Goal: Information Seeking & Learning: Compare options

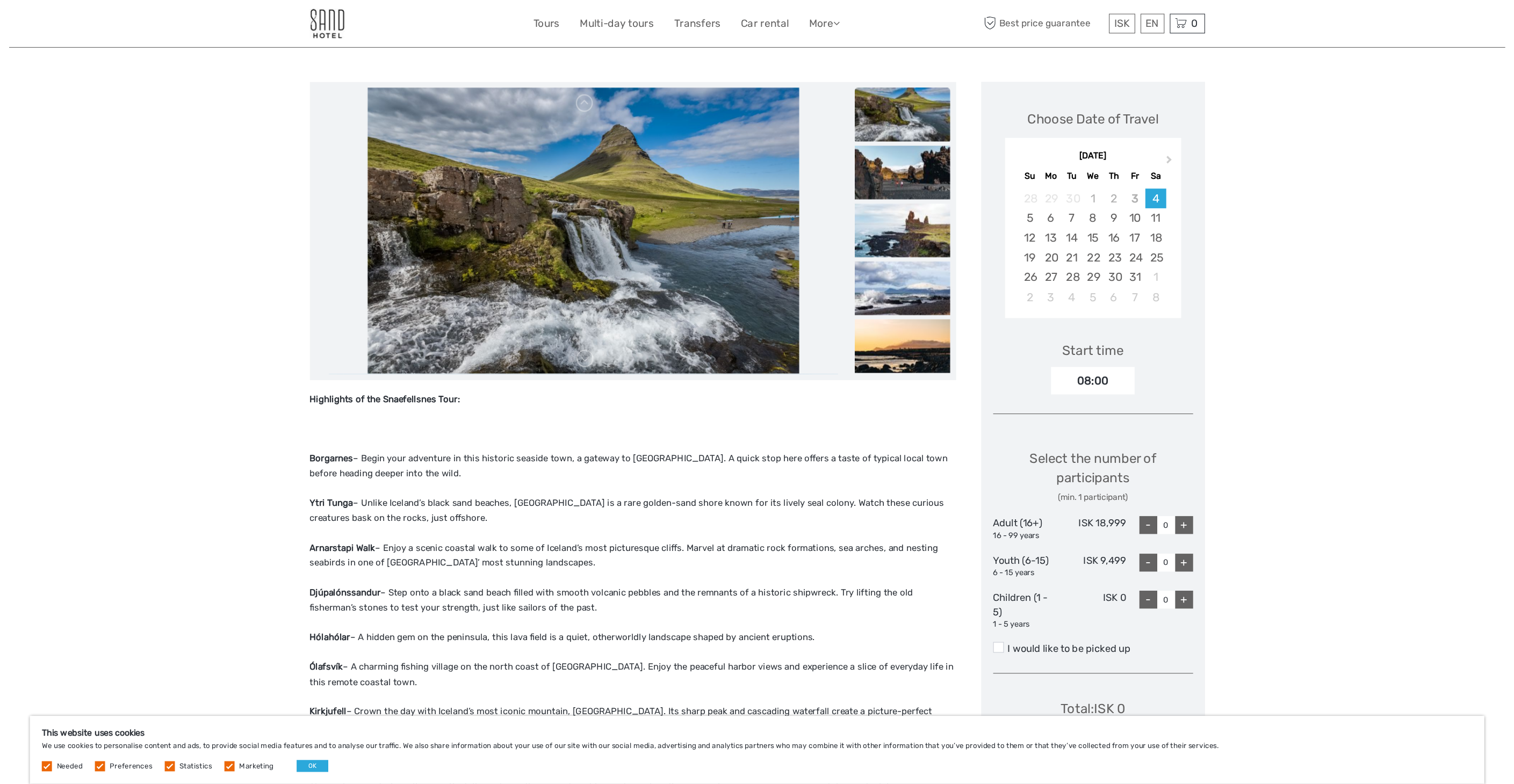
scroll to position [107, 0]
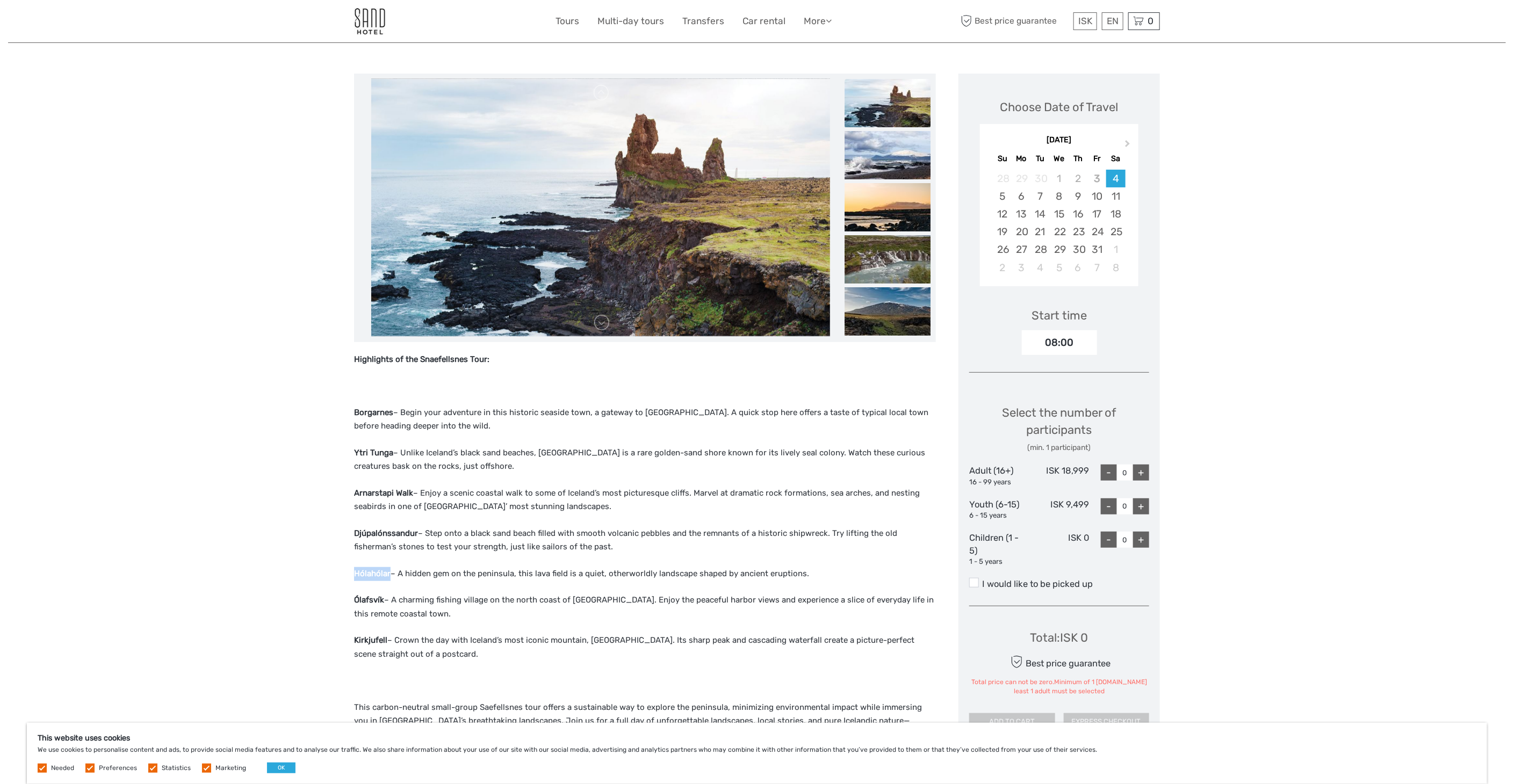
drag, startPoint x: 389, startPoint y: 572, endPoint x: 356, endPoint y: 573, distance: 33.0
click at [356, 573] on strong "Hólahólar" at bounding box center [372, 573] width 36 height 9
copy strong "Hólahólar"
click at [600, 596] on p "Ólafsvík – A charming fishing village on the north coast of Snæfellsnes. Enjoy …" at bounding box center [645, 607] width 582 height 28
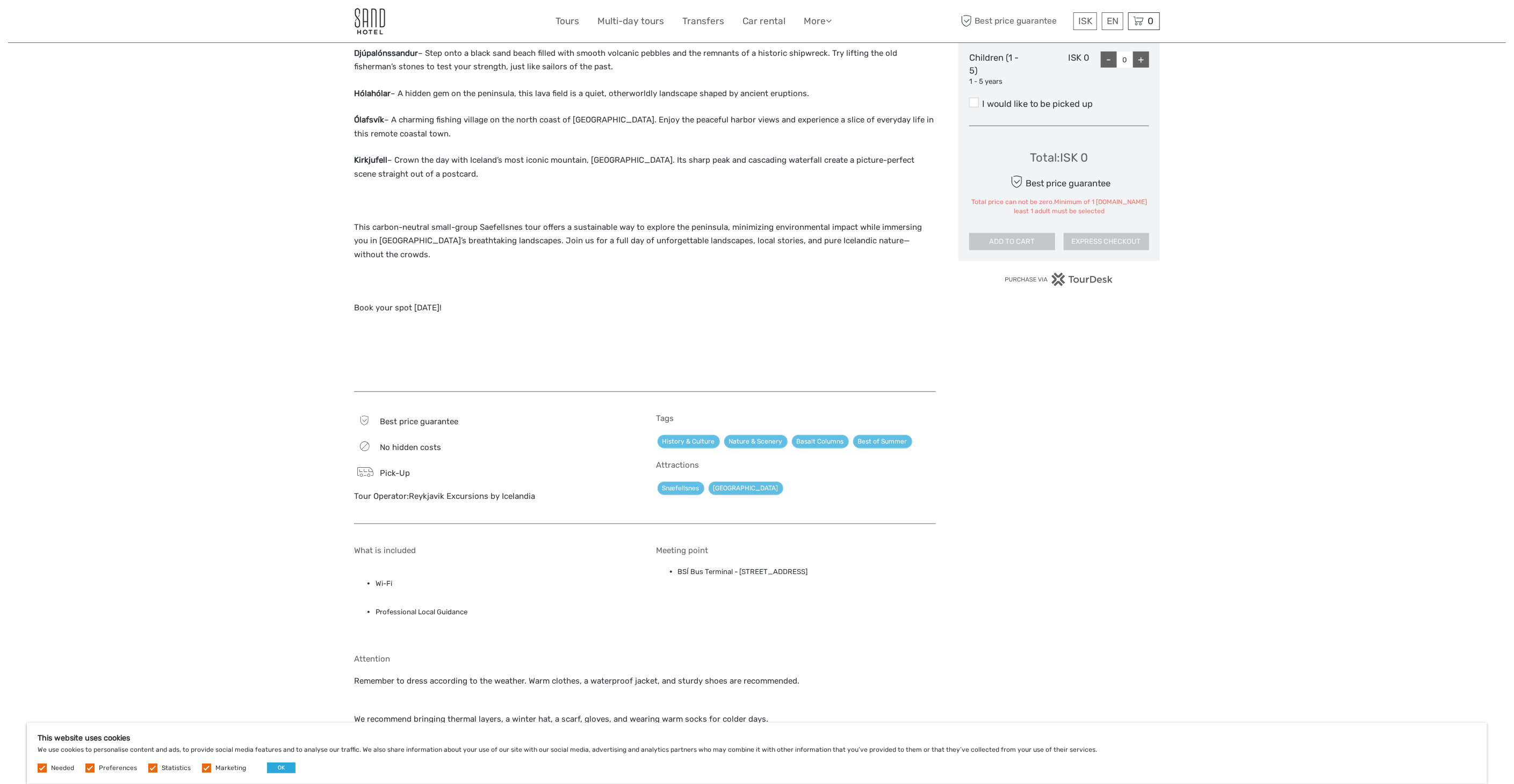
scroll to position [716, 0]
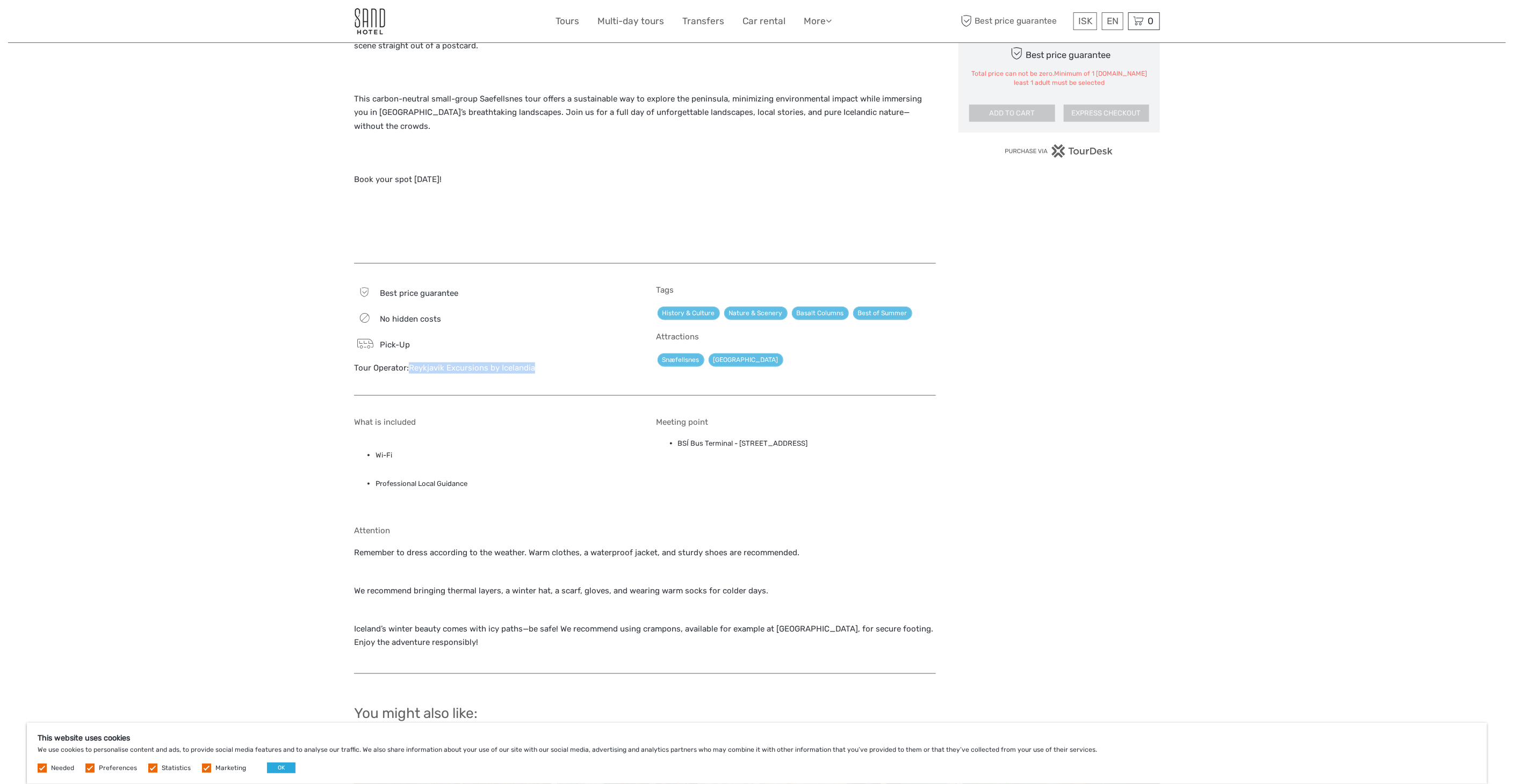
drag, startPoint x: 538, startPoint y: 353, endPoint x: 410, endPoint y: 353, distance: 128.0
click at [410, 363] on div "Tour Operator: Reykjavik Excursions by Icelandia" at bounding box center [494, 368] width 280 height 11
copy link "Reykjavik Excursions by Icelandia"
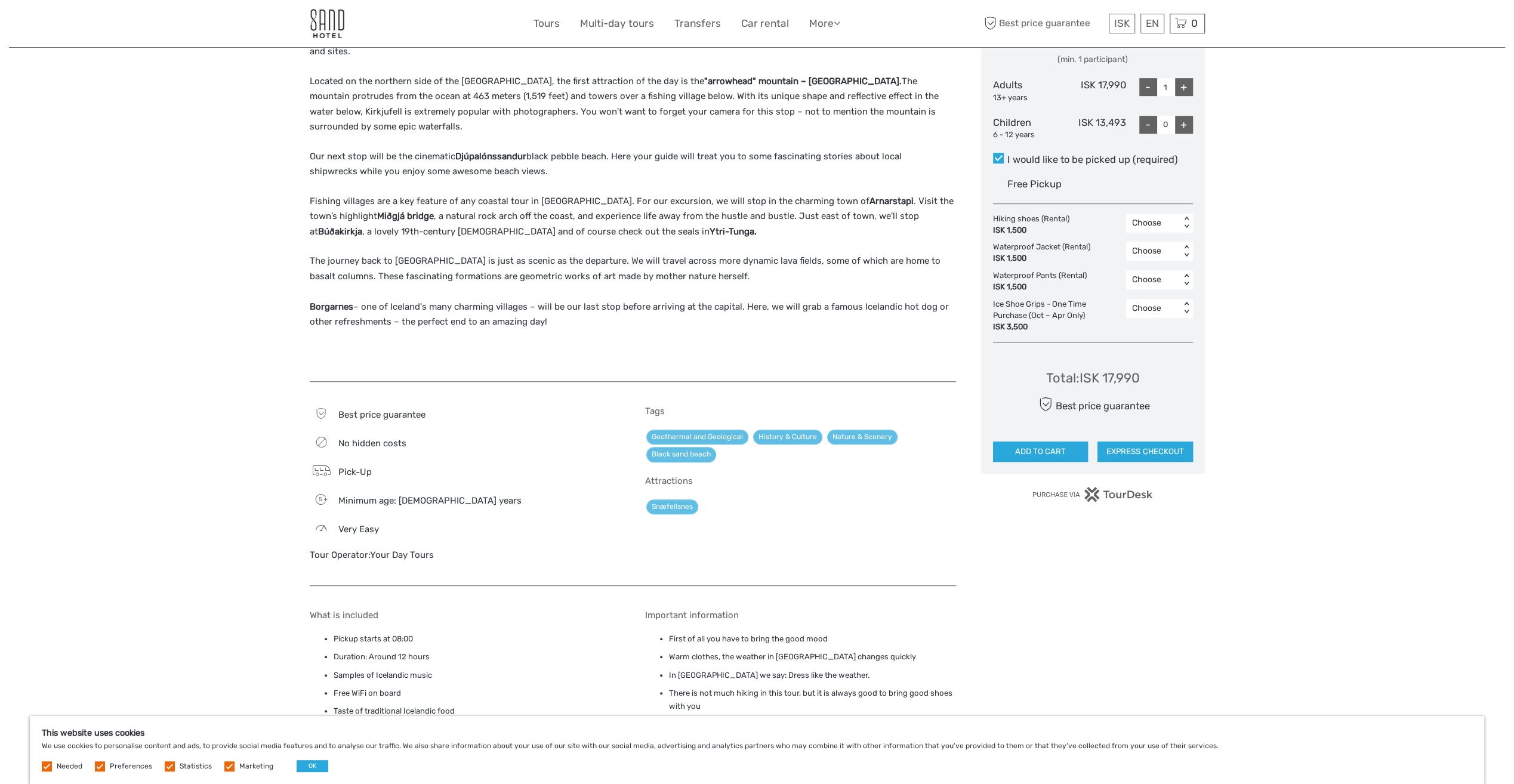
scroll to position [326, 0]
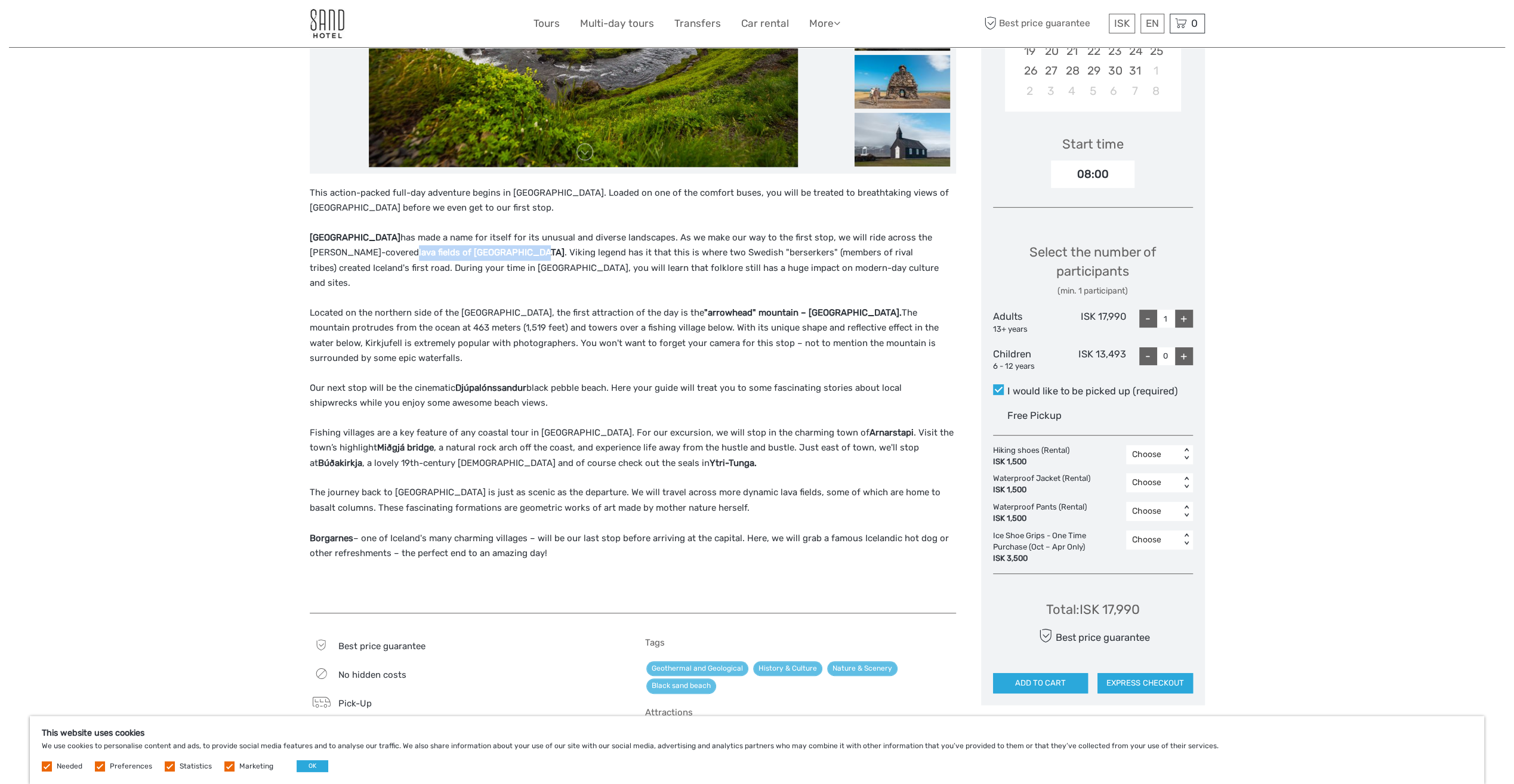
drag, startPoint x: 488, startPoint y: 252, endPoint x: 371, endPoint y: 253, distance: 117.0
click at [419, 253] on strong "lava fields of Berserkjahraun" at bounding box center [492, 252] width 145 height 11
copy strong "lava fields of Berserkjahraun"
click at [680, 335] on p "Located on the northern side of the Snæfellsnes Peninsula, the first attraction…" at bounding box center [633, 335] width 647 height 60
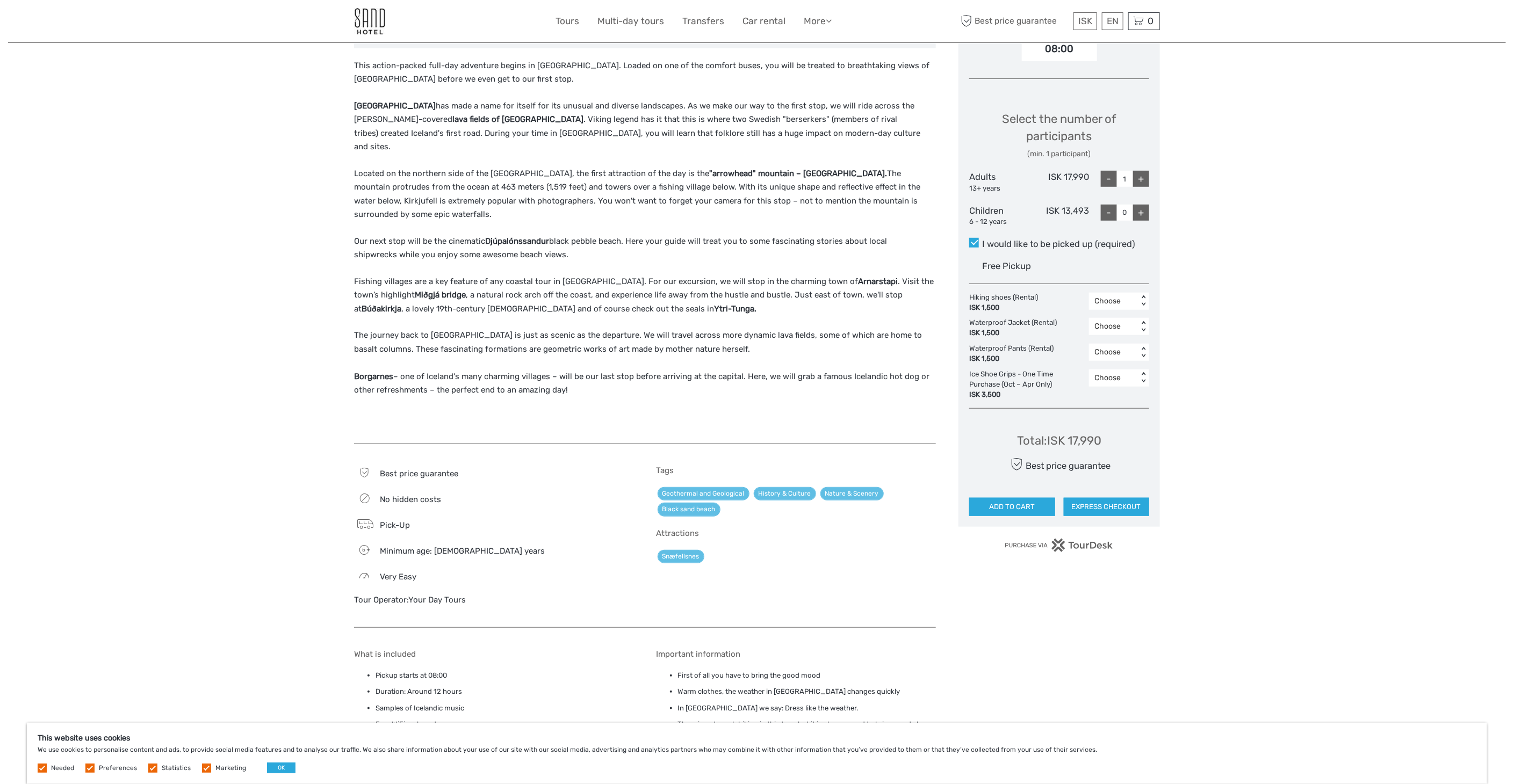
scroll to position [0, 0]
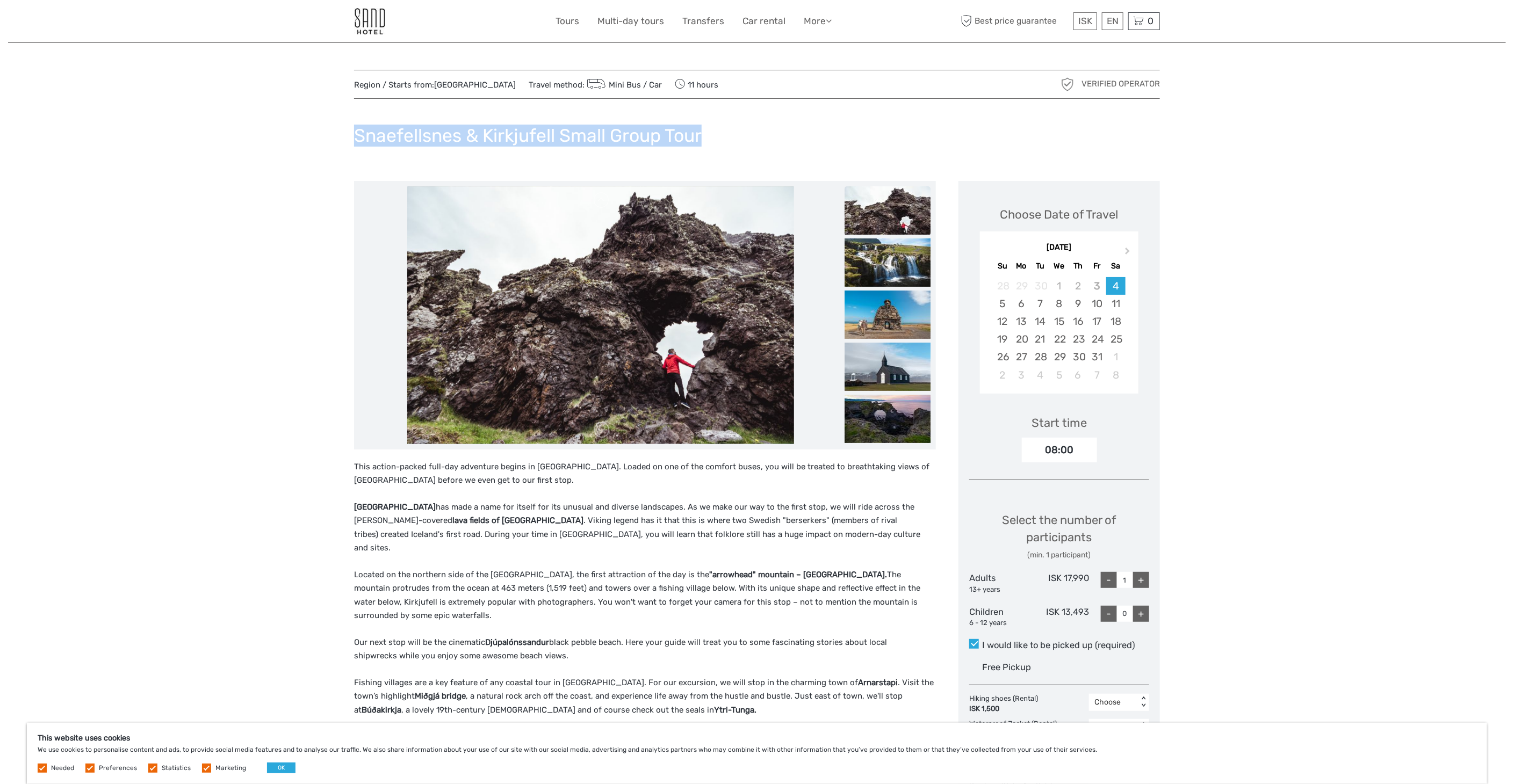
drag, startPoint x: 708, startPoint y: 133, endPoint x: 353, endPoint y: 128, distance: 355.0
copy h1 "Snaefellsnes & Kirkjufell Small Group Tour"
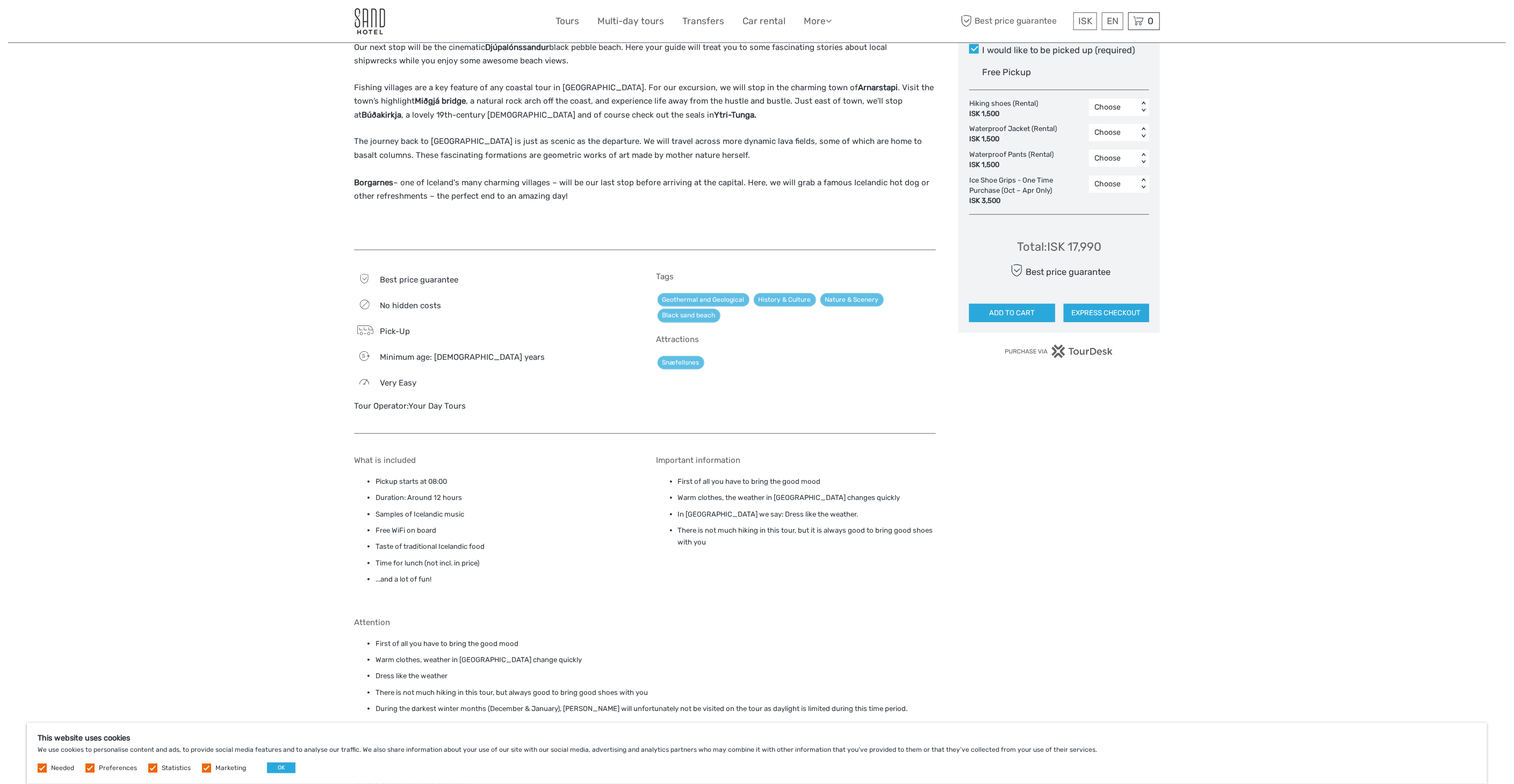
scroll to position [597, 0]
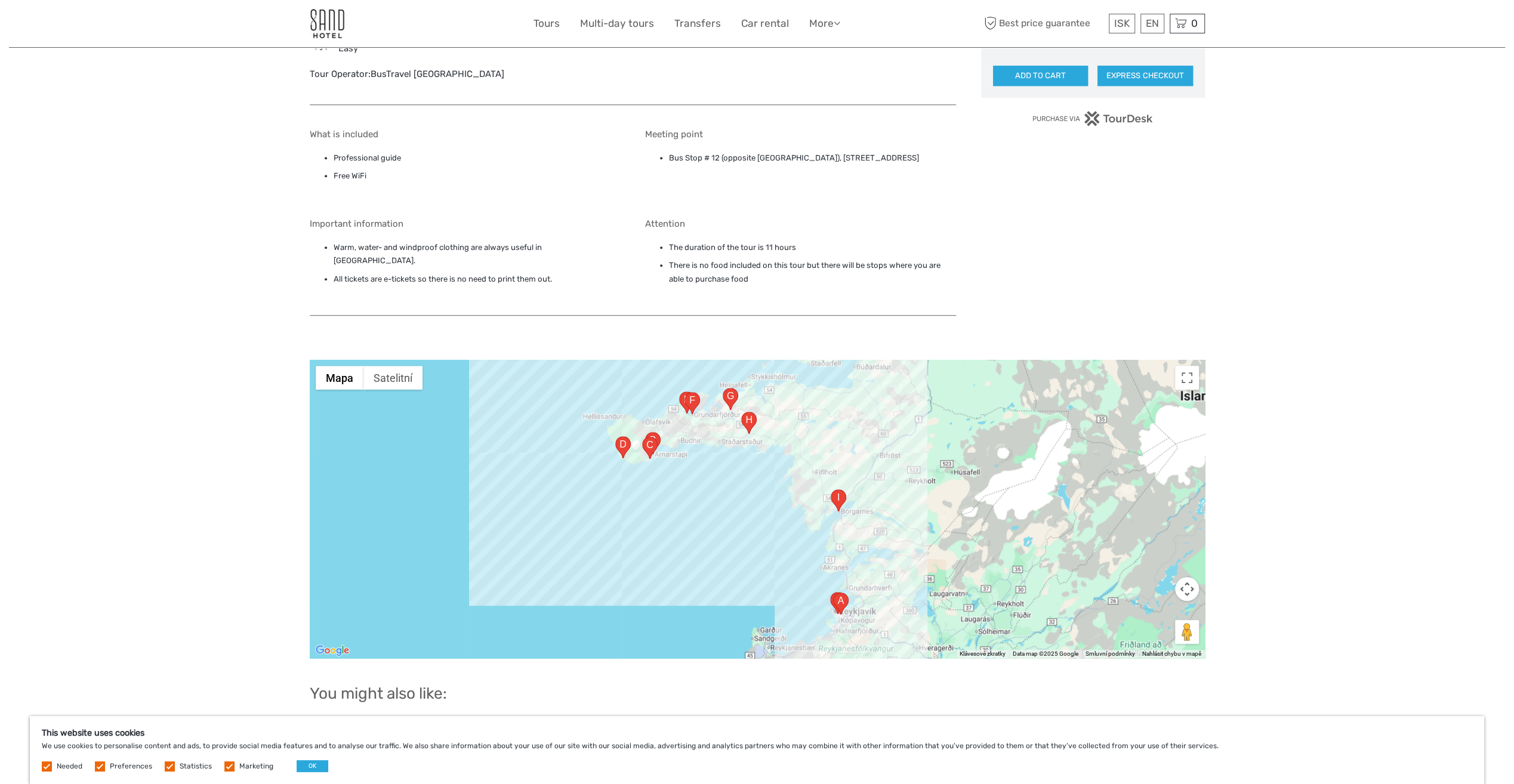
scroll to position [895, 0]
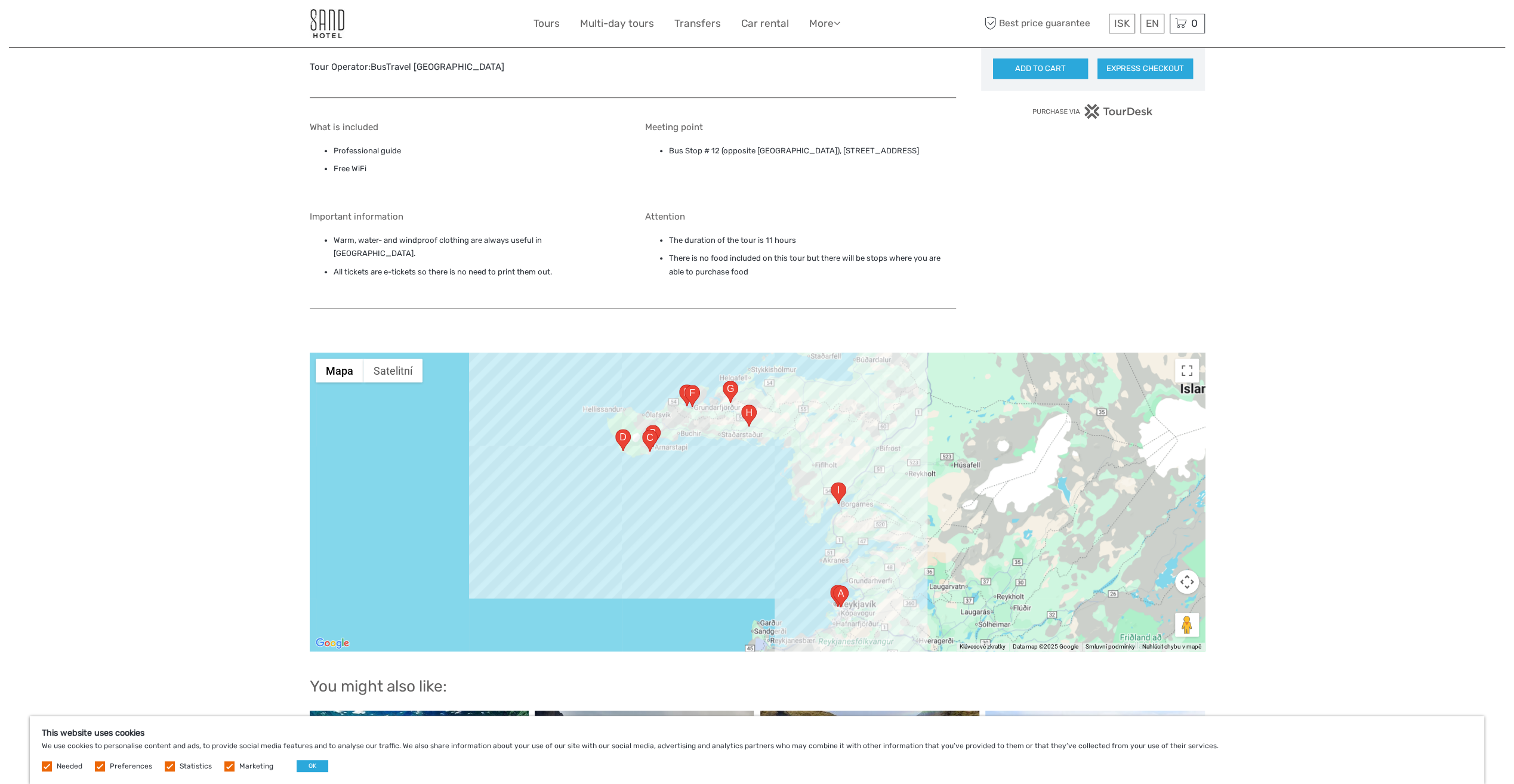
click at [839, 482] on img "Brúartorg 1, 310 Borgarnes, Island" at bounding box center [838, 492] width 16 height 22
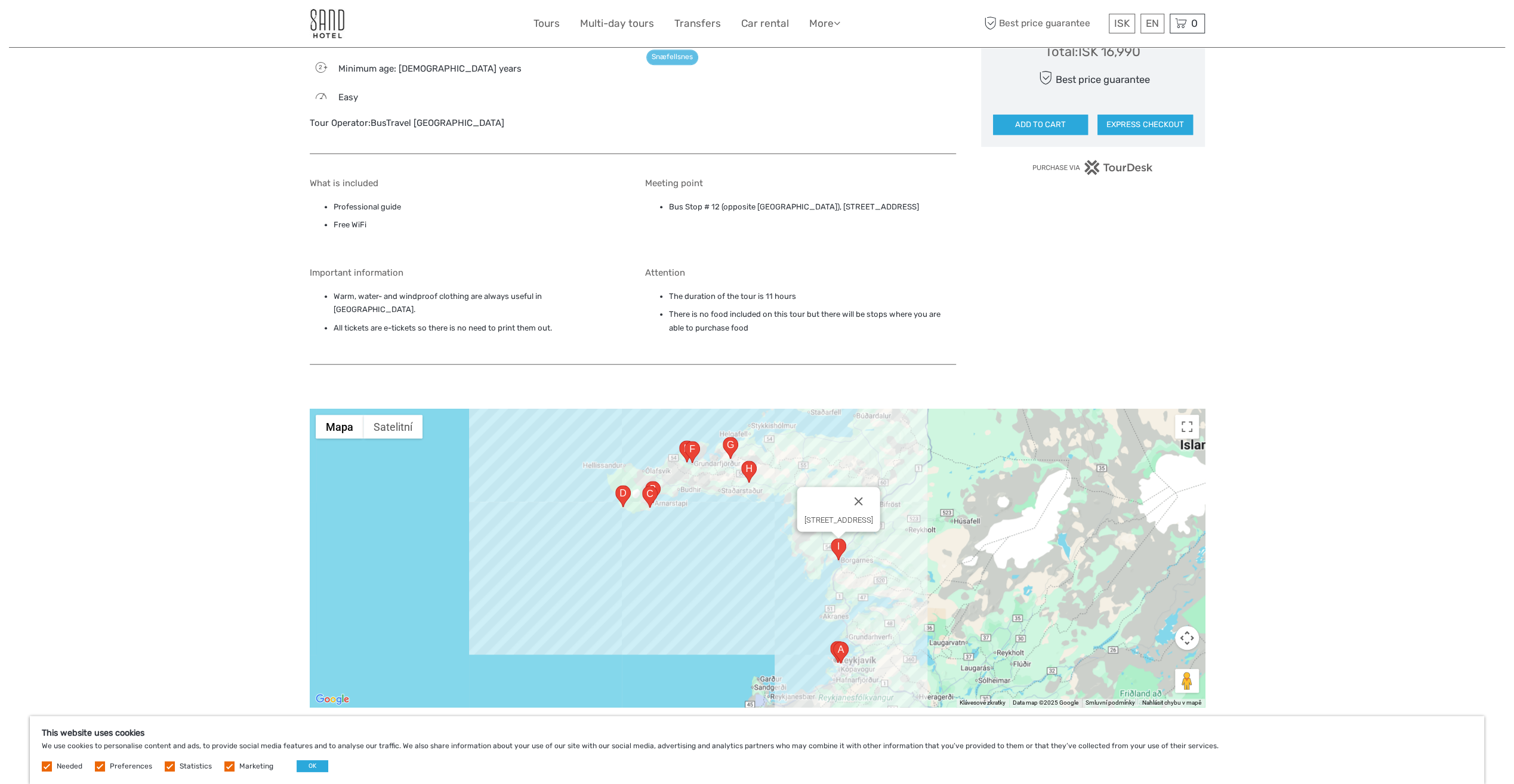
scroll to position [775, 0]
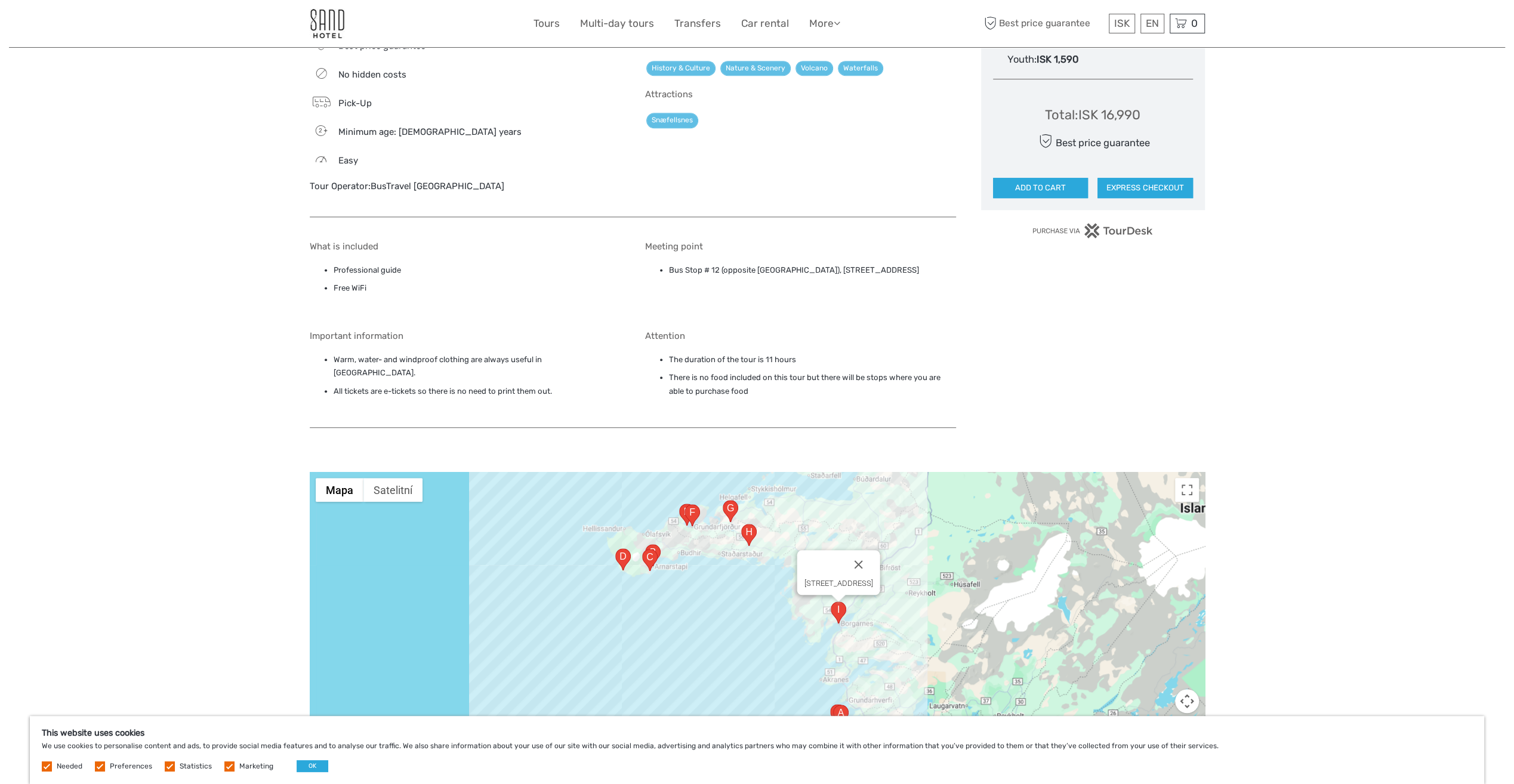
click at [690, 573] on div "Brúartorg 1, 310 Borgarnes, Island" at bounding box center [757, 621] width 895 height 299
click at [873, 550] on button "Zavřít" at bounding box center [858, 564] width 29 height 29
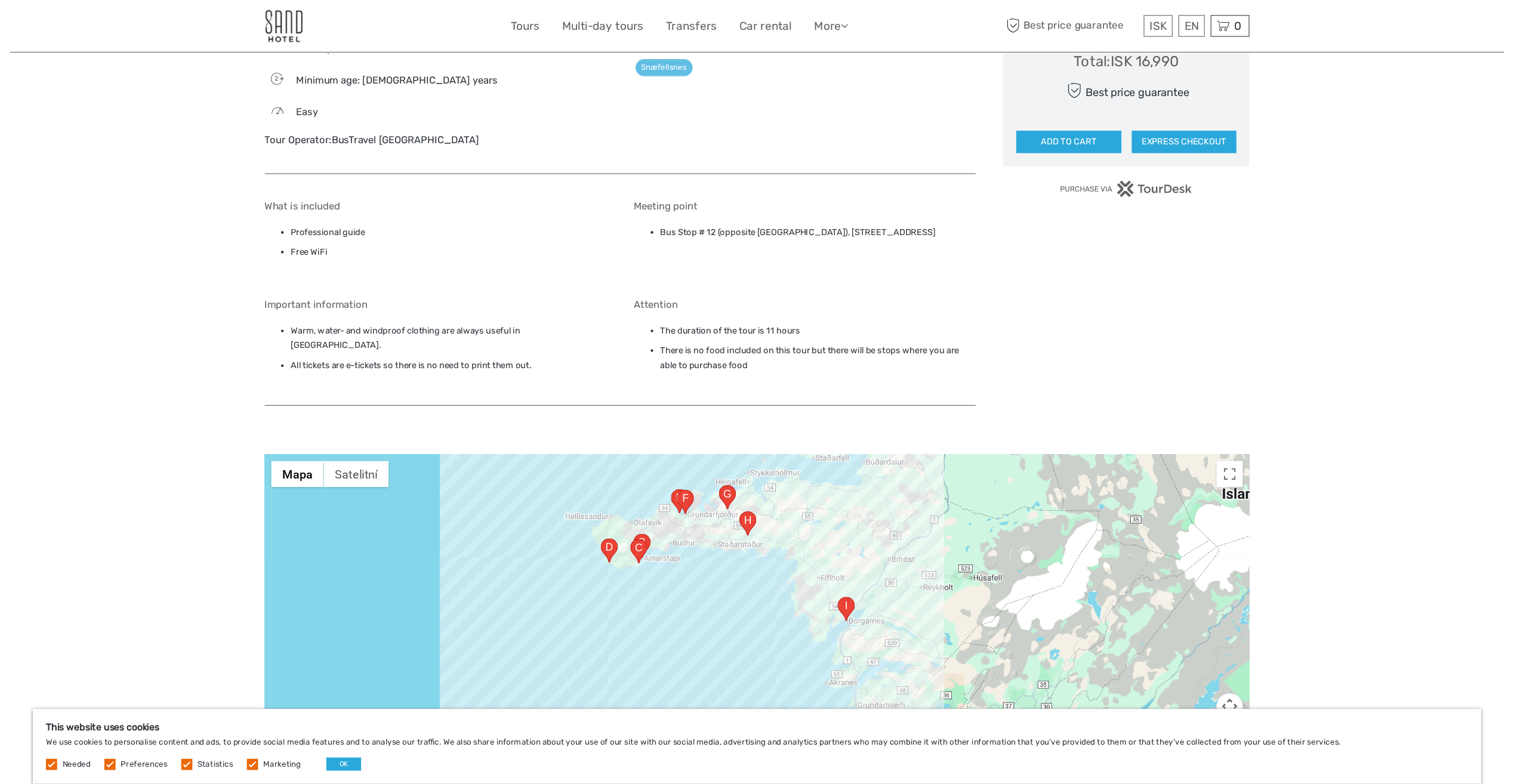
scroll to position [835, 0]
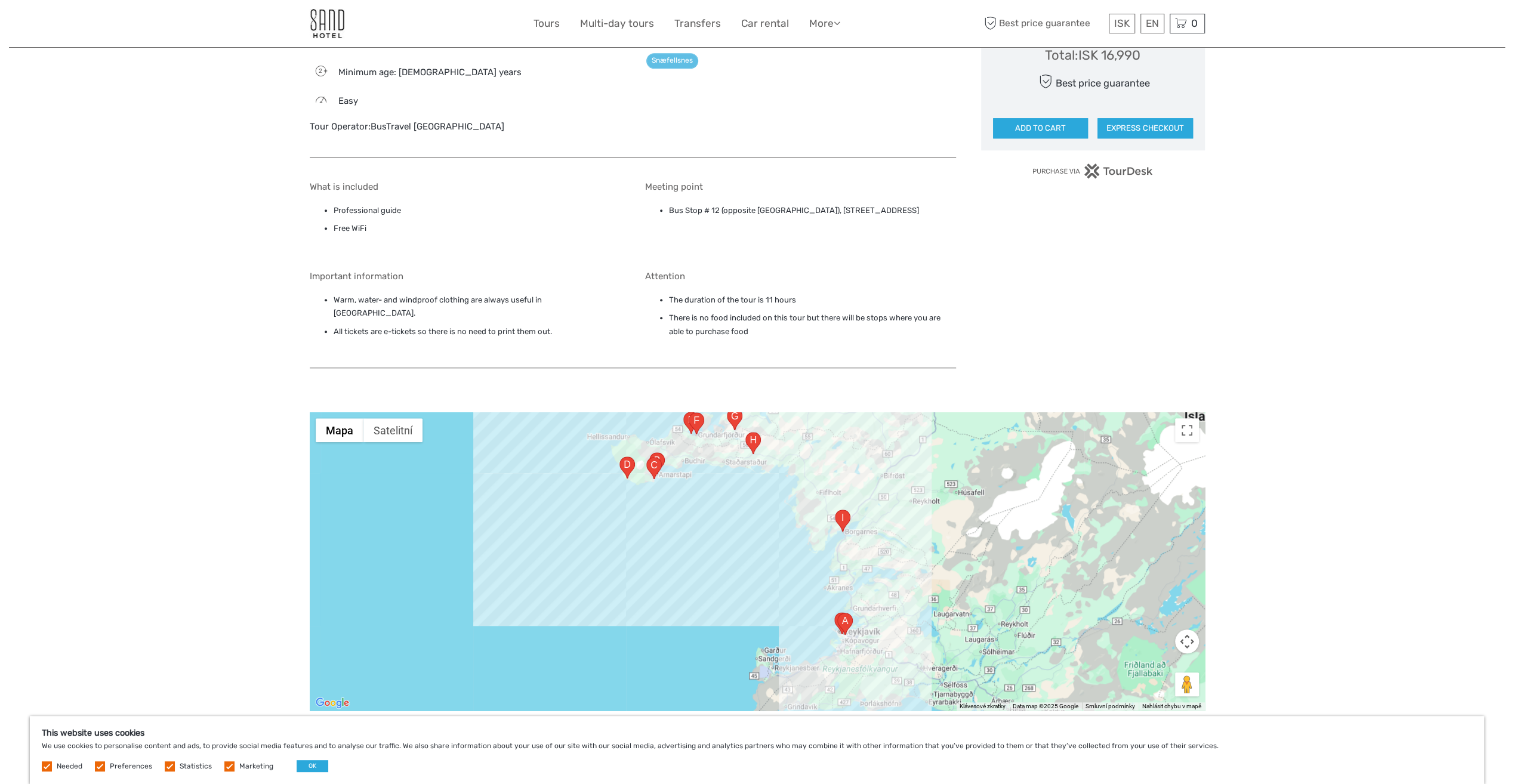
drag, startPoint x: 835, startPoint y: 523, endPoint x: 838, endPoint y: 470, distance: 53.1
click at [838, 510] on img "Brúartorg 1, 310 Borgarnes, Island" at bounding box center [843, 520] width 16 height 22
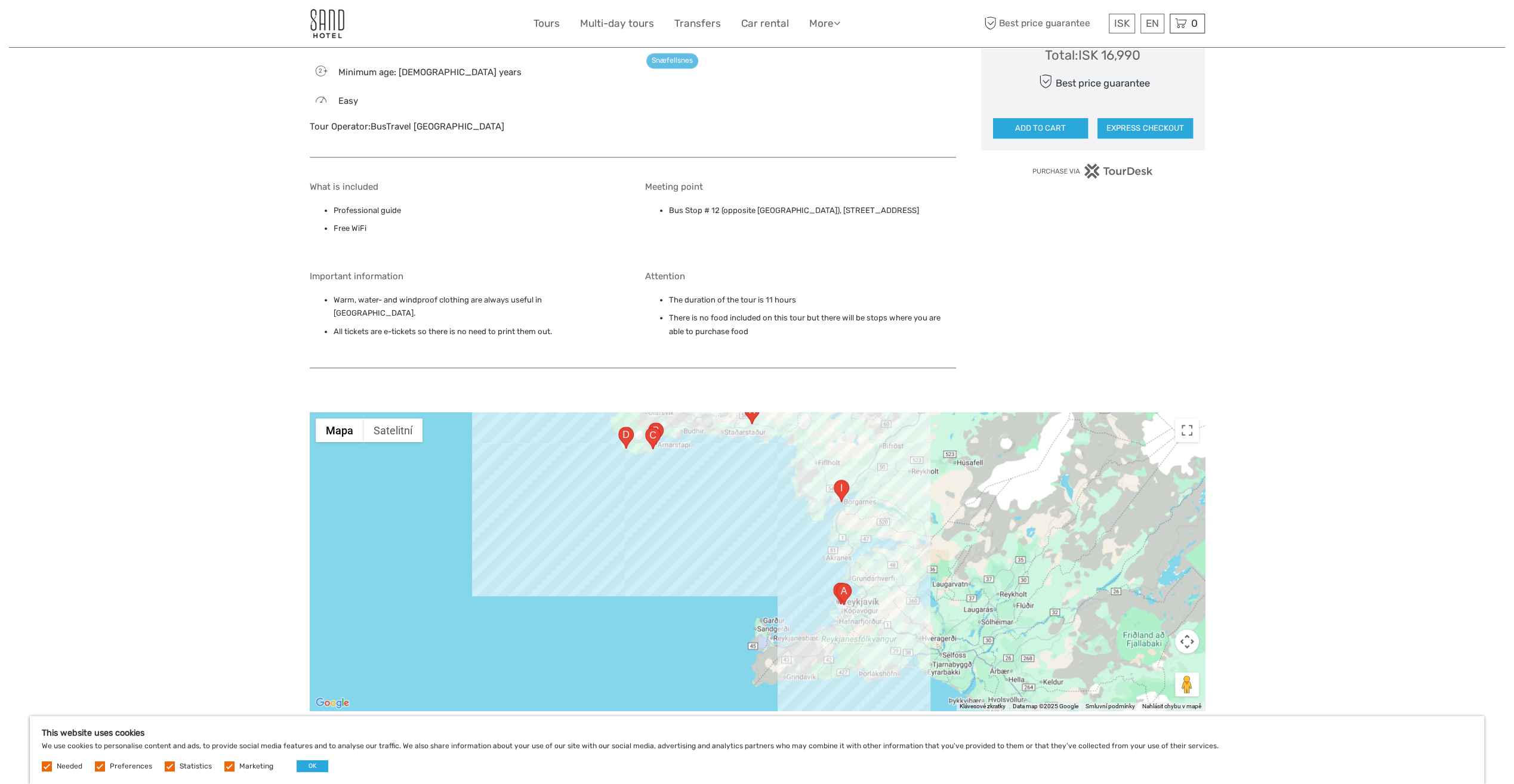
click at [1184, 630] on button "Ovládání kamery na mapě" at bounding box center [1186, 641] width 24 height 24
click at [1151, 599] on button "Přiblížit" at bounding box center [1157, 611] width 24 height 24
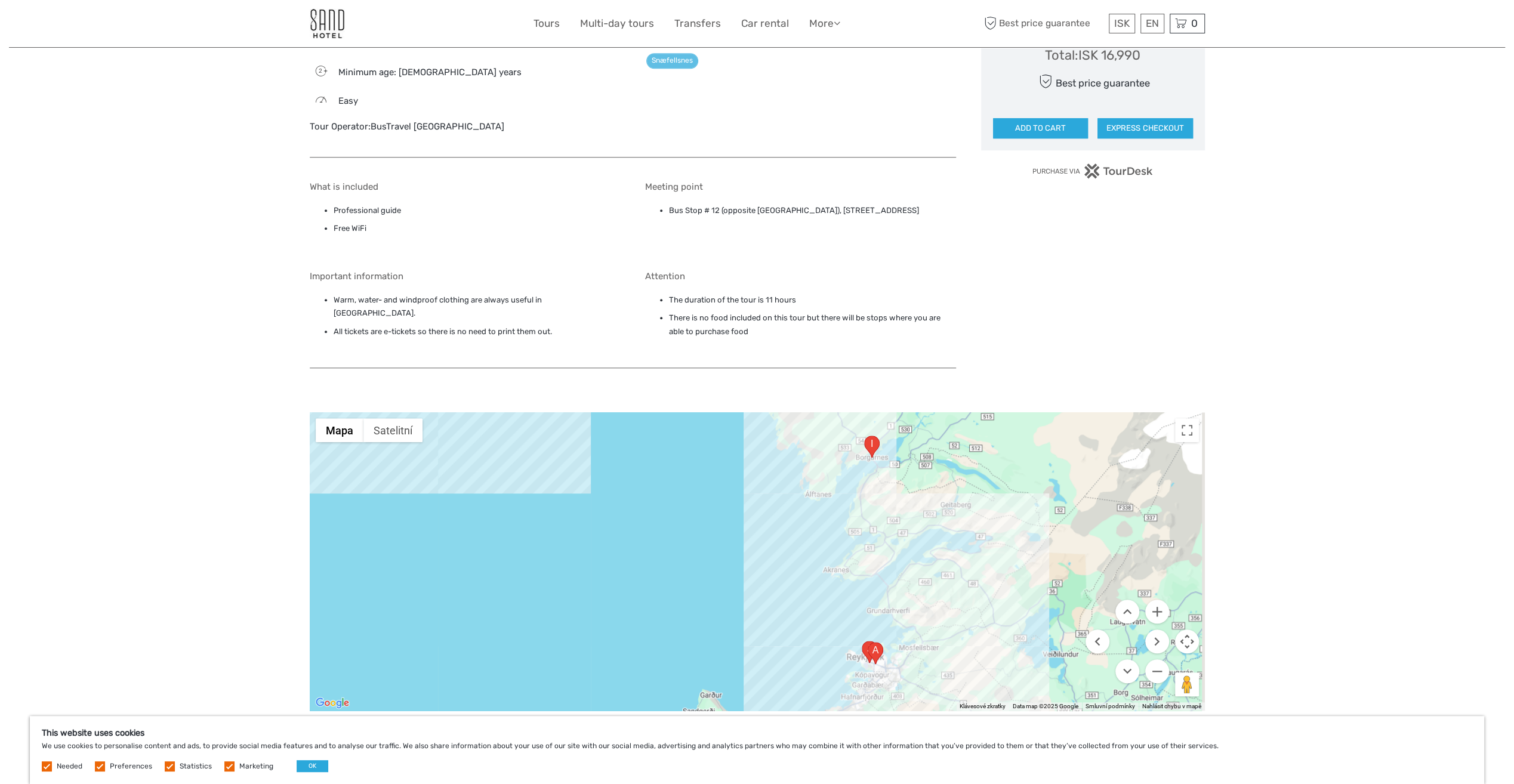
drag, startPoint x: 881, startPoint y: 496, endPoint x: 856, endPoint y: 503, distance: 26.0
click at [856, 503] on div at bounding box center [757, 562] width 895 height 299
click at [1159, 599] on button "Přiblížit" at bounding box center [1157, 611] width 24 height 24
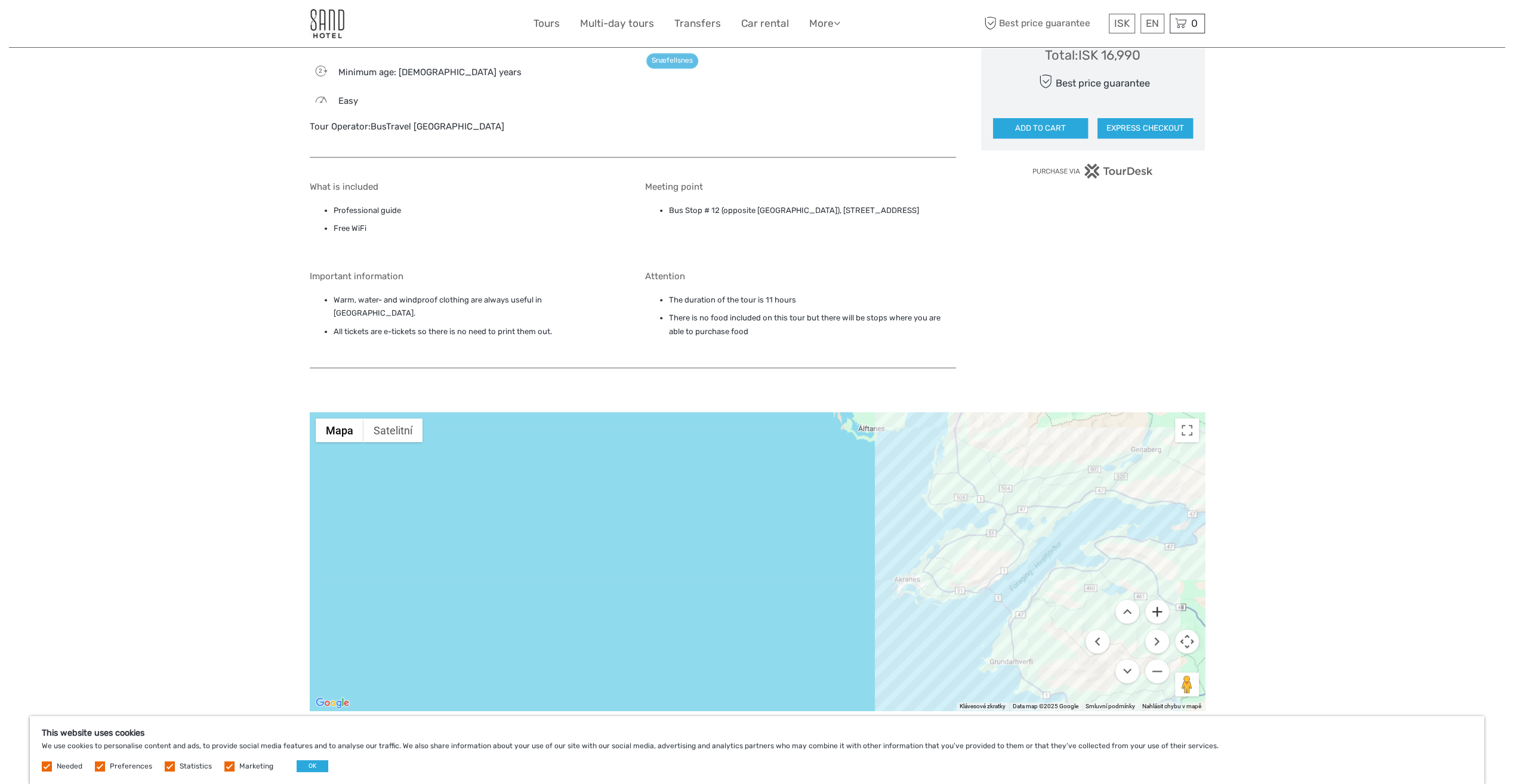
click at [1150, 599] on button "Přiblížit" at bounding box center [1157, 611] width 24 height 24
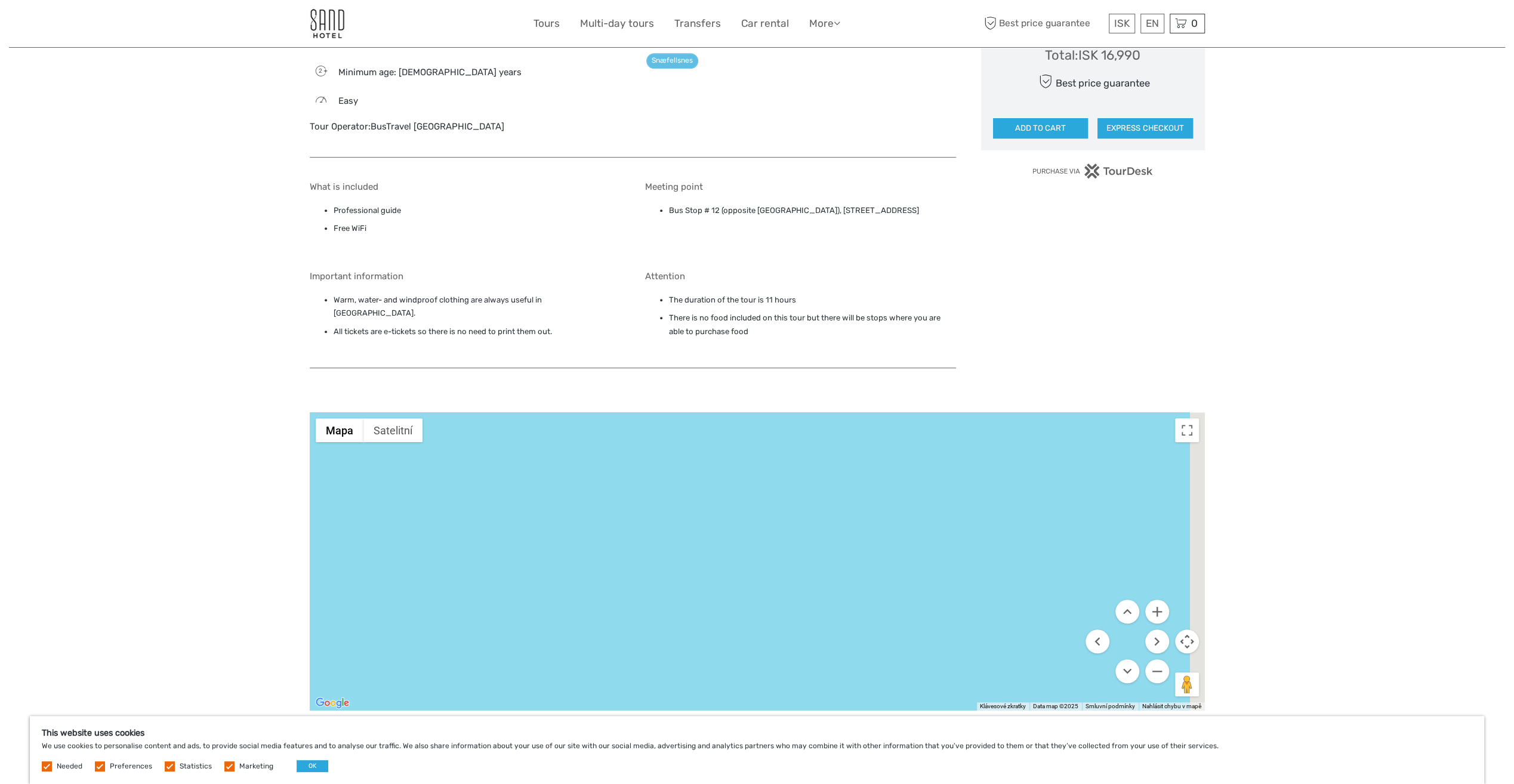
drag, startPoint x: 881, startPoint y: 528, endPoint x: 667, endPoint y: 372, distance: 264.8
click at [774, 430] on div at bounding box center [757, 562] width 895 height 299
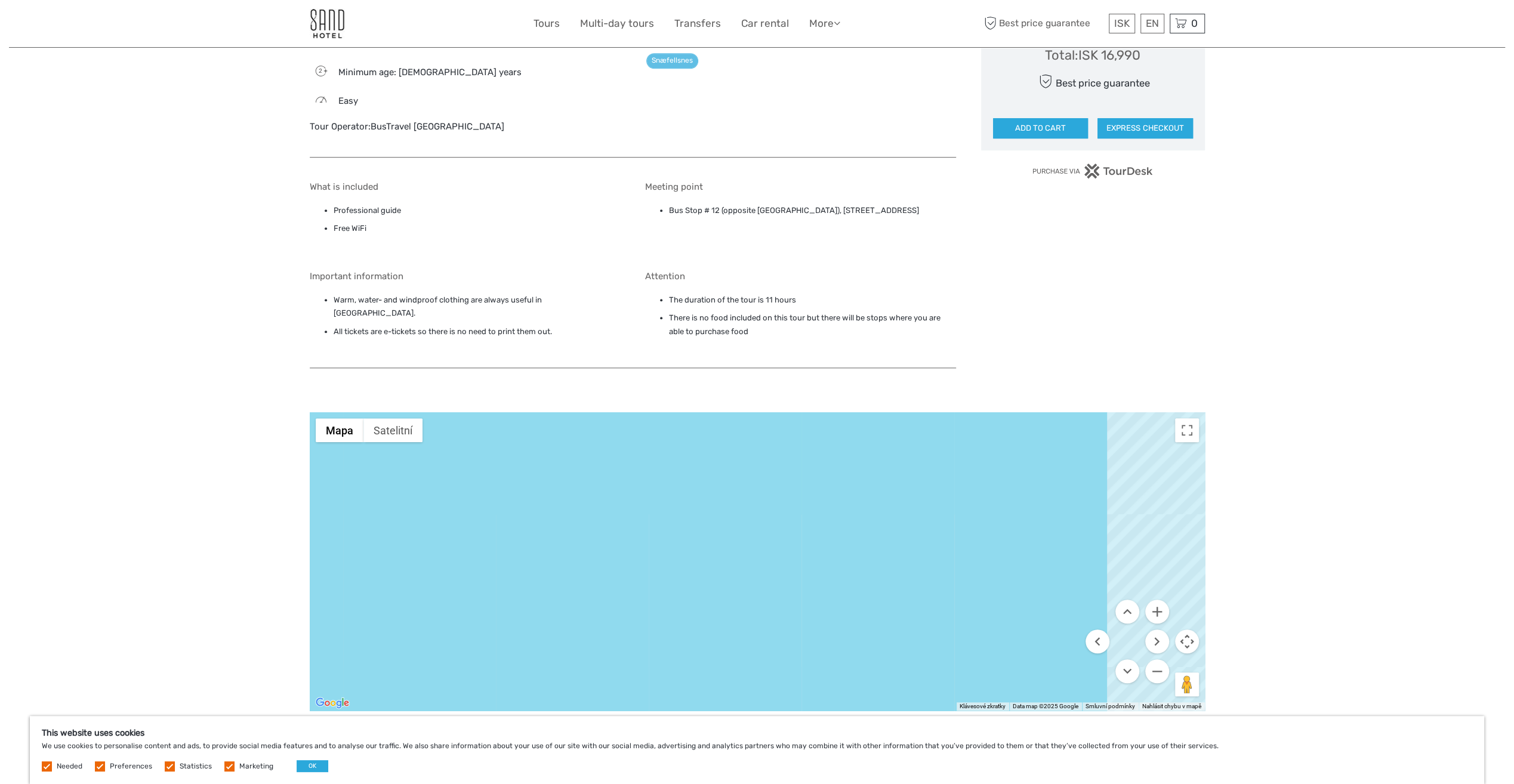
drag, startPoint x: 978, startPoint y: 497, endPoint x: 854, endPoint y: 392, distance: 162.5
click at [878, 413] on div at bounding box center [757, 562] width 895 height 299
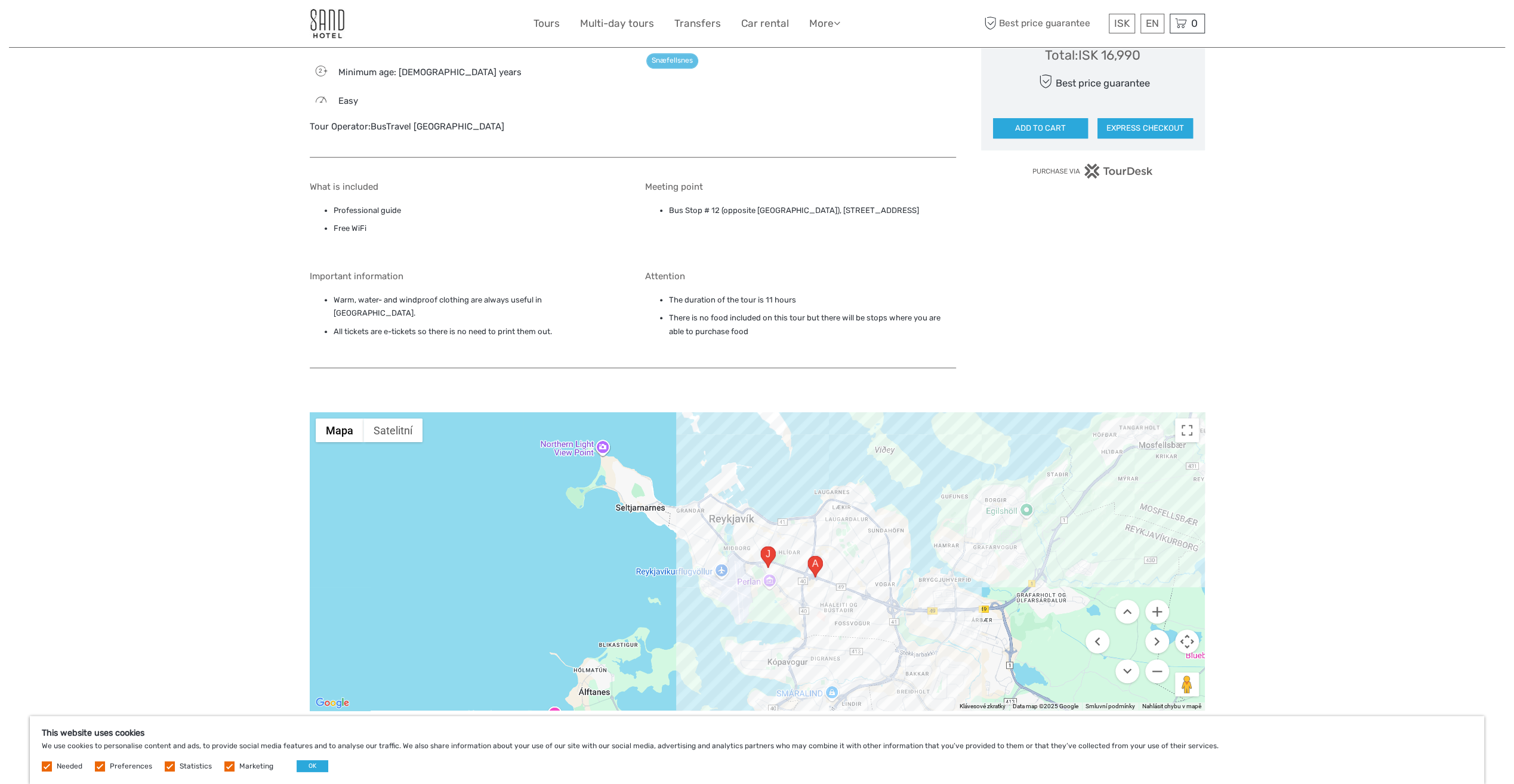
drag, startPoint x: 929, startPoint y: 470, endPoint x: 909, endPoint y: 483, distance: 23.9
click at [909, 483] on div at bounding box center [757, 562] width 895 height 299
click at [1161, 660] on button "Oddálit" at bounding box center [1157, 671] width 24 height 24
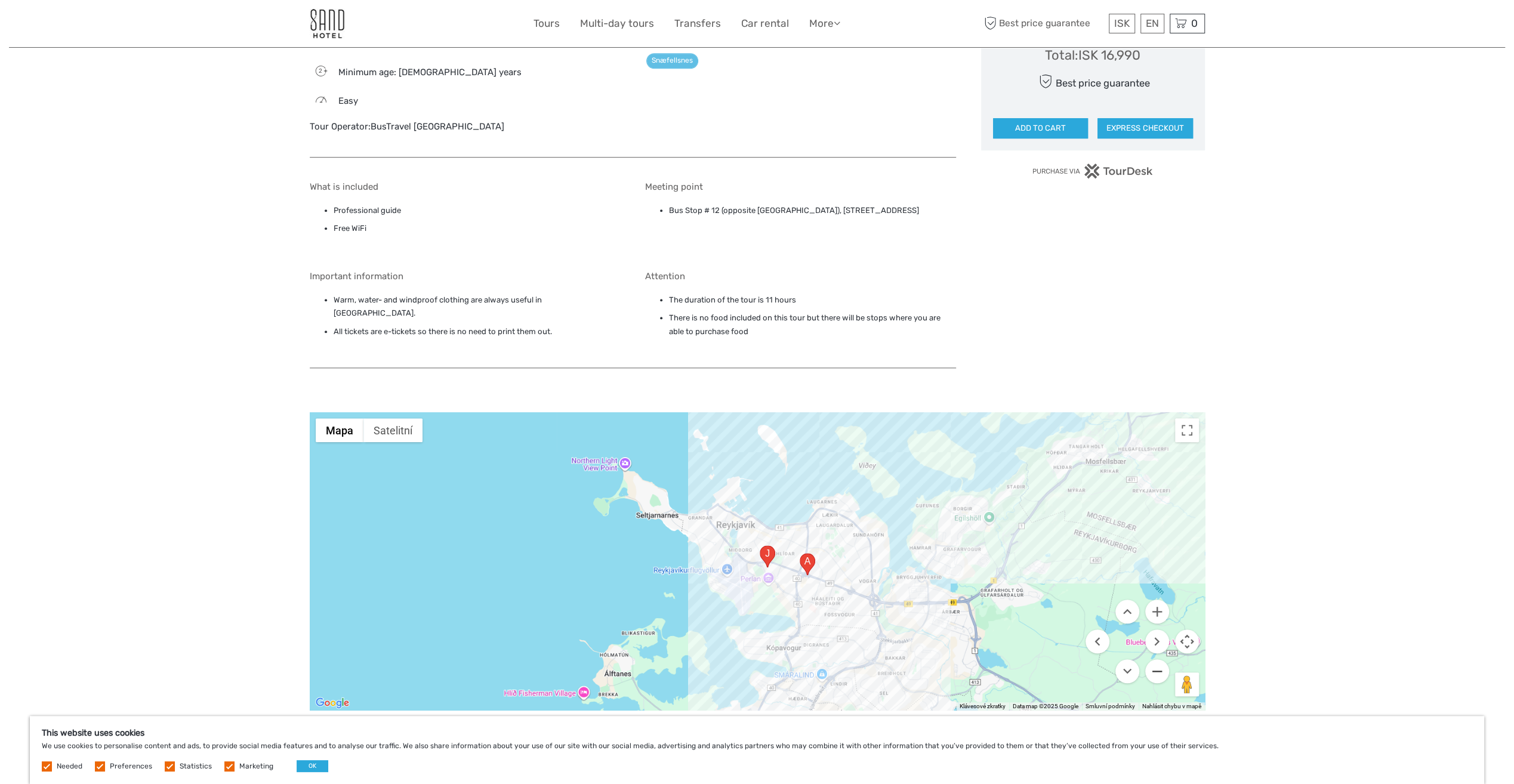
click at [1161, 660] on button "Oddálit" at bounding box center [1157, 671] width 24 height 24
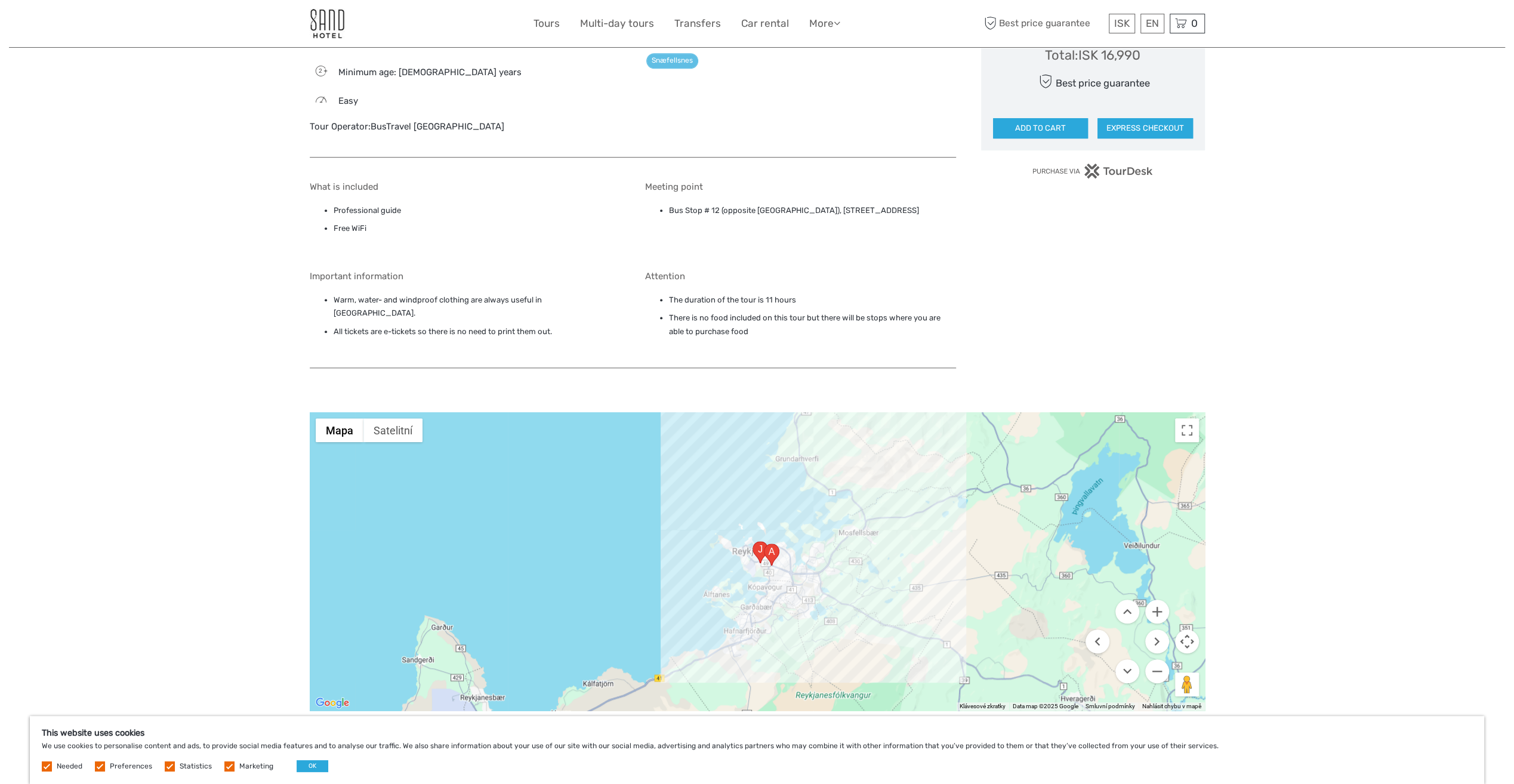
drag, startPoint x: 805, startPoint y: 475, endPoint x: 894, endPoint y: 675, distance: 218.9
click at [893, 675] on div at bounding box center [757, 562] width 895 height 299
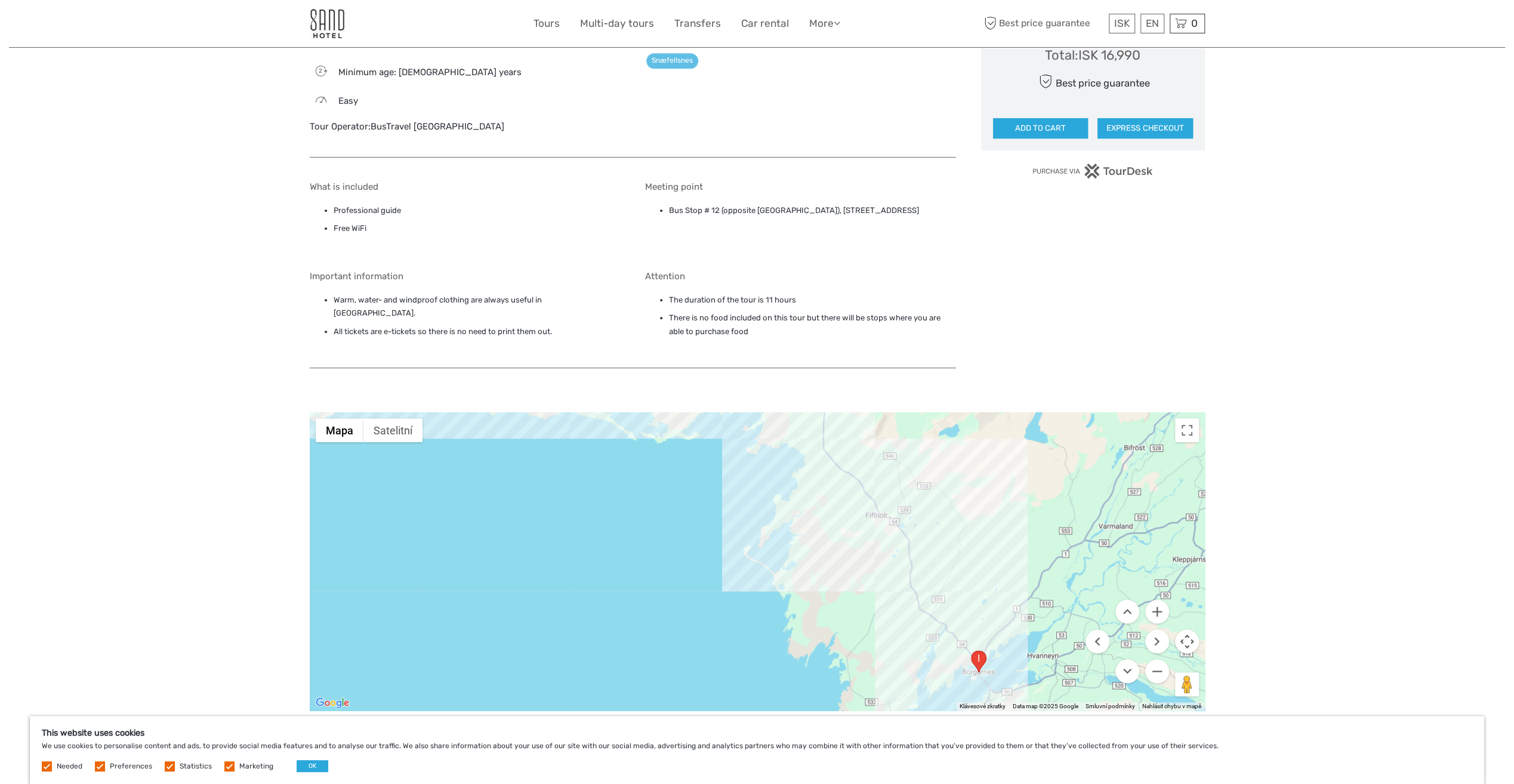
drag, startPoint x: 796, startPoint y: 521, endPoint x: 818, endPoint y: 599, distance: 81.0
click at [818, 599] on div at bounding box center [757, 562] width 895 height 299
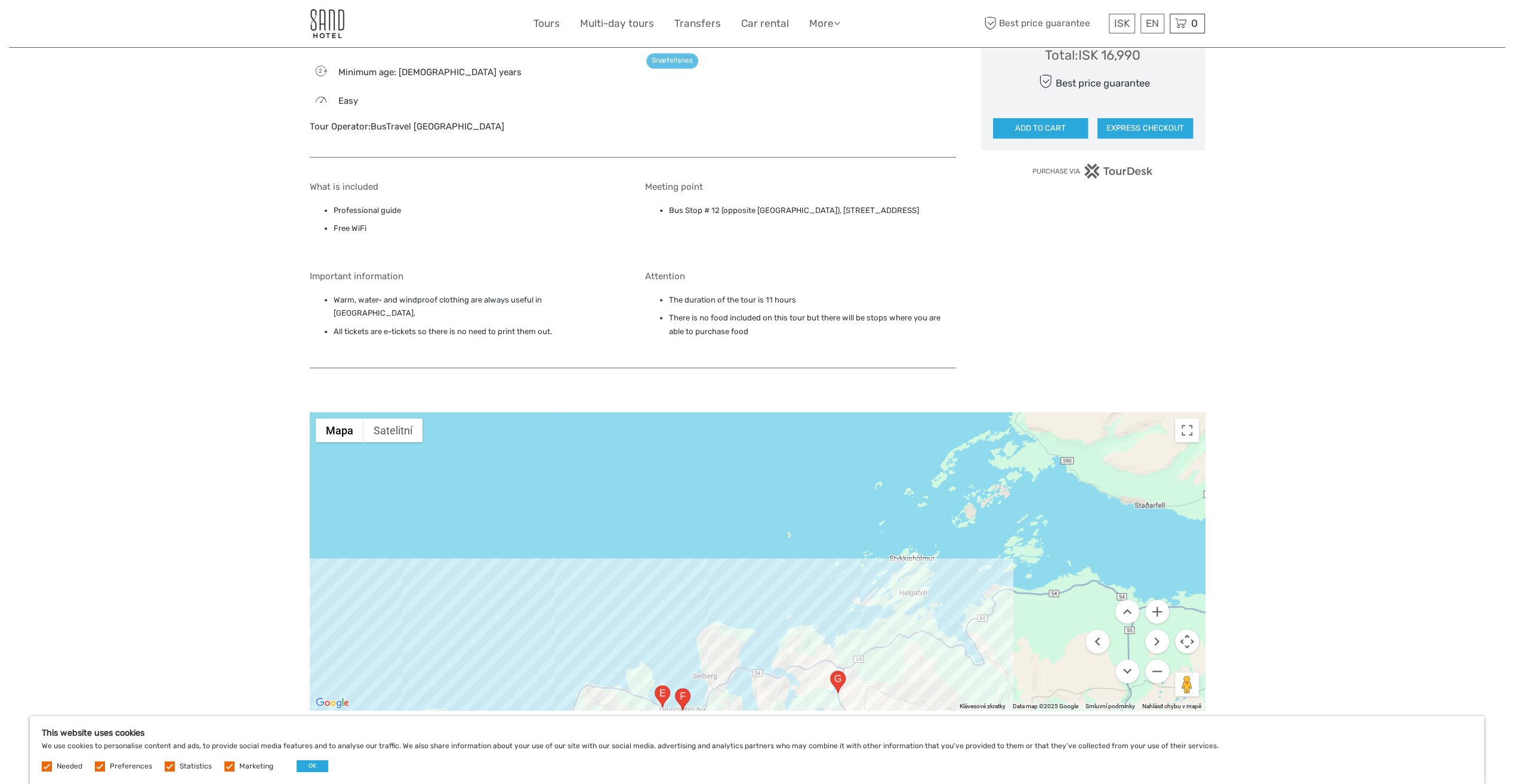
drag, startPoint x: 770, startPoint y: 479, endPoint x: 909, endPoint y: 428, distance: 148.1
click at [911, 429] on div at bounding box center [757, 562] width 895 height 299
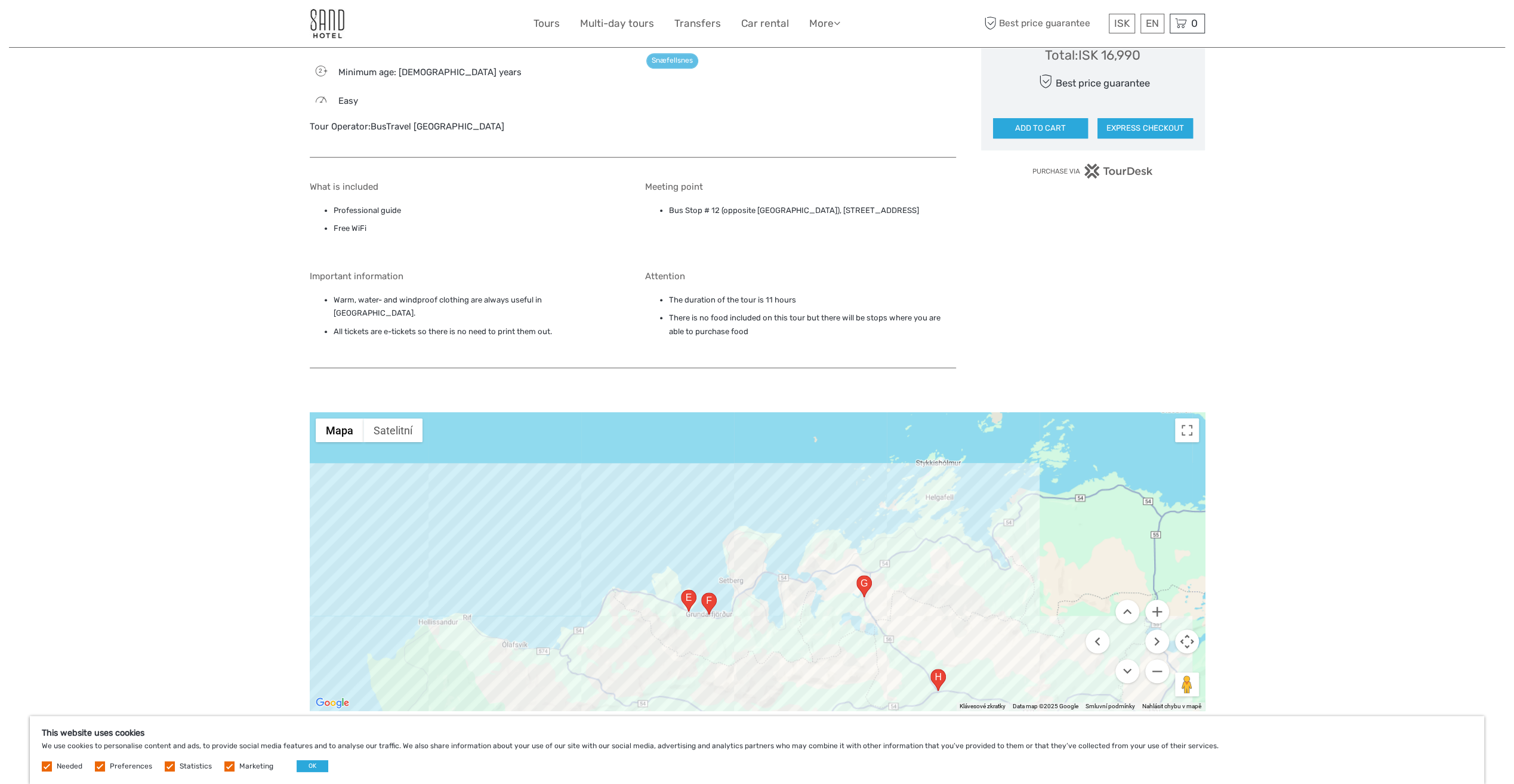
drag, startPoint x: 966, startPoint y: 480, endPoint x: 930, endPoint y: 399, distance: 88.6
click at [930, 413] on div at bounding box center [757, 562] width 895 height 299
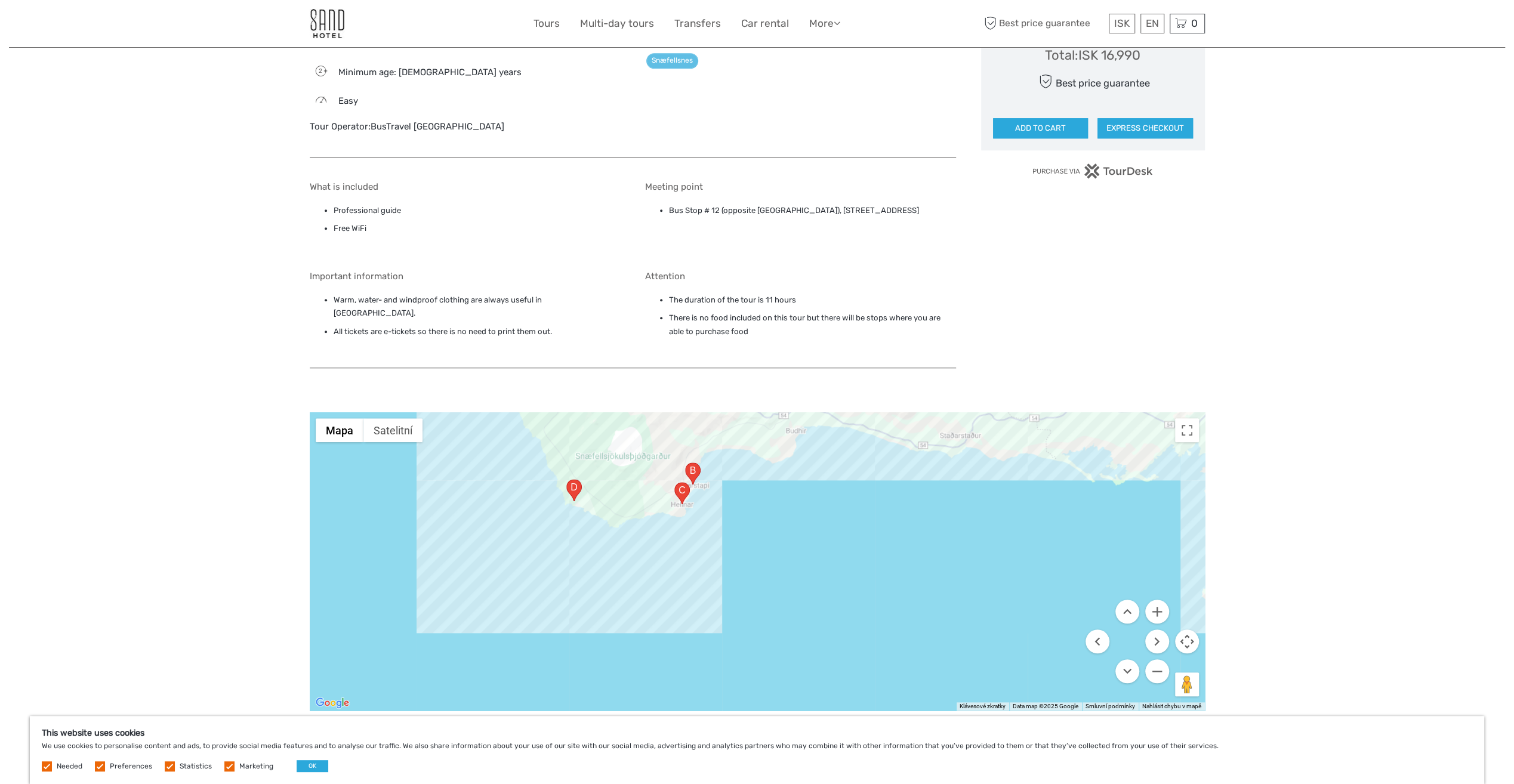
drag, startPoint x: 874, startPoint y: 474, endPoint x: 996, endPoint y: 422, distance: 132.6
click at [996, 422] on div at bounding box center [757, 562] width 895 height 299
click at [1164, 599] on button "Přiblížit" at bounding box center [1157, 611] width 24 height 24
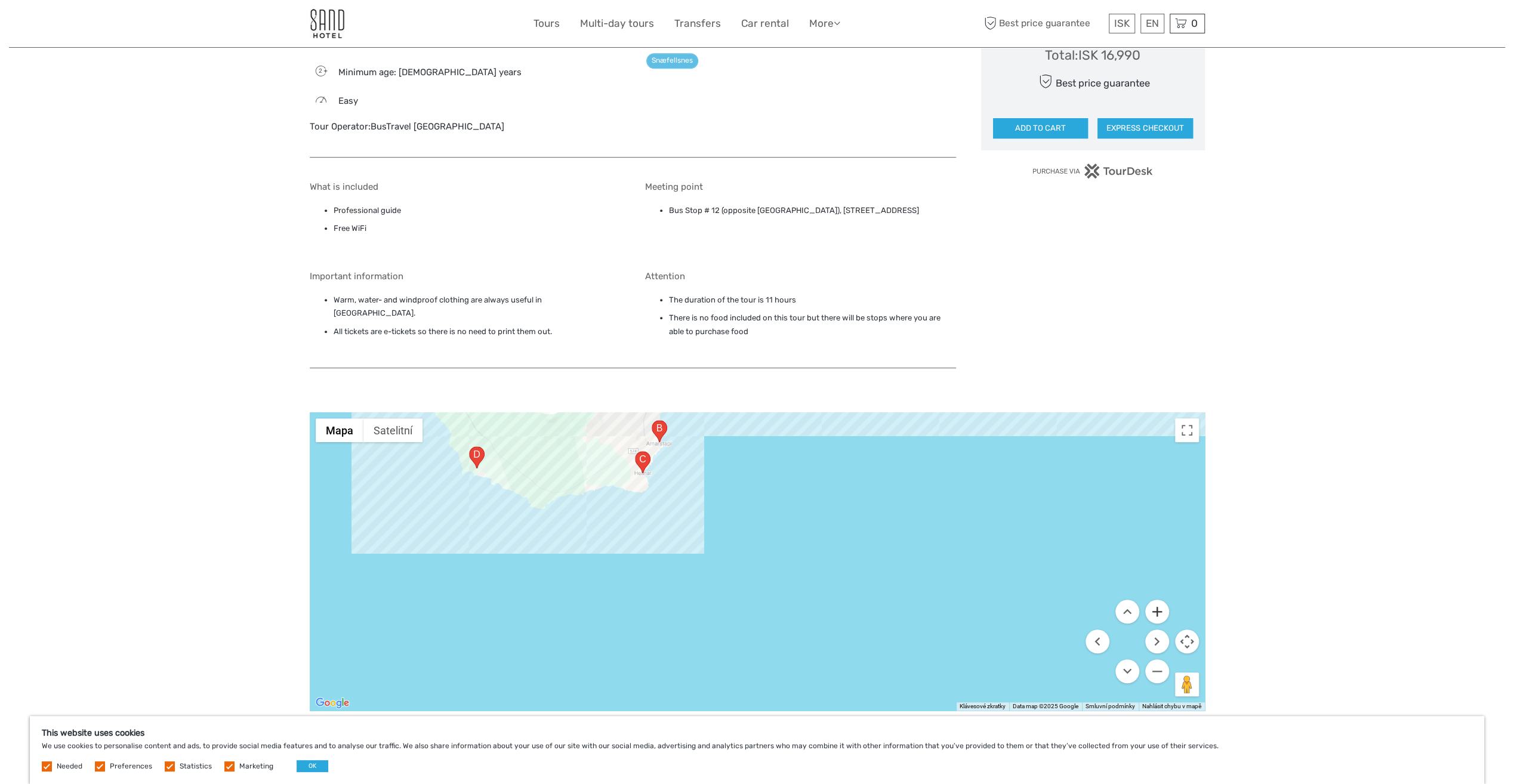
click at [1164, 599] on button "Přiblížit" at bounding box center [1157, 611] width 24 height 24
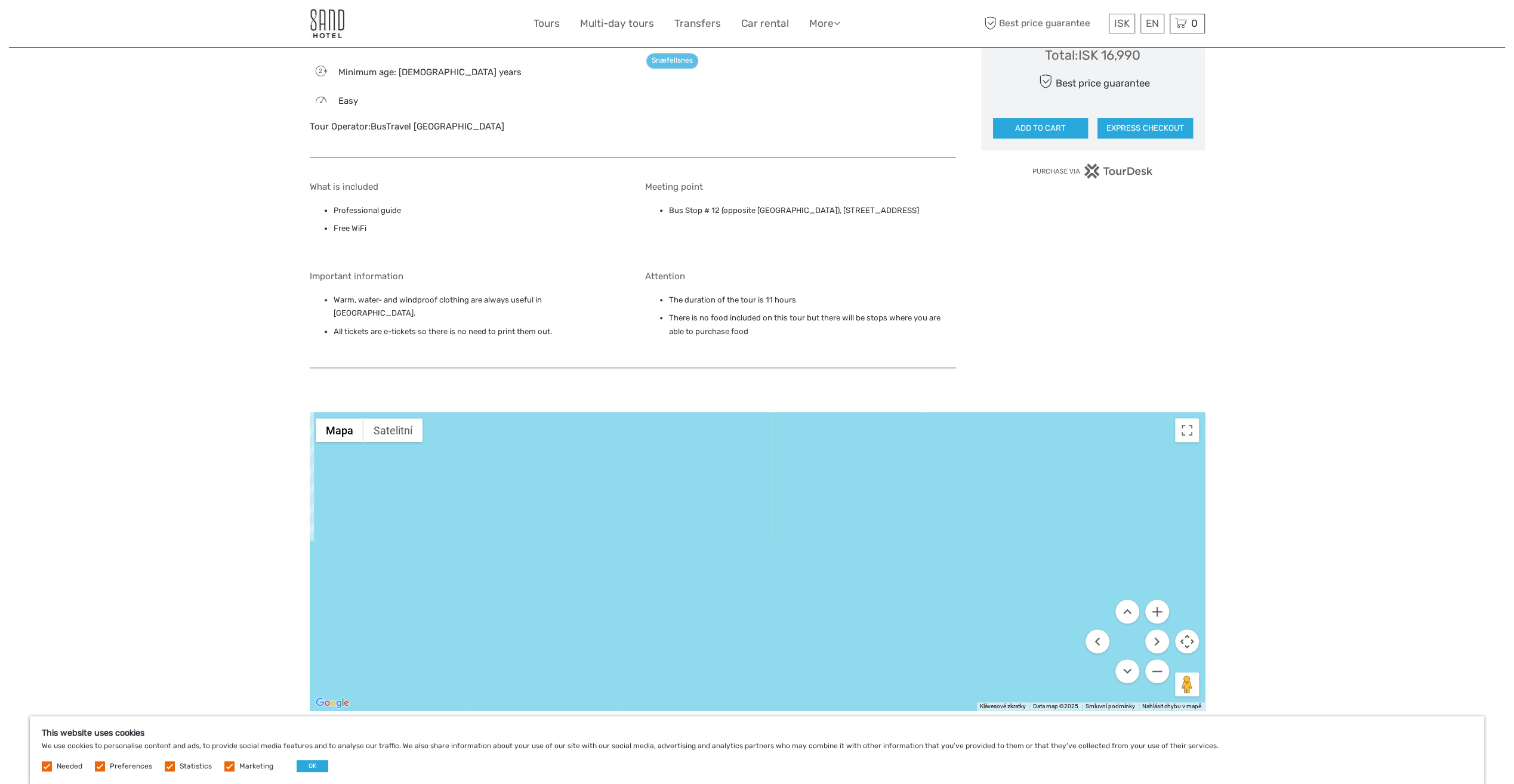
drag, startPoint x: 660, startPoint y: 422, endPoint x: 841, endPoint y: 566, distance: 231.3
click at [797, 533] on div at bounding box center [757, 562] width 895 height 299
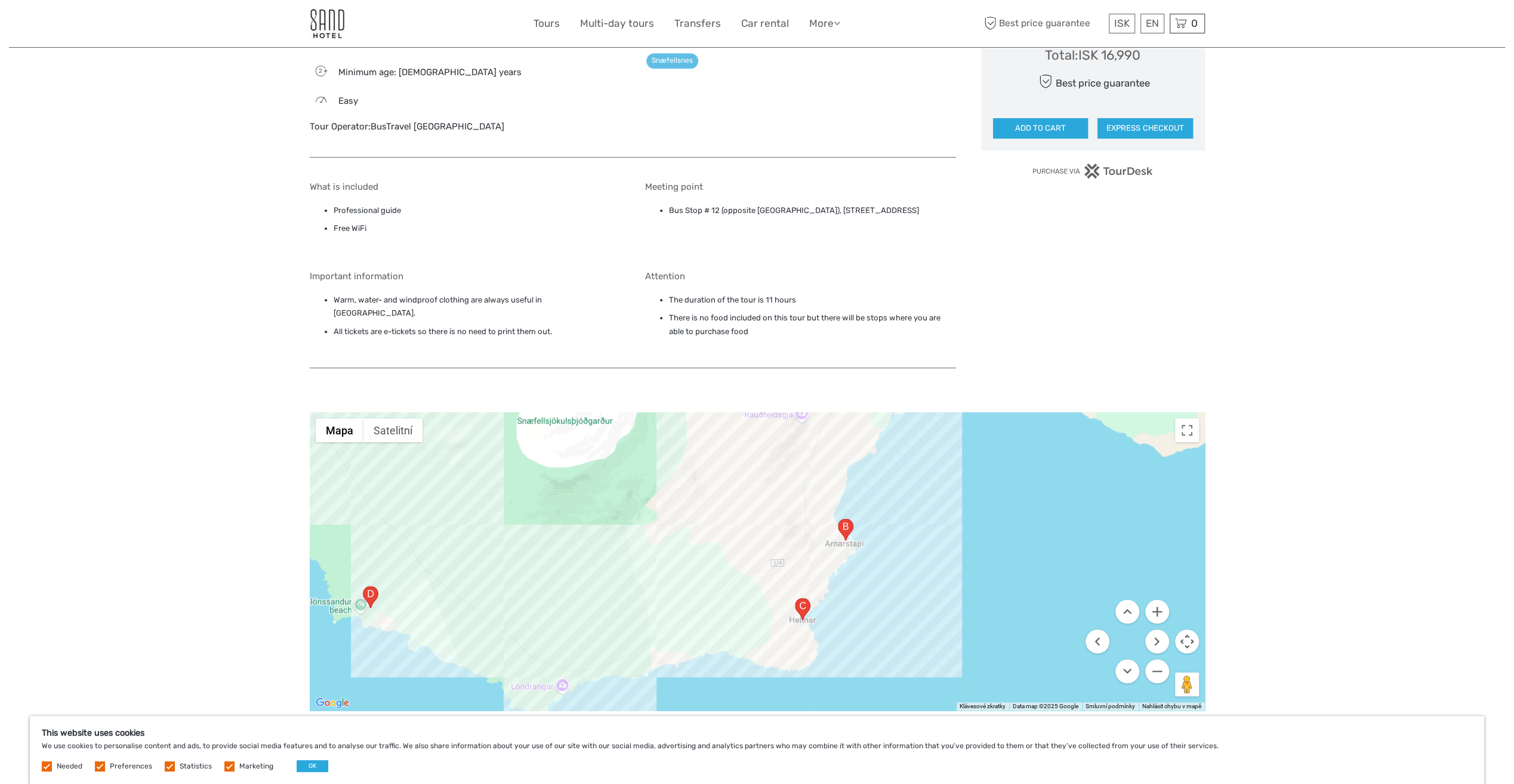
drag, startPoint x: 768, startPoint y: 472, endPoint x: 729, endPoint y: 472, distance: 39.0
click at [729, 472] on div at bounding box center [757, 562] width 895 height 299
click at [843, 520] on img "Arnarstapavegur 356, 356 Arnarstapi, Island" at bounding box center [845, 531] width 16 height 22
click at [802, 599] on img "Brekkustígur 21, 356, Island" at bounding box center [802, 610] width 16 height 22
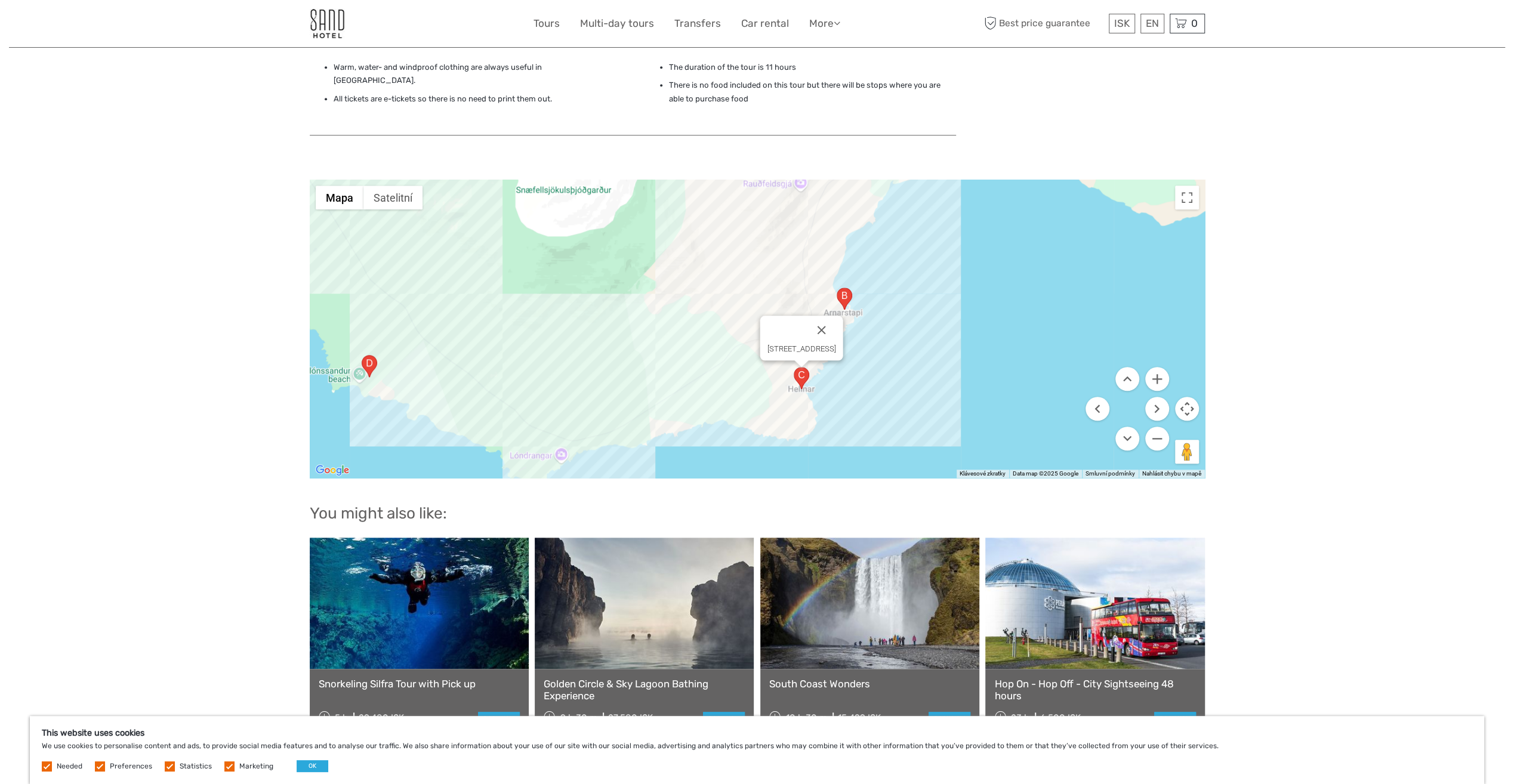
scroll to position [1074, 0]
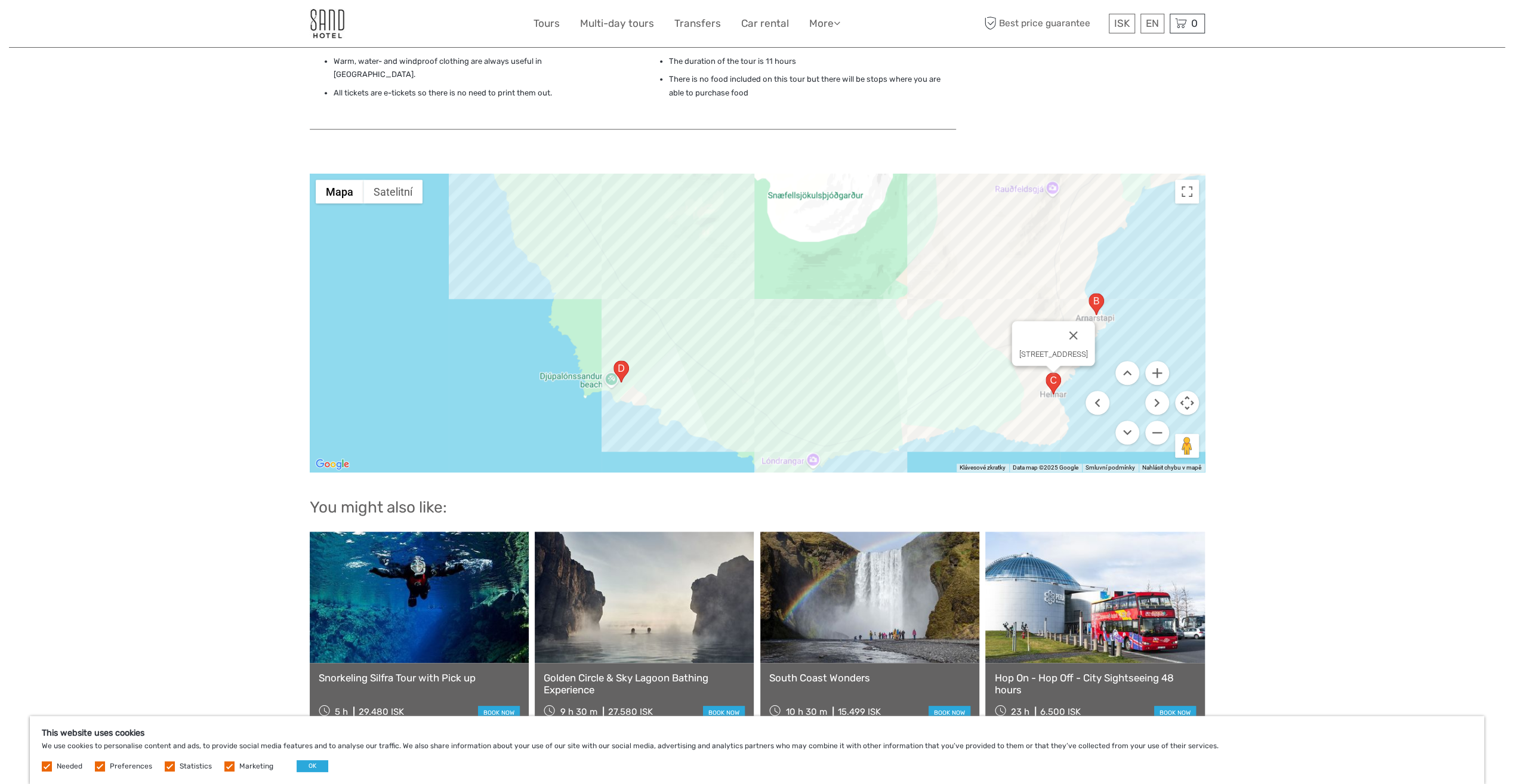
drag, startPoint x: 562, startPoint y: 306, endPoint x: 782, endPoint y: 308, distance: 220.0
click at [782, 308] on div "Brekkustígur 21, 356, Island" at bounding box center [757, 322] width 895 height 299
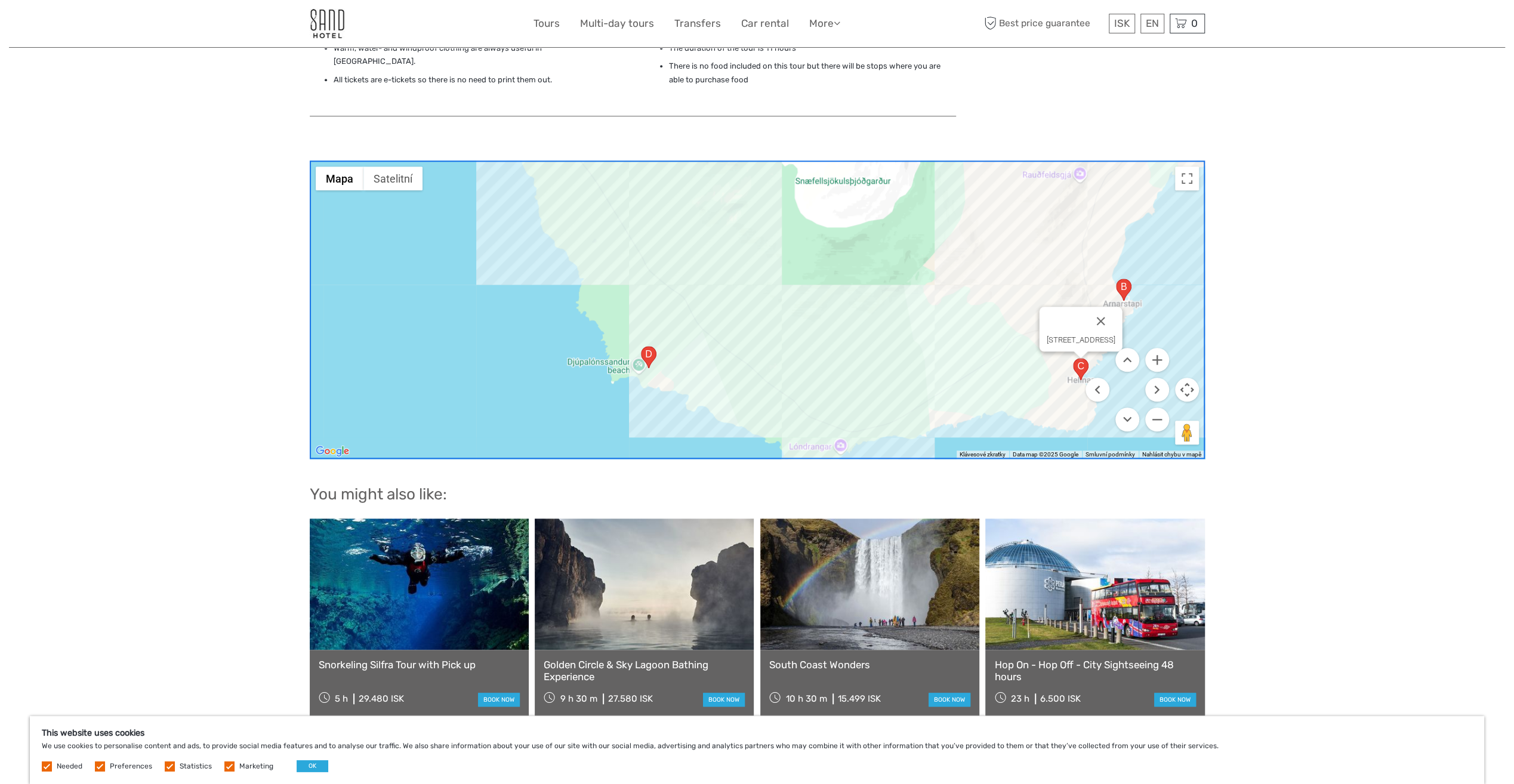
scroll to position [1014, 0]
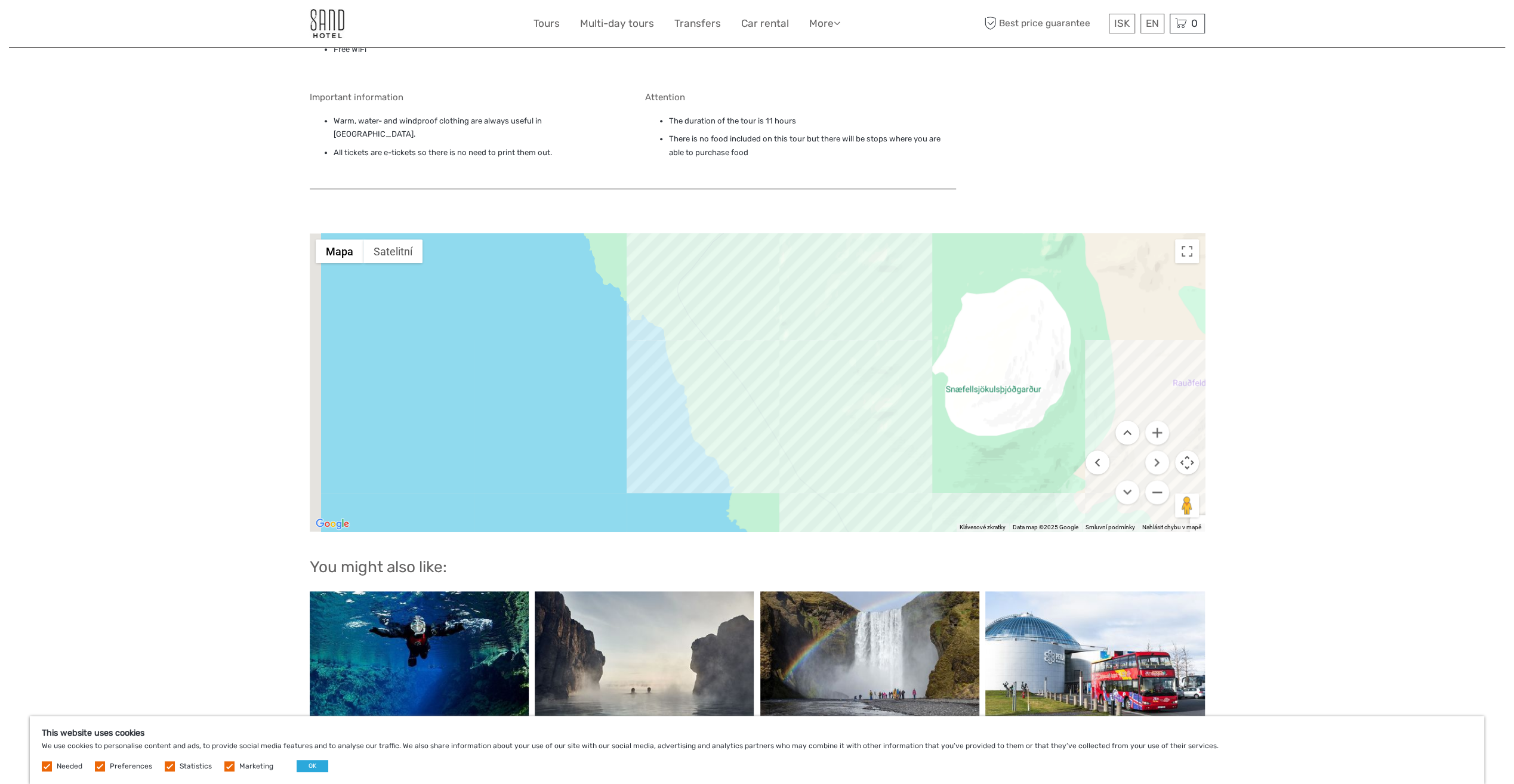
drag, startPoint x: 751, startPoint y: 297, endPoint x: 876, endPoint y: 399, distance: 161.3
click at [890, 422] on div "Brekkustígur 21, 356, Island" at bounding box center [757, 382] width 895 height 299
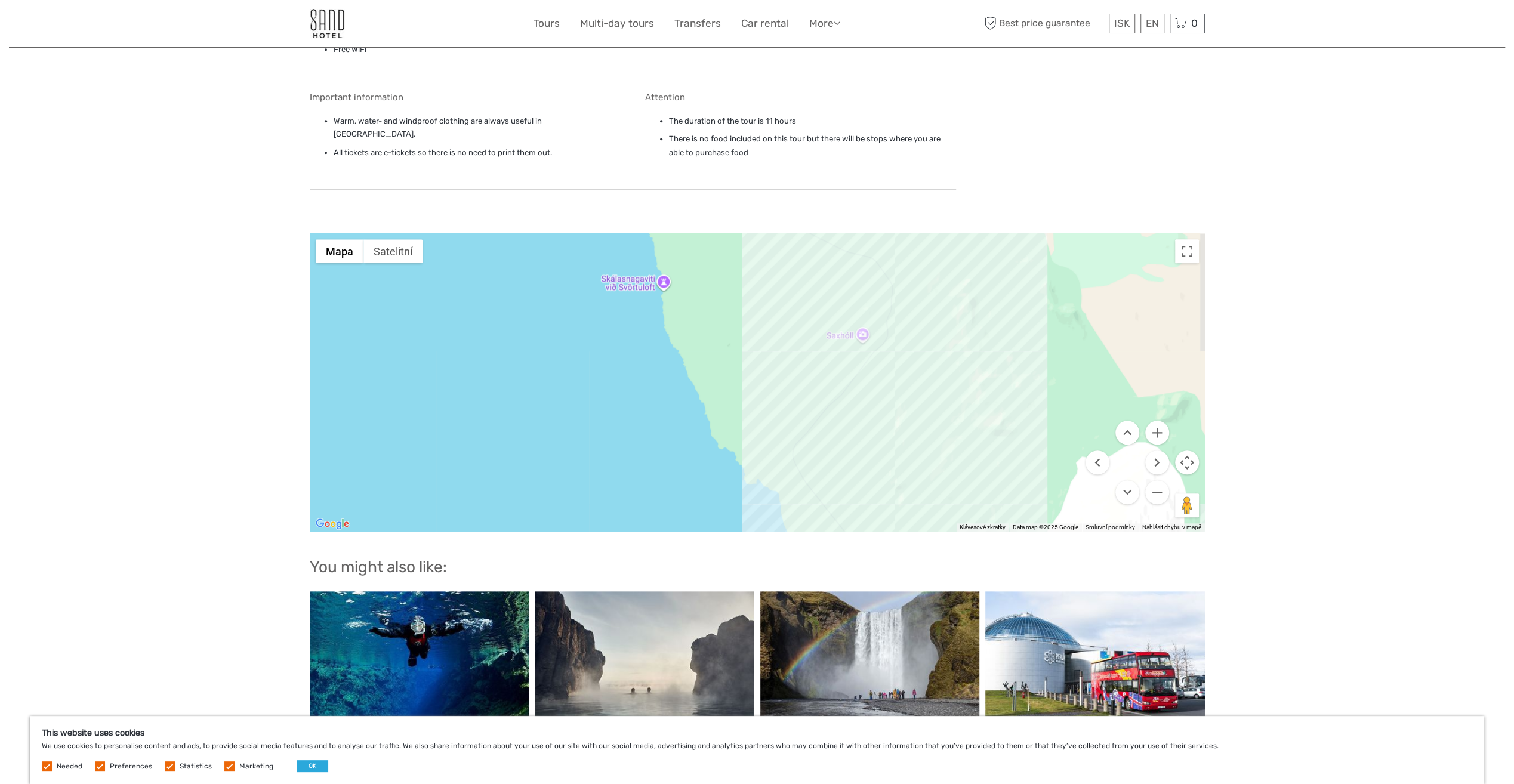
drag, startPoint x: 760, startPoint y: 342, endPoint x: 744, endPoint y: 432, distance: 91.4
click at [744, 432] on div "Brekkustígur 21, 356, Island" at bounding box center [757, 382] width 895 height 299
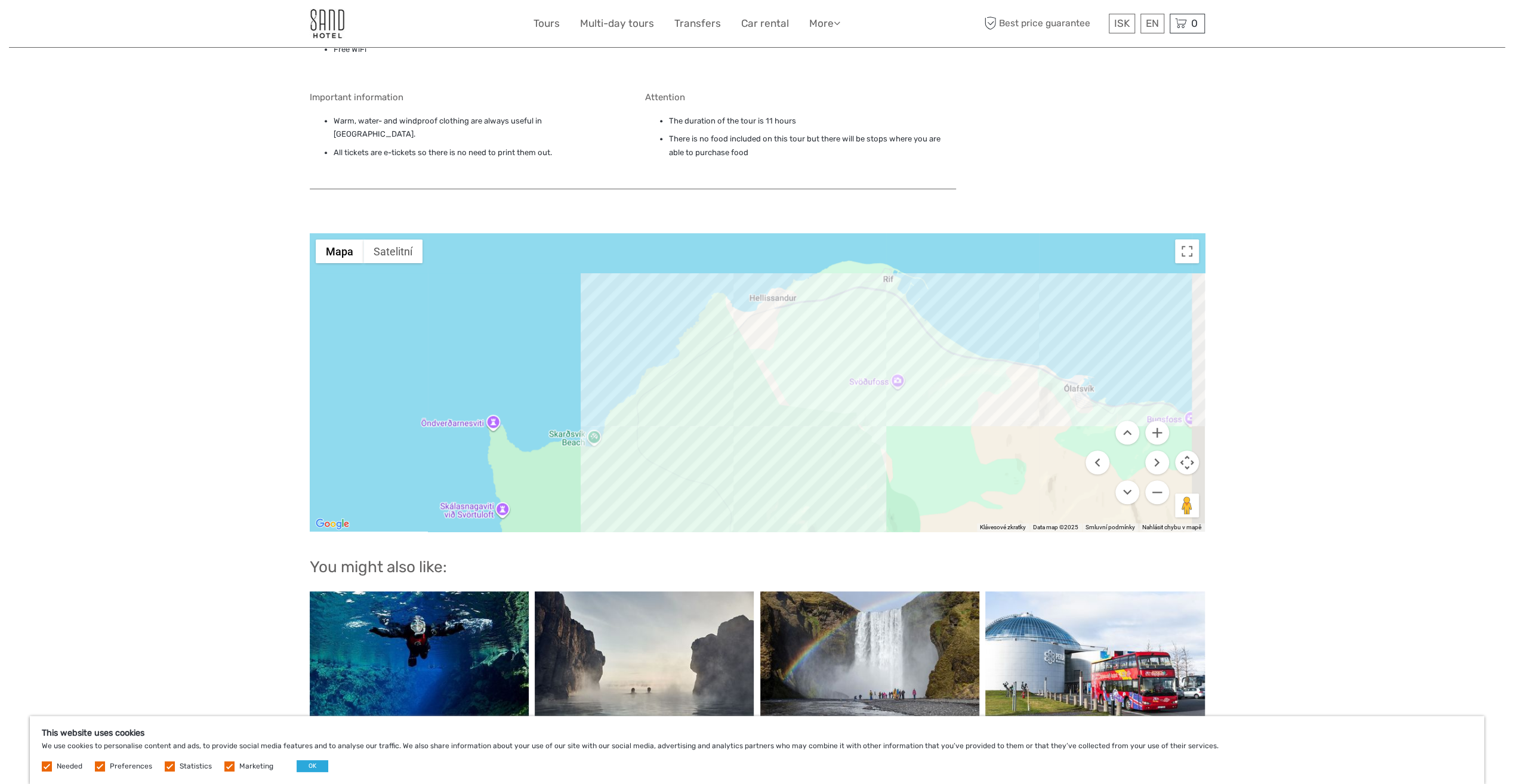
drag, startPoint x: 909, startPoint y: 281, endPoint x: 764, endPoint y: 416, distance: 198.1
click at [764, 416] on div "Brekkustígur 21, 356, Island" at bounding box center [757, 382] width 895 height 299
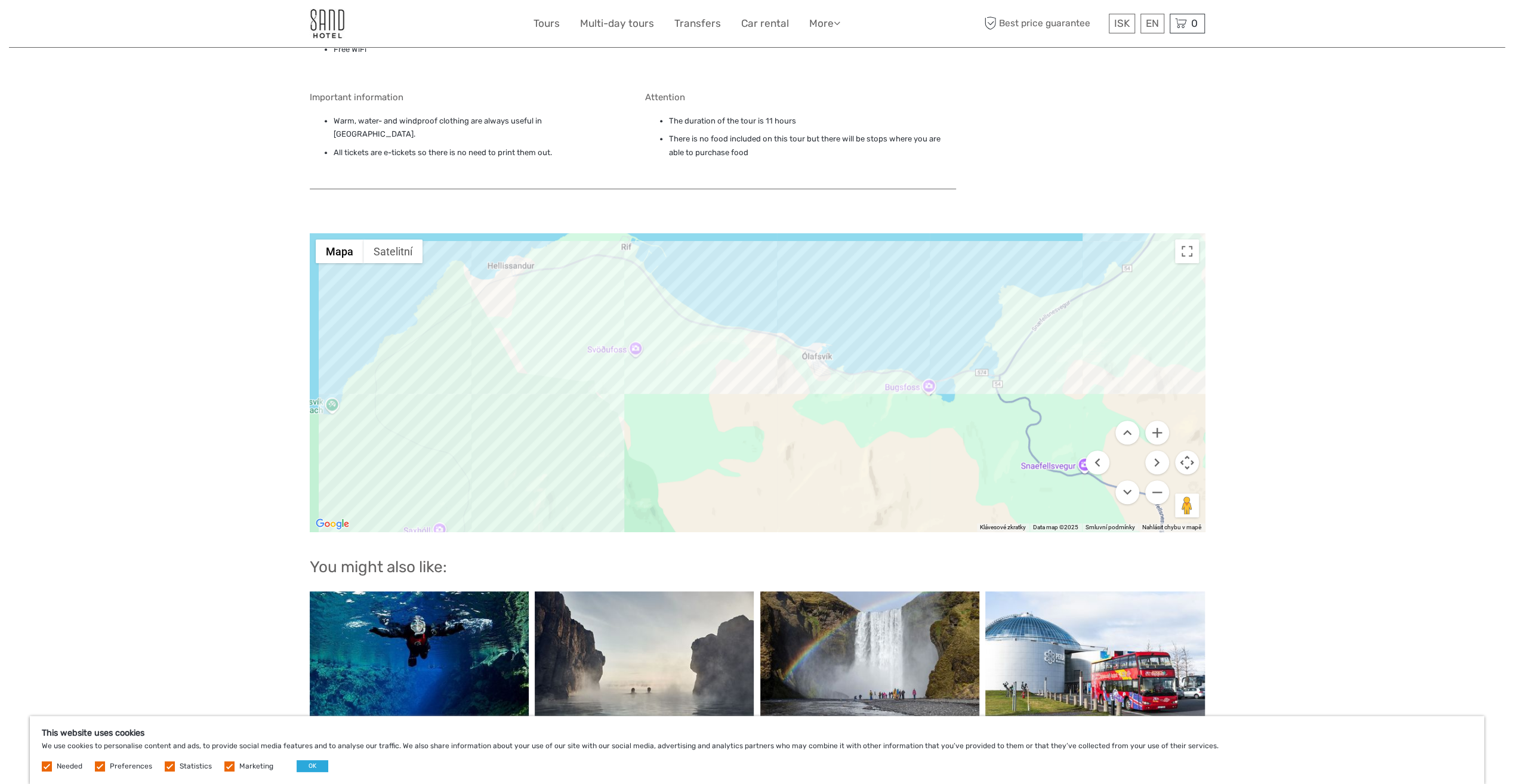
drag, startPoint x: 786, startPoint y: 362, endPoint x: 539, endPoint y: 340, distance: 248.0
click at [534, 340] on div "Brekkustígur 21, 356, Island" at bounding box center [757, 382] width 895 height 299
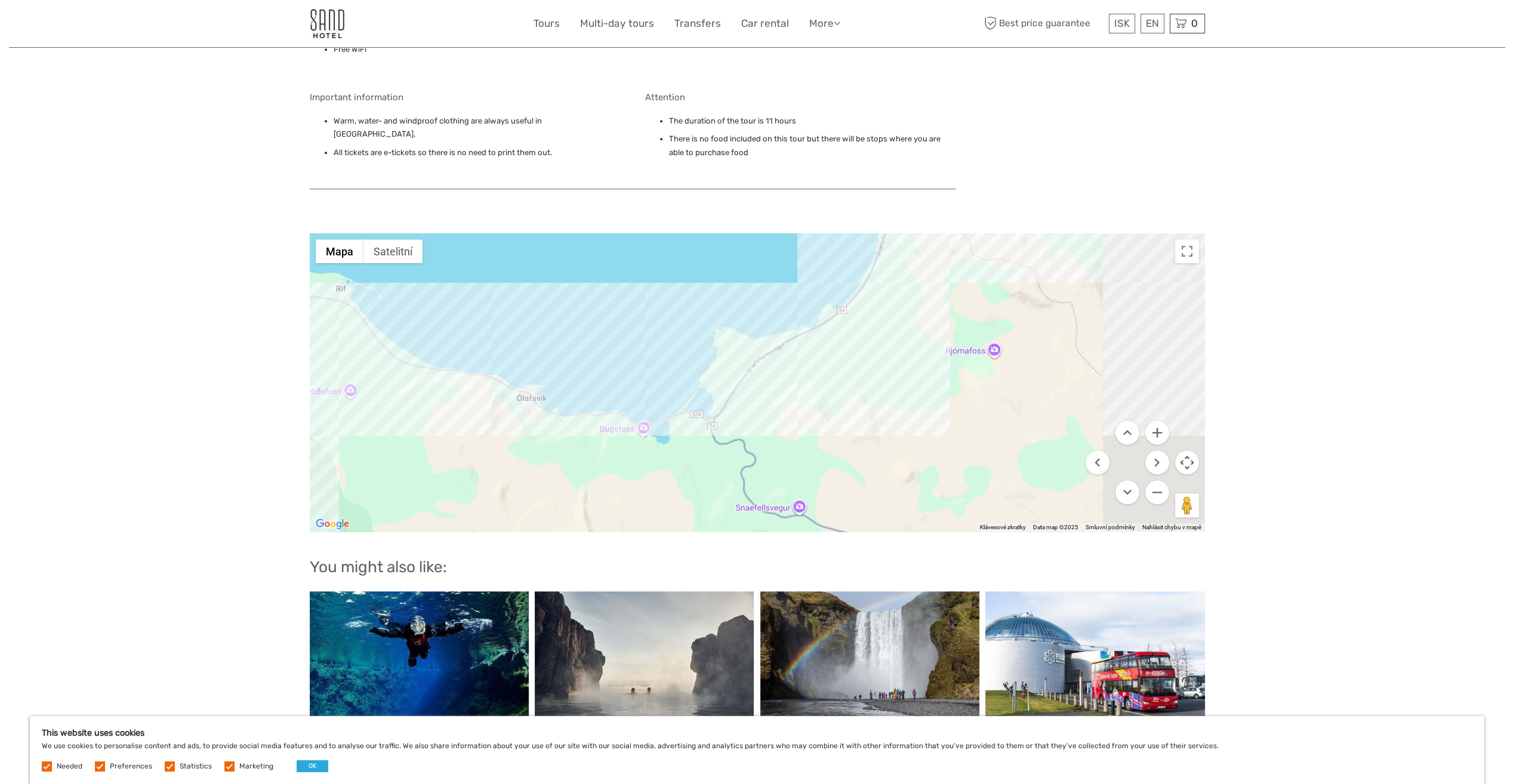
drag, startPoint x: 688, startPoint y: 458, endPoint x: 580, endPoint y: 480, distance: 110.2
click at [580, 480] on div "Brekkustígur 21, 356, Island" at bounding box center [757, 382] width 895 height 299
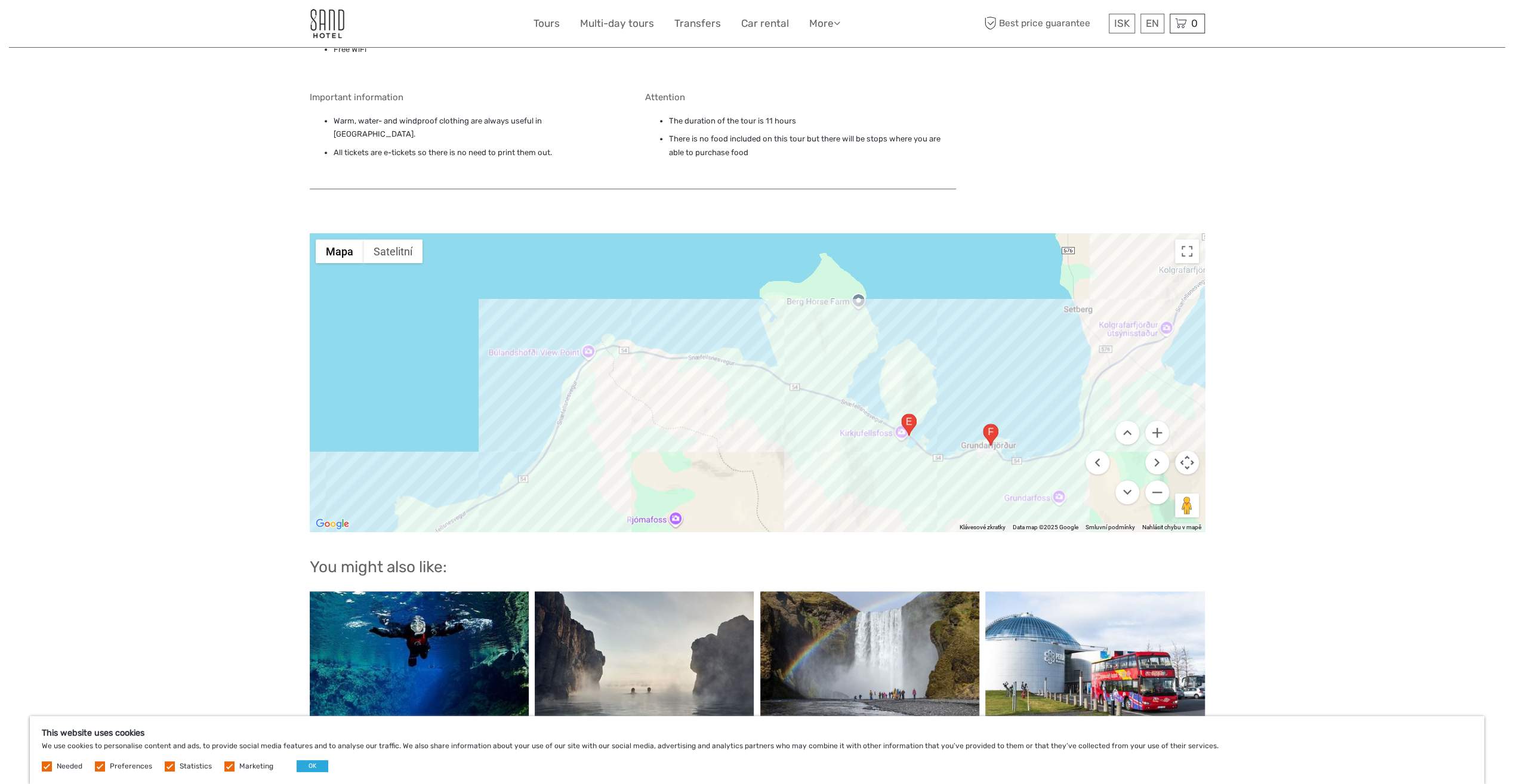
drag, startPoint x: 790, startPoint y: 346, endPoint x: 636, endPoint y: 452, distance: 187.0
click at [636, 452] on div "Brekkustígur 21, 356, Island" at bounding box center [757, 382] width 895 height 299
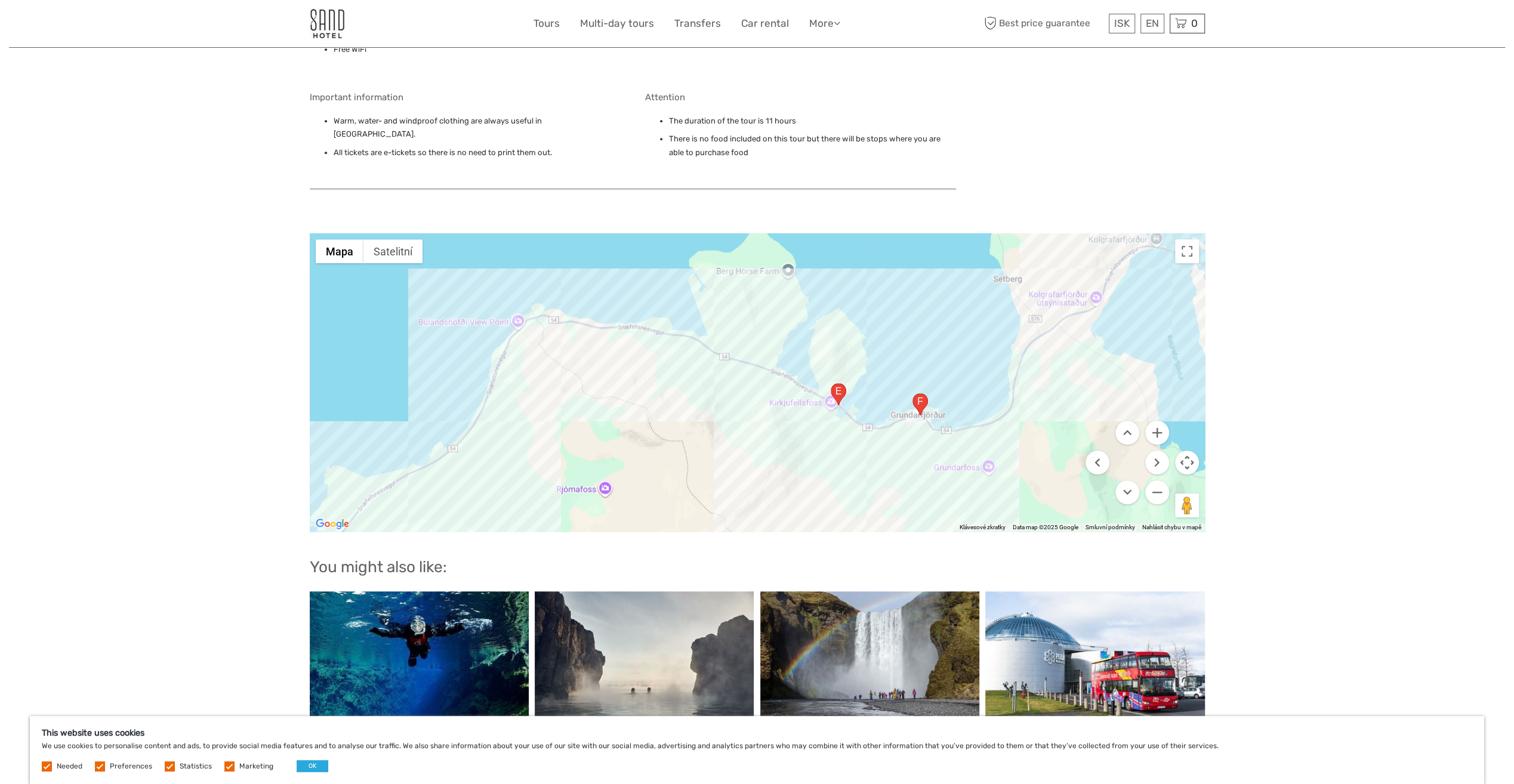
drag, startPoint x: 787, startPoint y: 434, endPoint x: 708, endPoint y: 401, distance: 85.6
click at [708, 401] on div "Brekkustígur 21, 356, Island" at bounding box center [757, 382] width 895 height 299
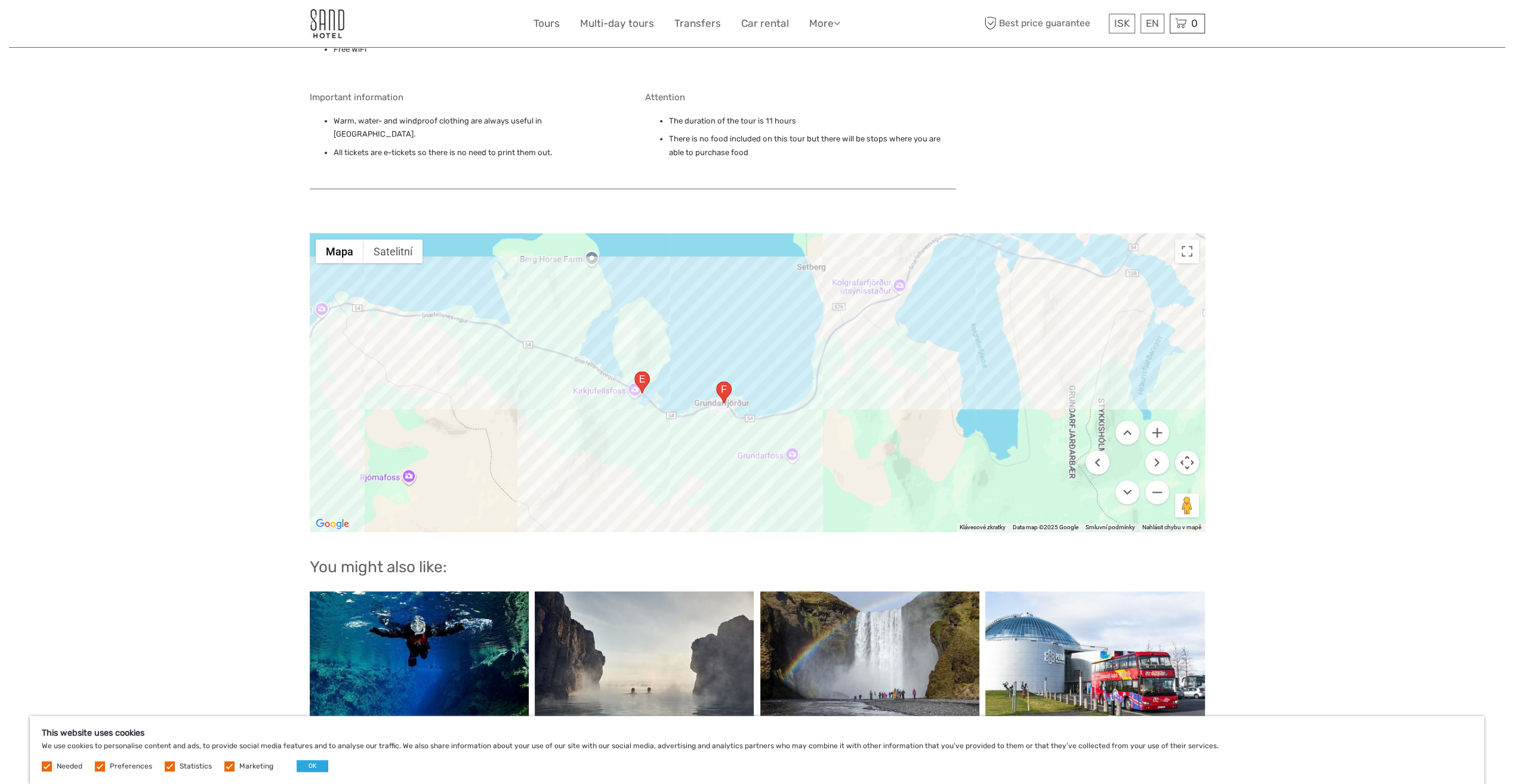
drag, startPoint x: 797, startPoint y: 406, endPoint x: 624, endPoint y: 393, distance: 173.5
click at [607, 398] on div "Brekkustígur 21, 356, Island" at bounding box center [757, 382] width 895 height 299
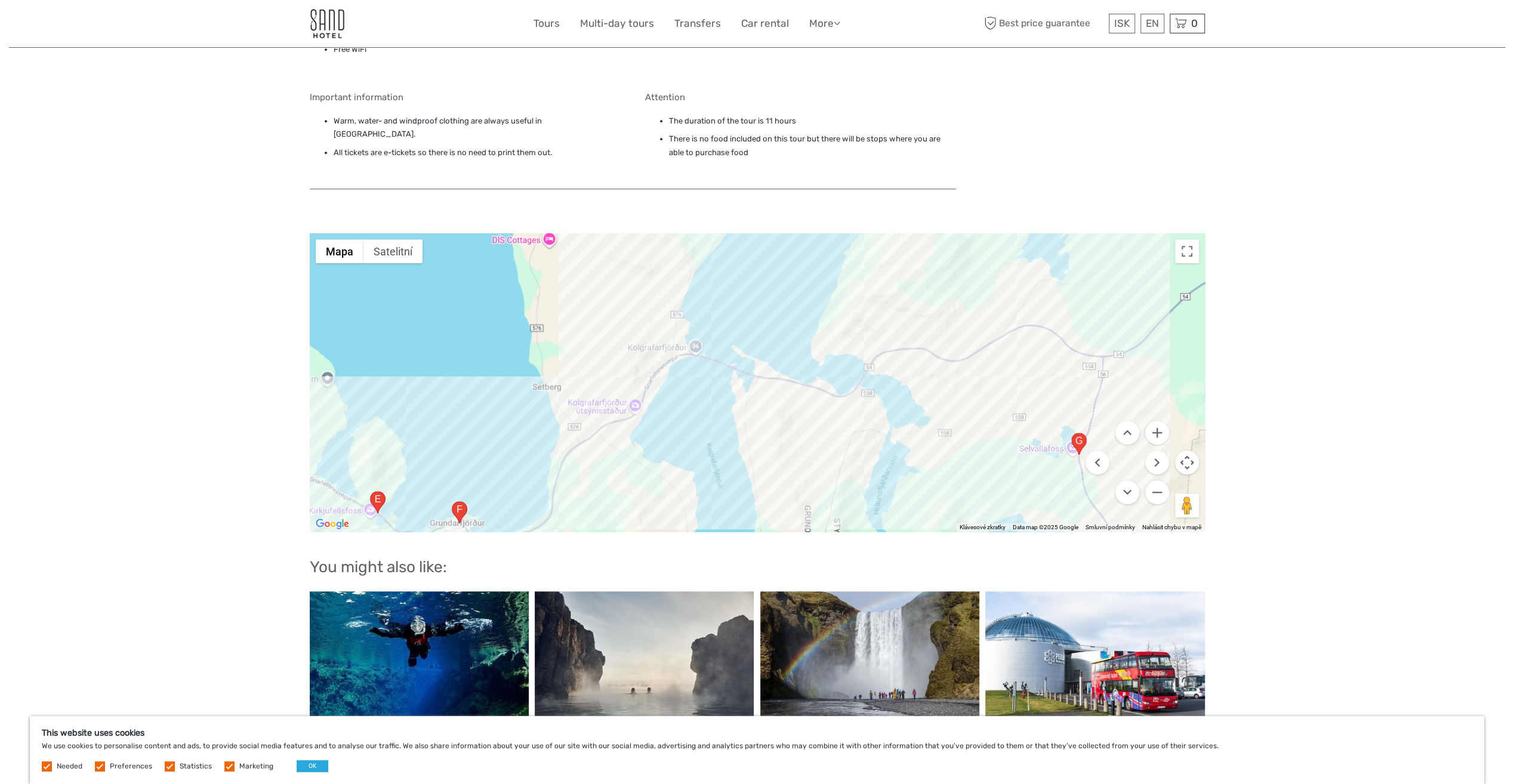
drag, startPoint x: 957, startPoint y: 309, endPoint x: 693, endPoint y: 429, distance: 290.0
click at [693, 429] on div "Brekkustígur 21, 356, Island" at bounding box center [757, 382] width 895 height 299
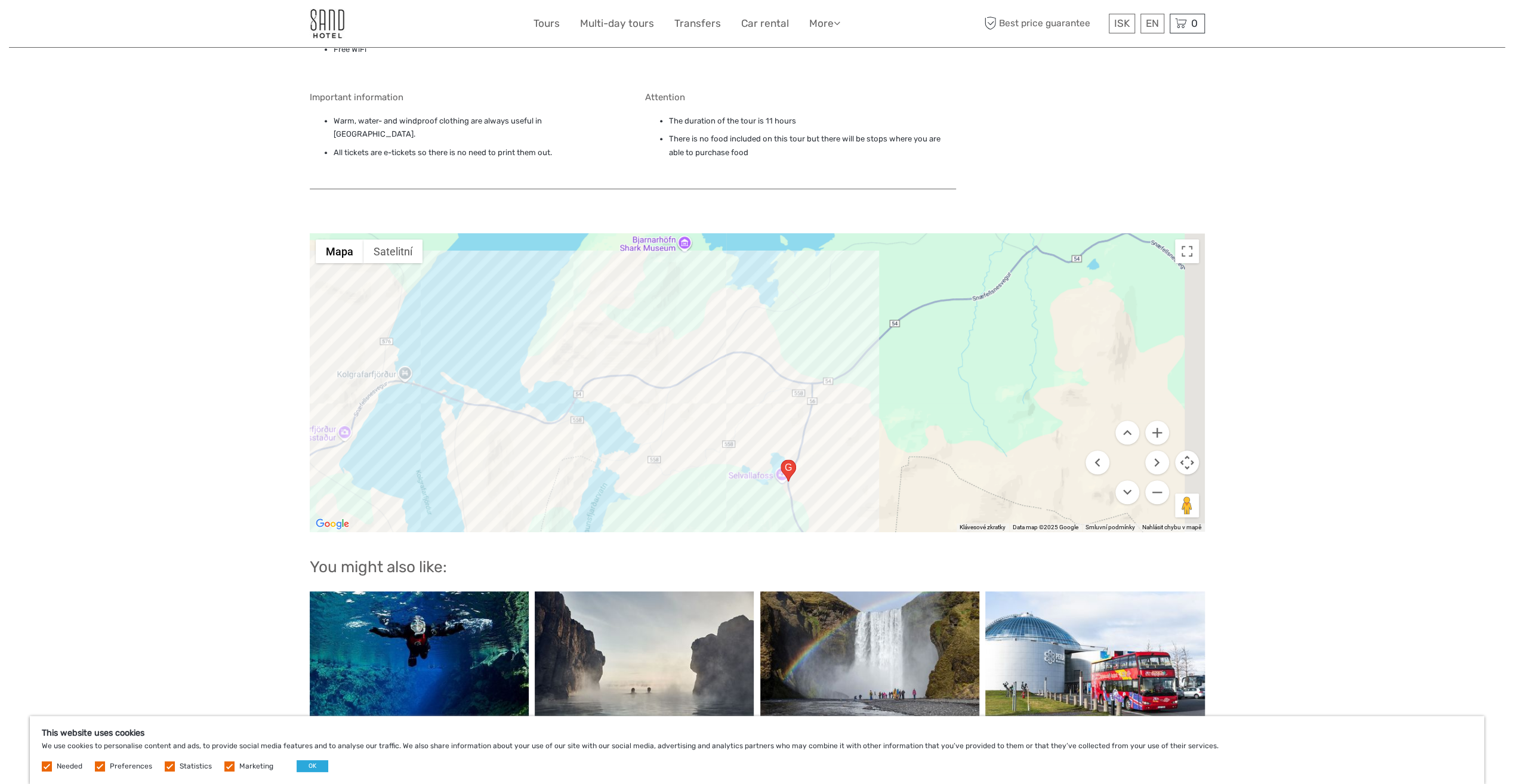
drag, startPoint x: 873, startPoint y: 387, endPoint x: 588, endPoint y: 420, distance: 286.9
click at [588, 420] on div "Brekkustígur 21, 356, Island" at bounding box center [757, 382] width 895 height 299
click at [1151, 480] on button "Oddálit" at bounding box center [1157, 491] width 24 height 24
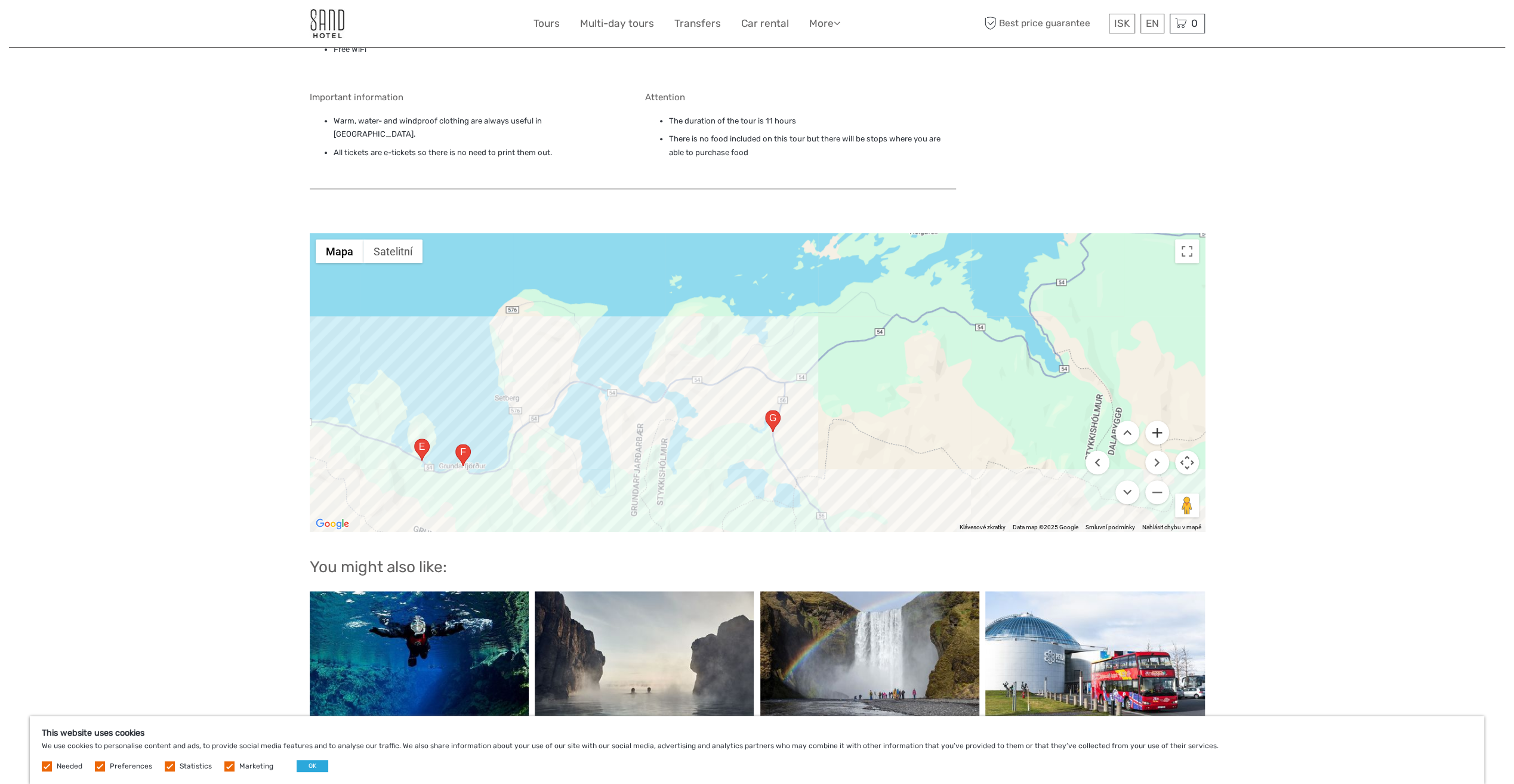
click at [1157, 420] on button "Přiblížit" at bounding box center [1157, 432] width 24 height 24
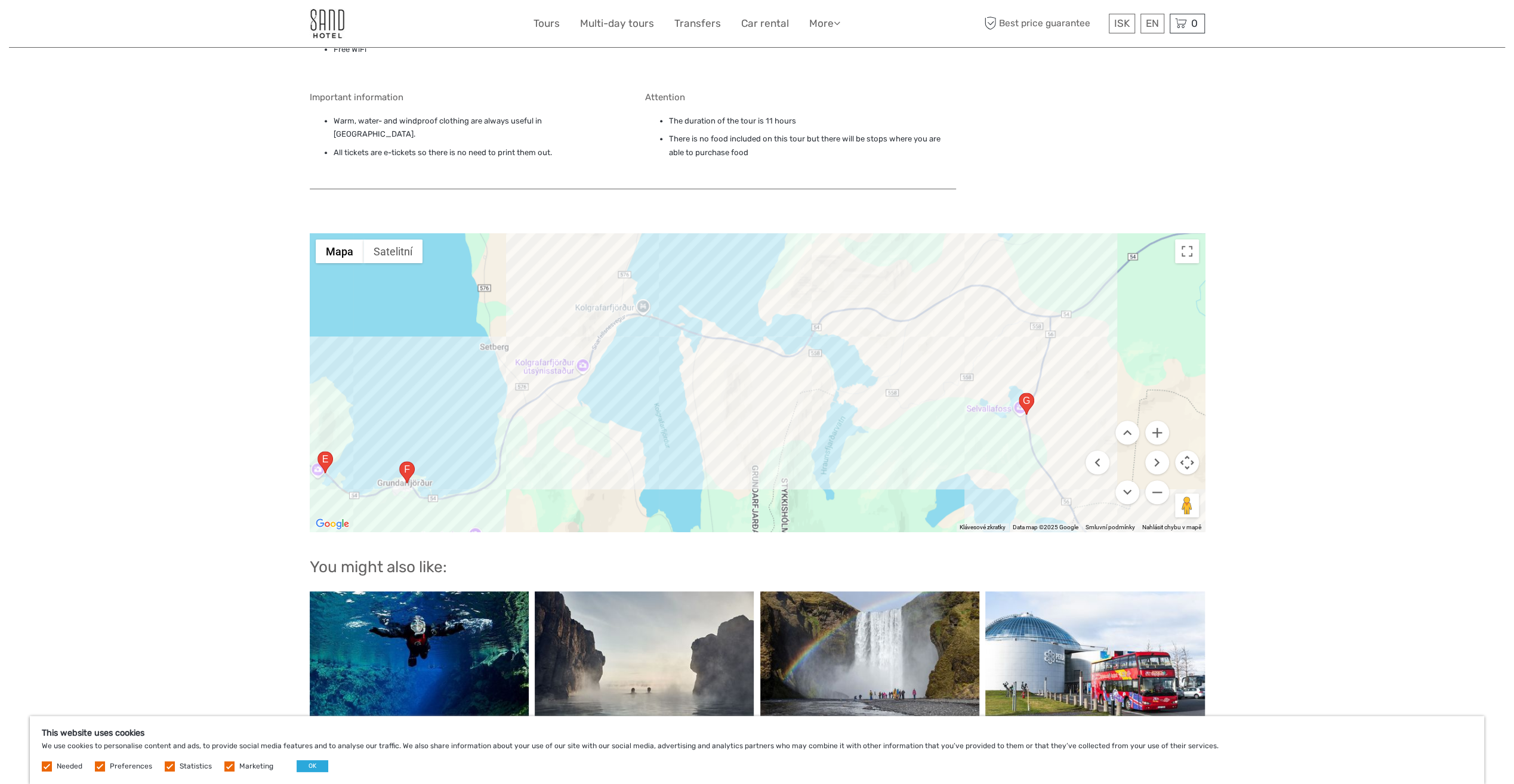
drag, startPoint x: 702, startPoint y: 411, endPoint x: 961, endPoint y: 327, distance: 272.3
click at [961, 327] on div "Brekkustígur 21, 356, Island" at bounding box center [757, 382] width 895 height 299
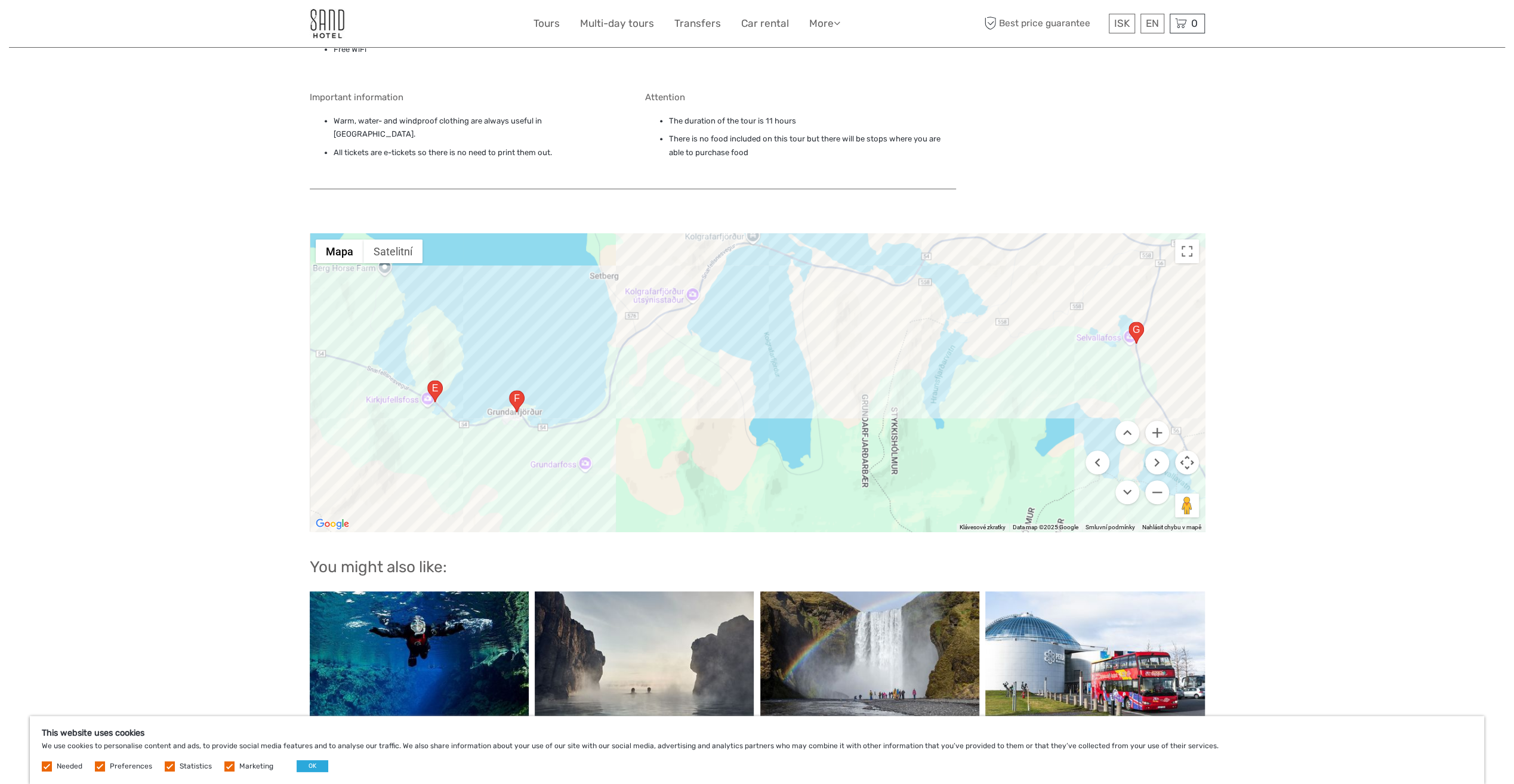
drag, startPoint x: 780, startPoint y: 452, endPoint x: 906, endPoint y: 379, distance: 145.6
click at [906, 379] on div "Brekkustígur 21, 356, Island" at bounding box center [757, 382] width 895 height 299
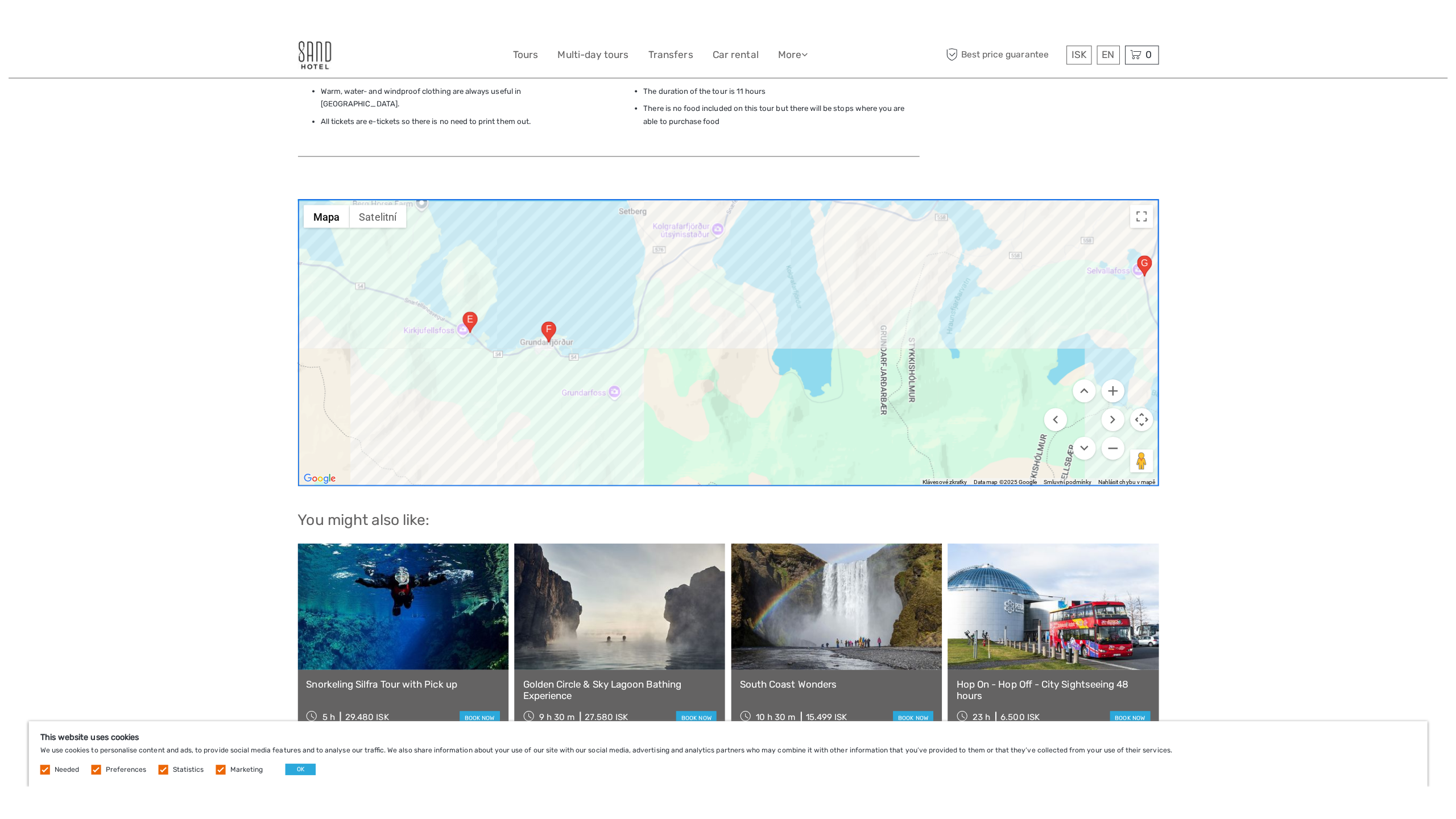
scroll to position [1024, 0]
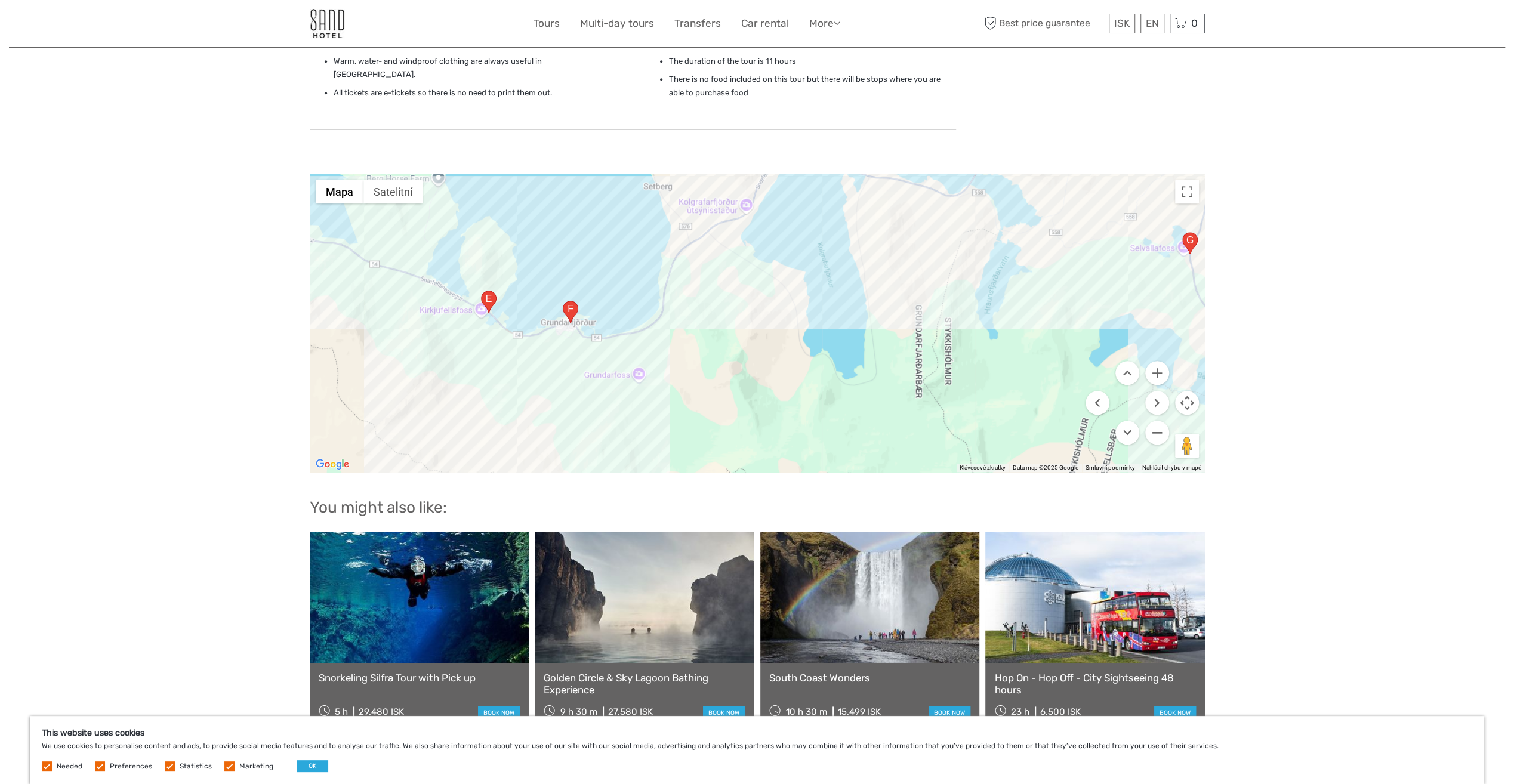
click at [1160, 420] on button "Oddálit" at bounding box center [1157, 432] width 24 height 24
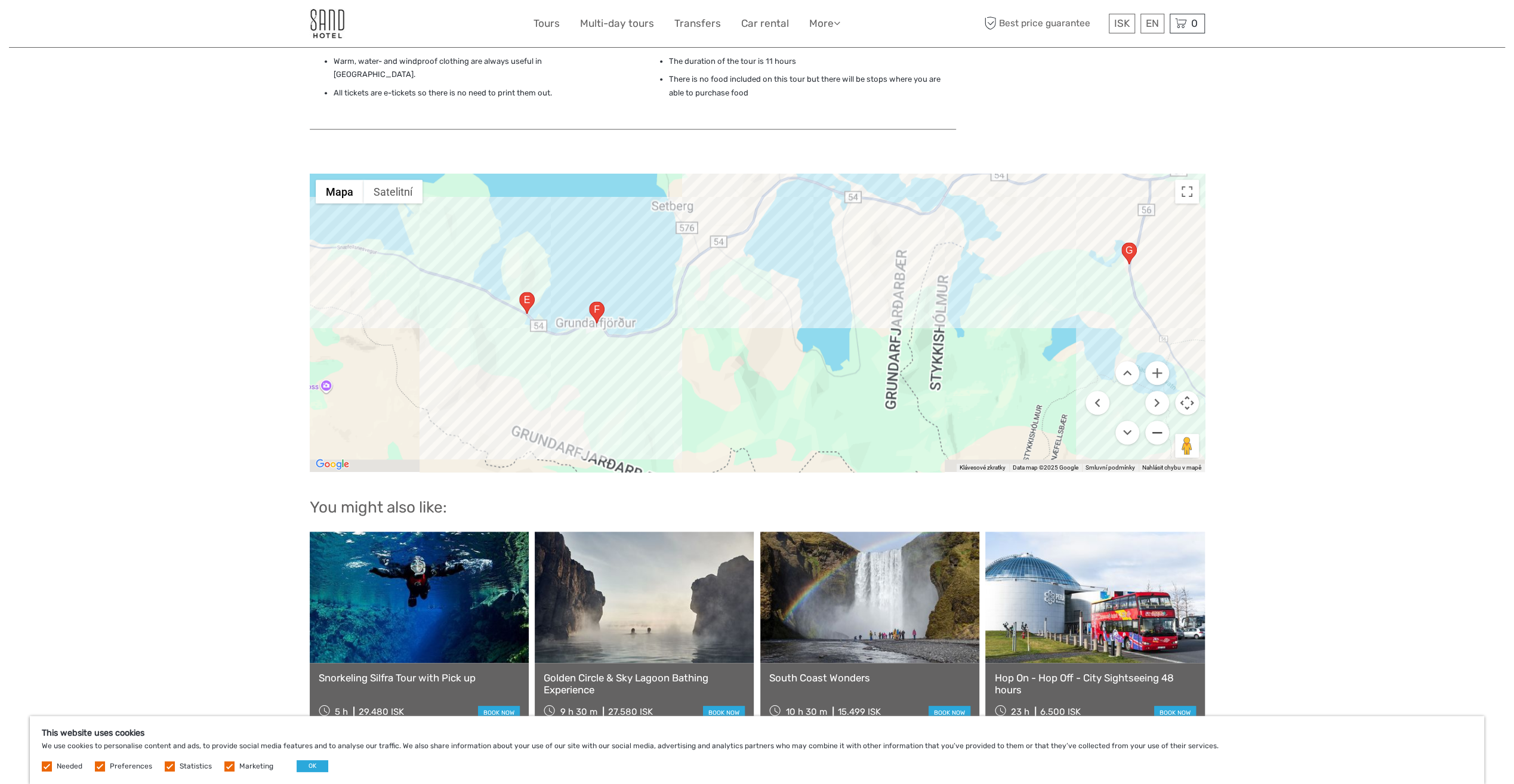
click at [1160, 420] on button "Oddálit" at bounding box center [1157, 432] width 24 height 24
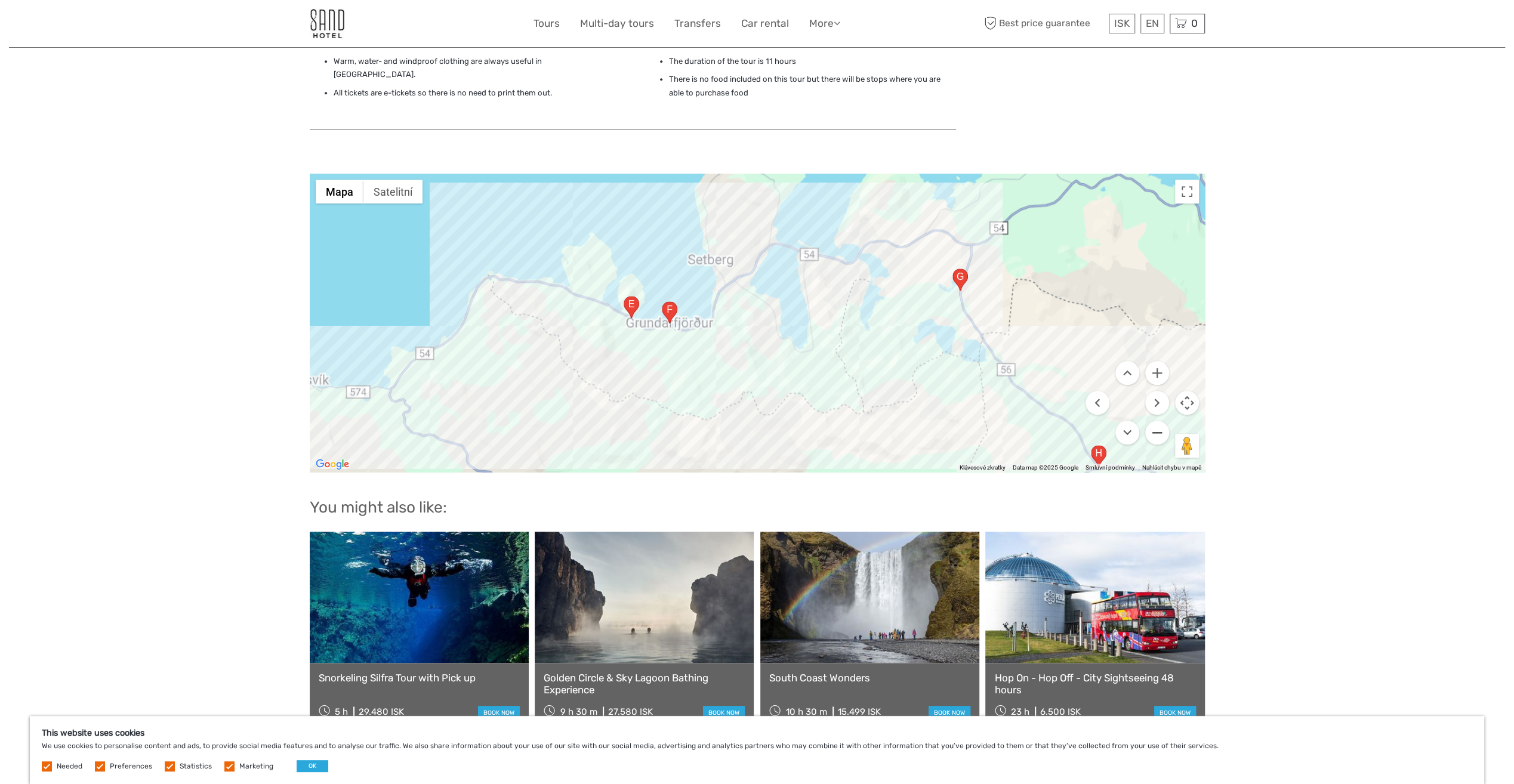
click at [1161, 420] on button "Oddálit" at bounding box center [1157, 432] width 24 height 24
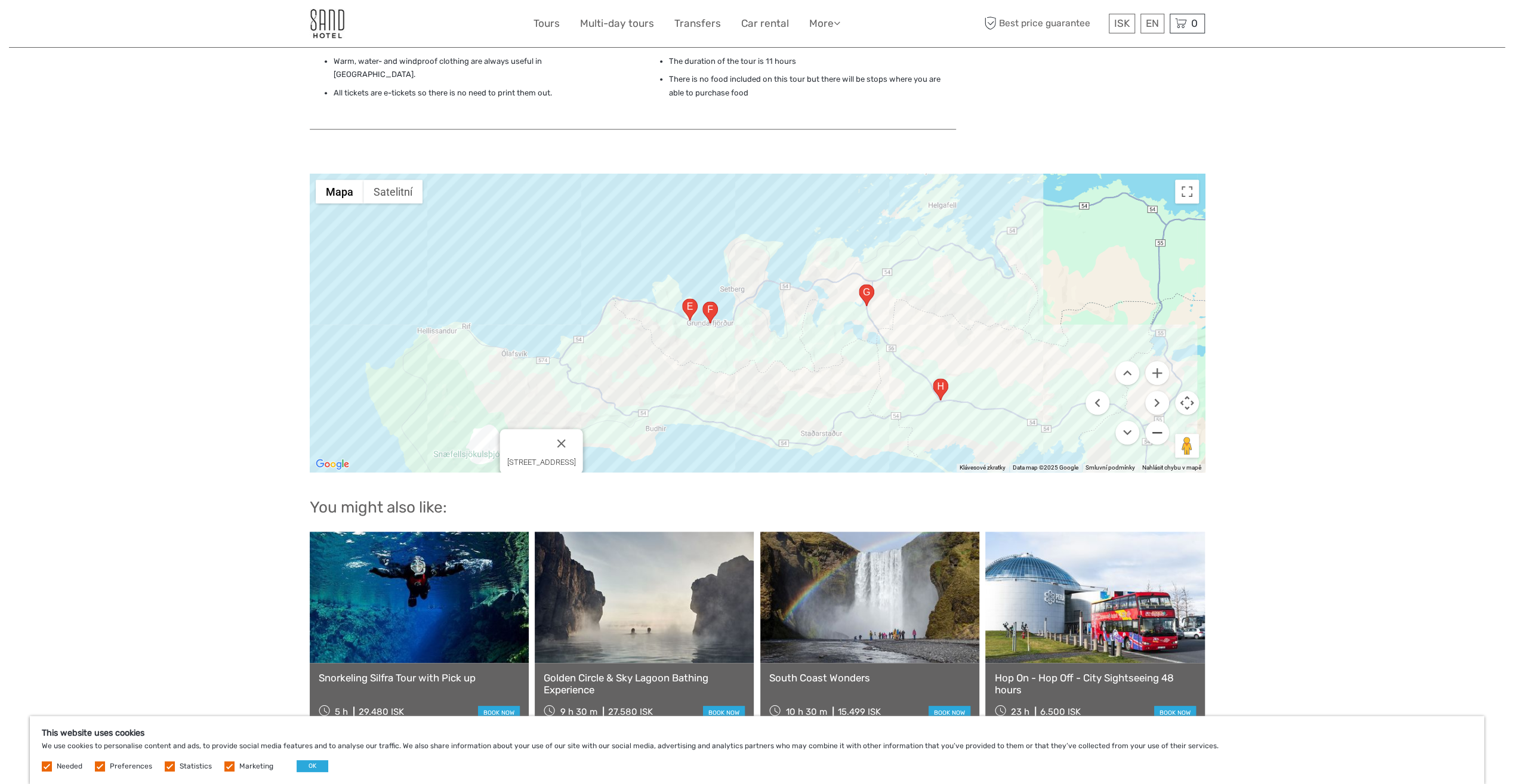
click at [1161, 420] on button "Oddálit" at bounding box center [1157, 432] width 24 height 24
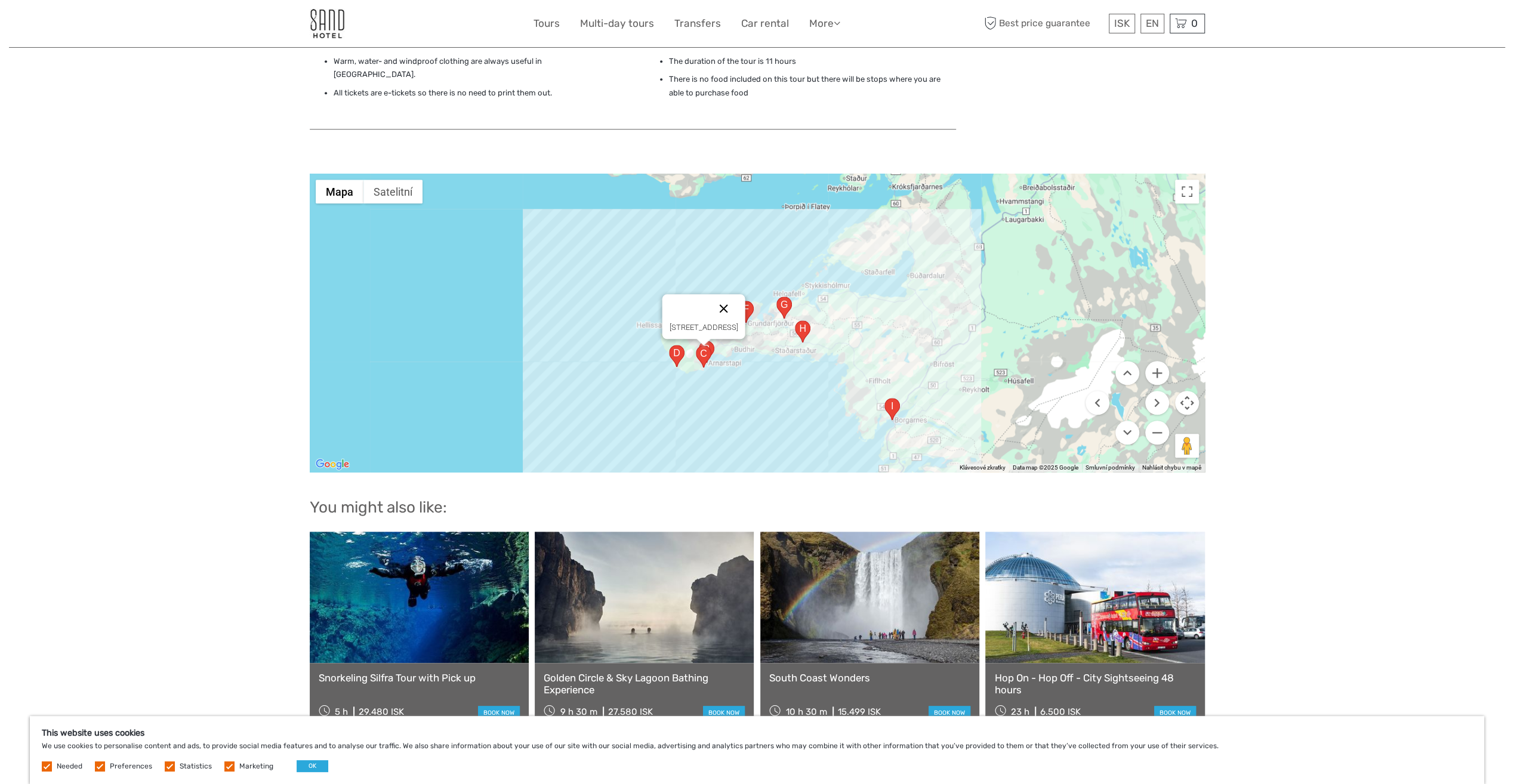
click at [736, 294] on button "Zavřít" at bounding box center [723, 308] width 29 height 29
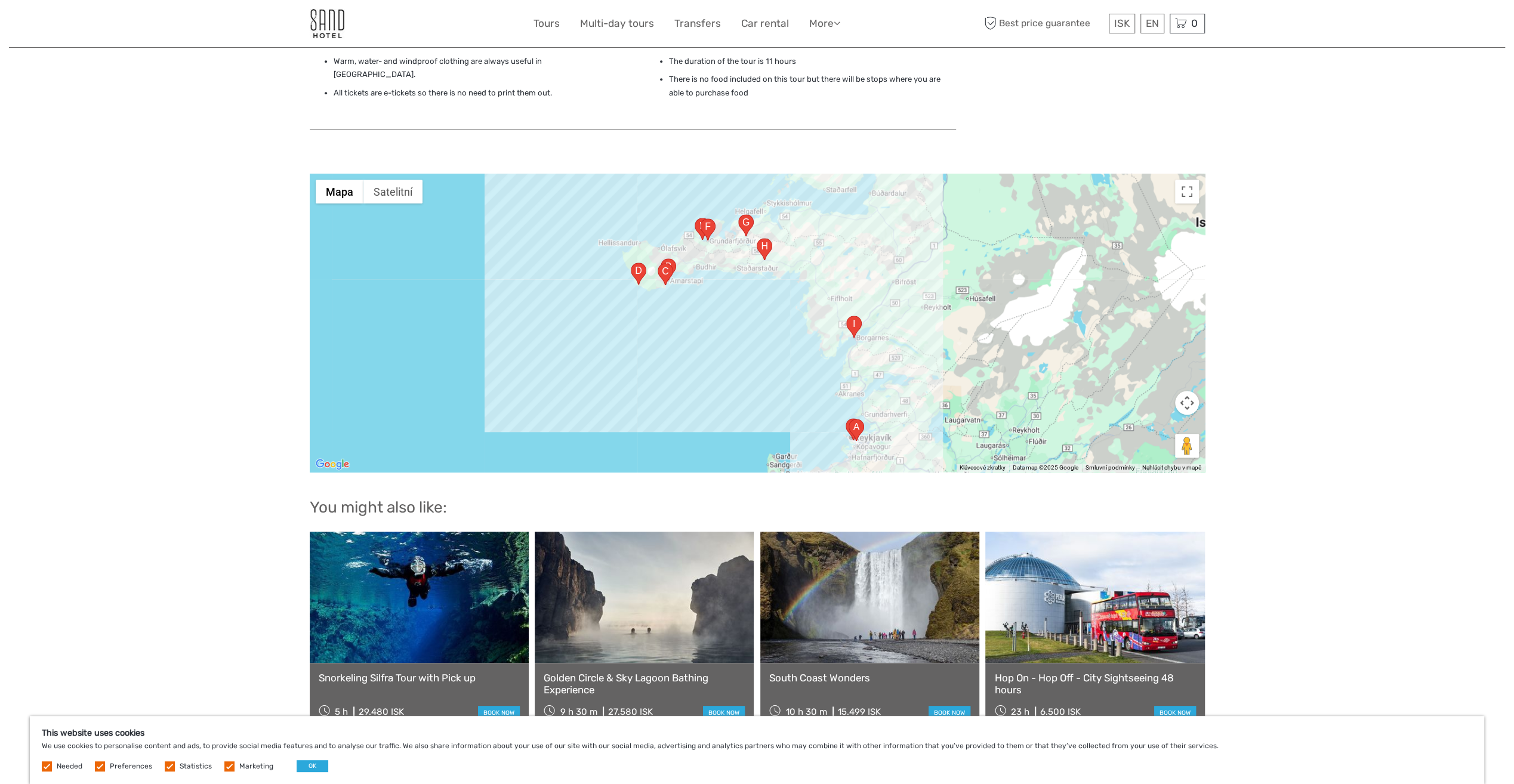
drag, startPoint x: 1016, startPoint y: 299, endPoint x: 978, endPoint y: 212, distance: 94.9
click at [978, 212] on div at bounding box center [757, 322] width 895 height 299
click at [1189, 391] on button "Ovládání kamery na mapě" at bounding box center [1186, 402] width 24 height 24
click at [1157, 361] on button "Přiblížit" at bounding box center [1157, 372] width 24 height 24
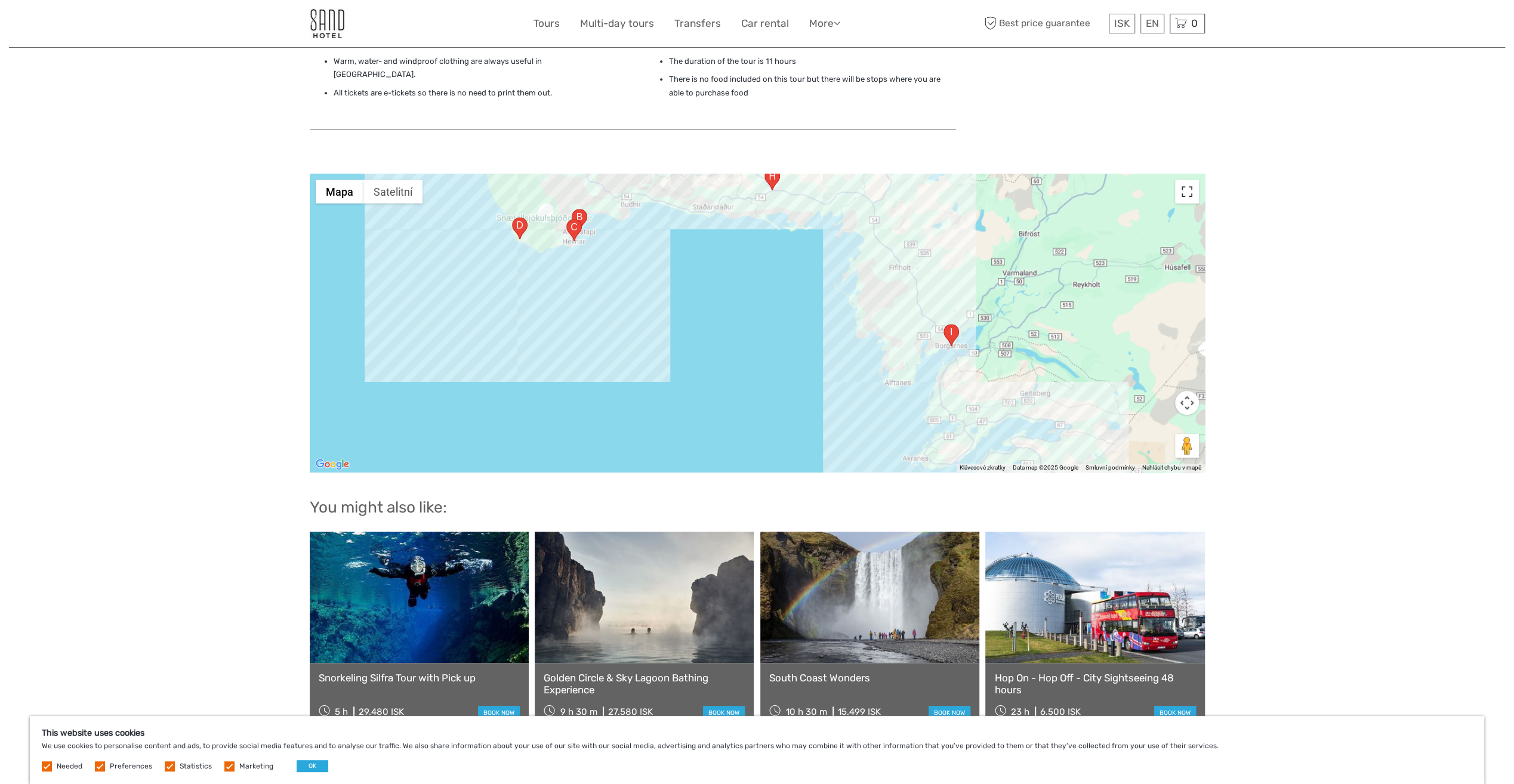
click at [1196, 180] on button "Přepnout zobrazení na celou obrazovku" at bounding box center [1186, 191] width 24 height 24
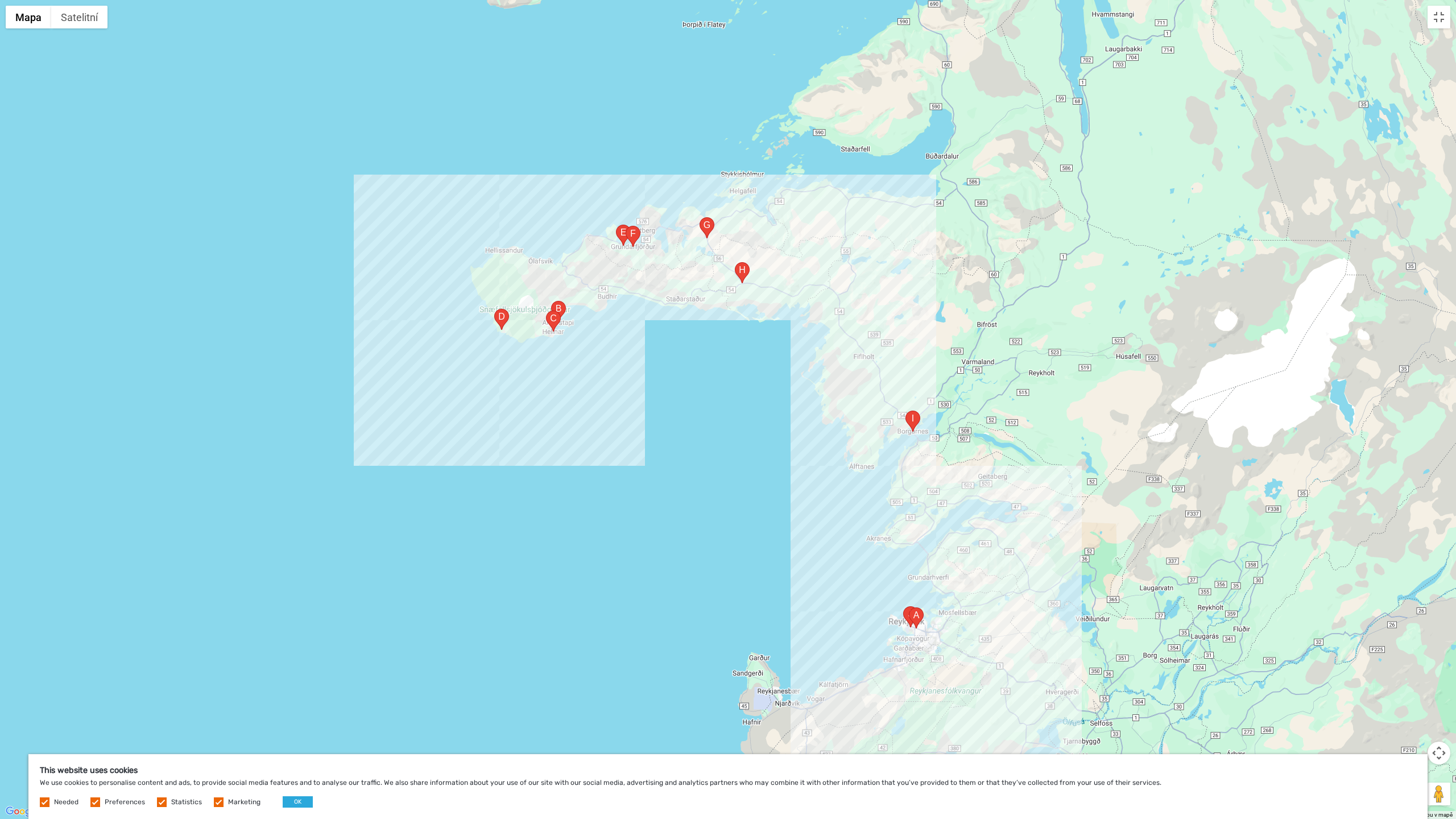
click at [1435, 746] on button "Ovládání kamery na mapě" at bounding box center [1438, 752] width 23 height 23
click at [1409, 720] on button "Přiblížit" at bounding box center [1409, 724] width 23 height 23
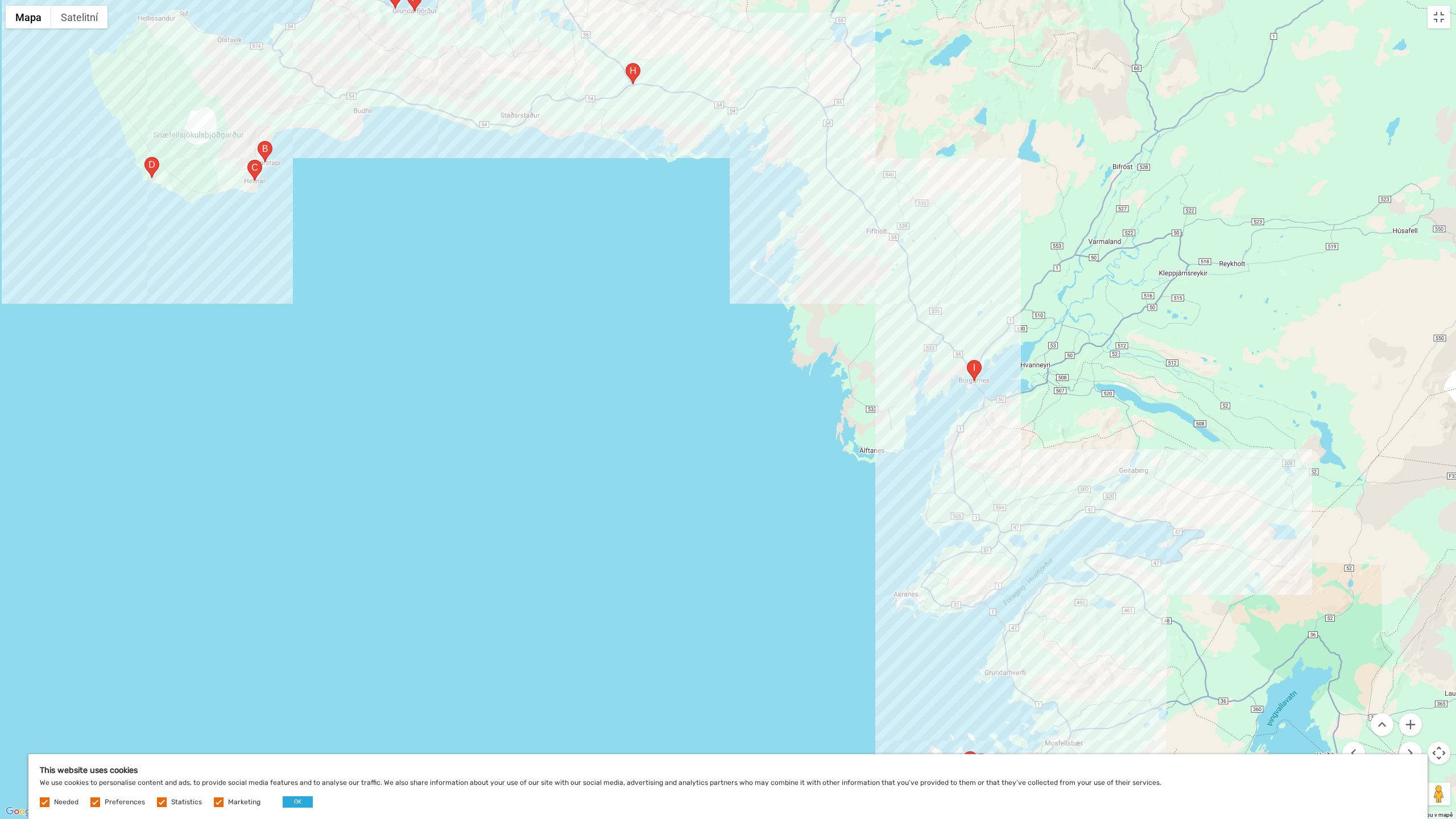
drag, startPoint x: 1306, startPoint y: 523, endPoint x: 1176, endPoint y: 451, distance: 148.6
click at [1176, 448] on div at bounding box center [728, 409] width 1456 height 819
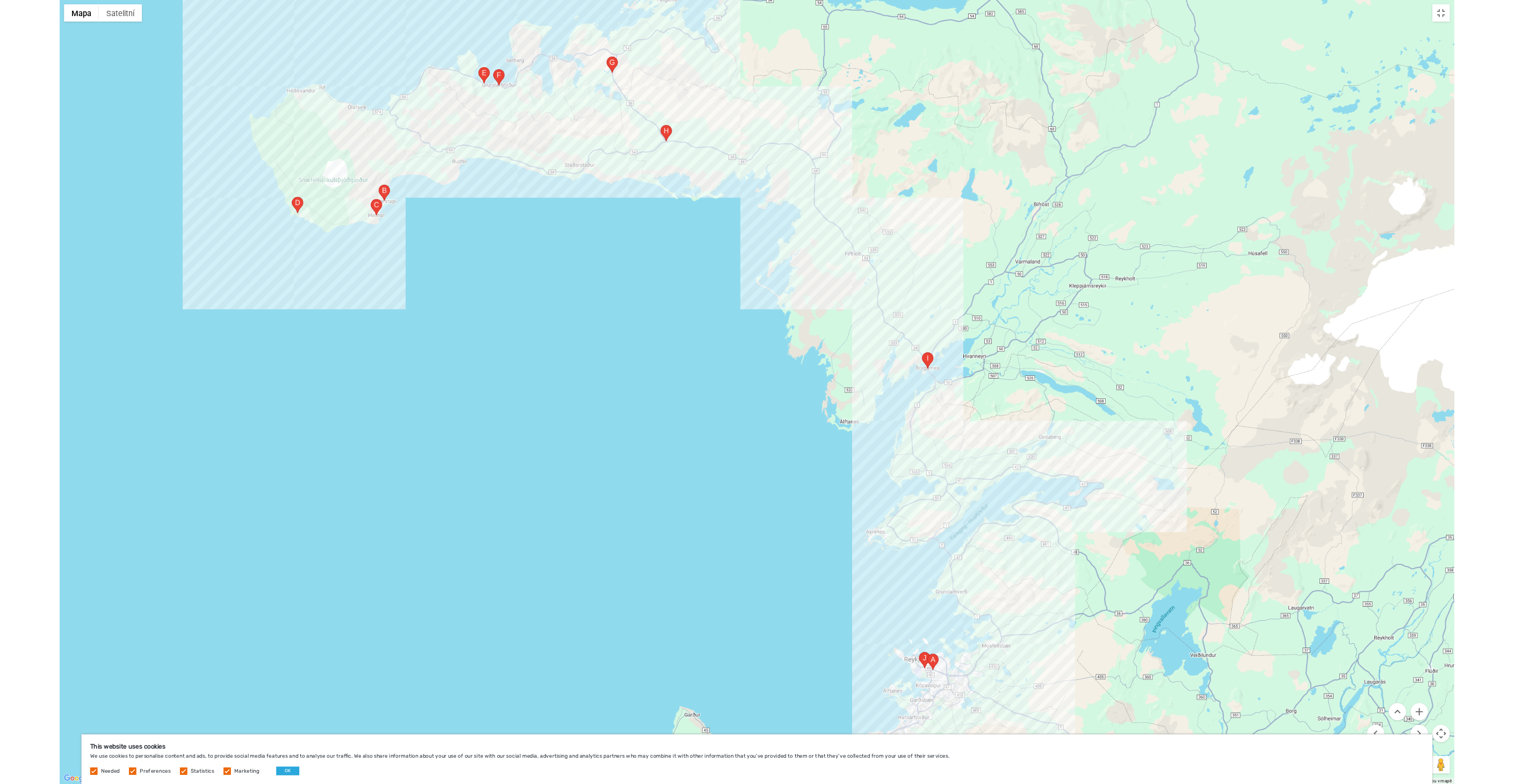
scroll to position [928, 0]
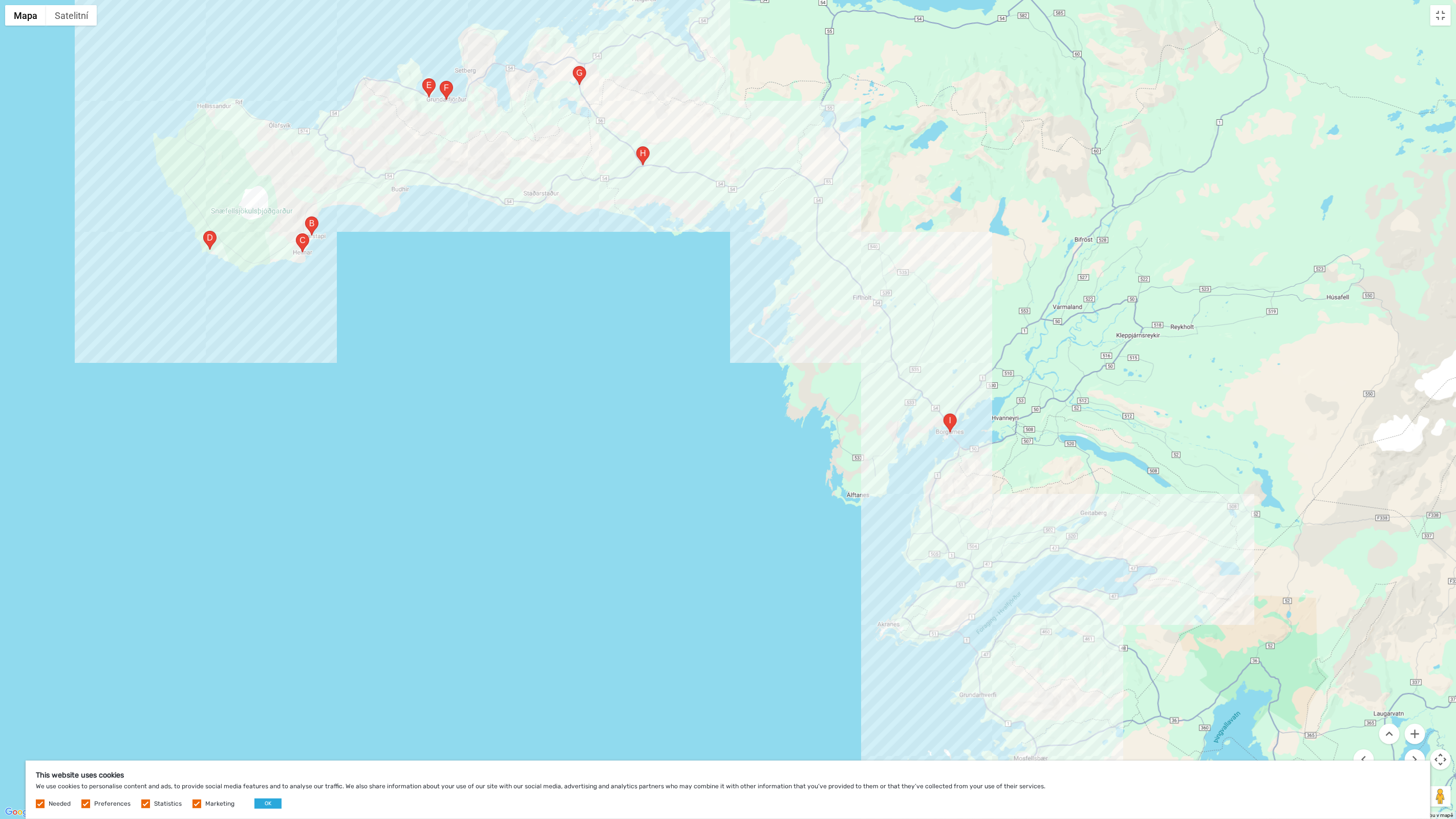
drag, startPoint x: 1143, startPoint y: 412, endPoint x: 1165, endPoint y: 464, distance: 56.5
click at [1165, 464] on div at bounding box center [728, 410] width 1456 height 819
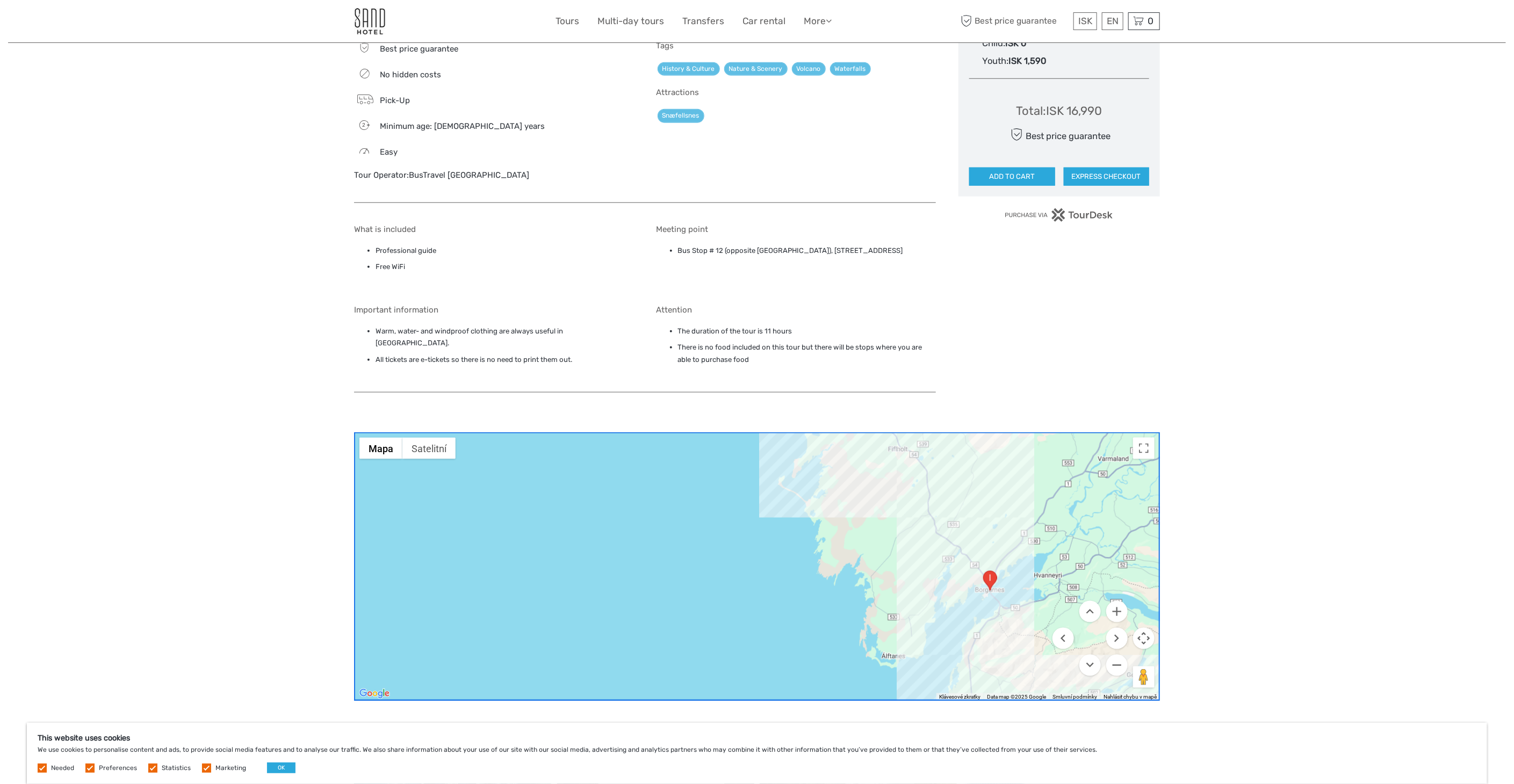
scroll to position [808, 0]
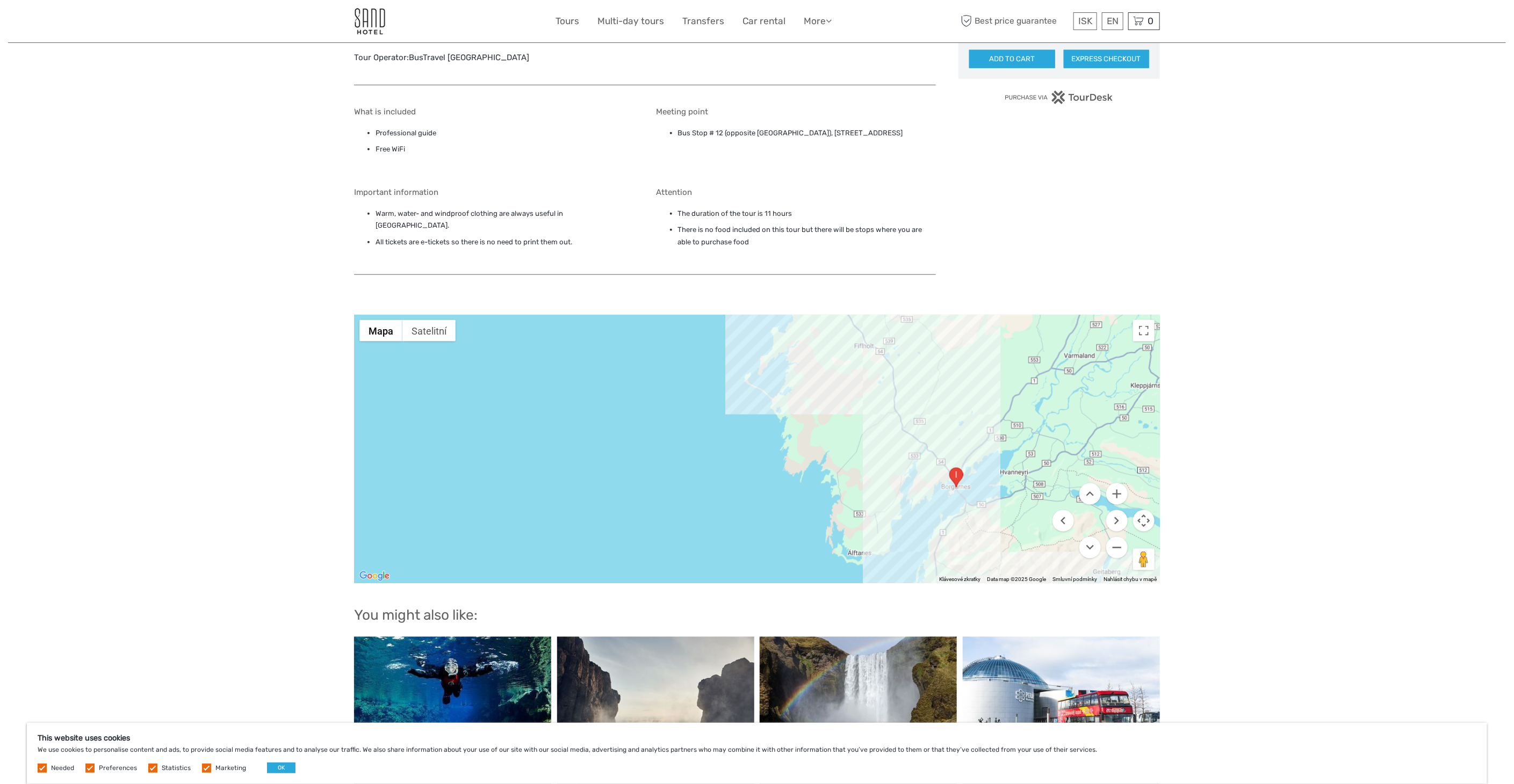
drag, startPoint x: 1047, startPoint y: 392, endPoint x: 996, endPoint y: 417, distance: 56.8
click at [996, 417] on div at bounding box center [757, 449] width 806 height 269
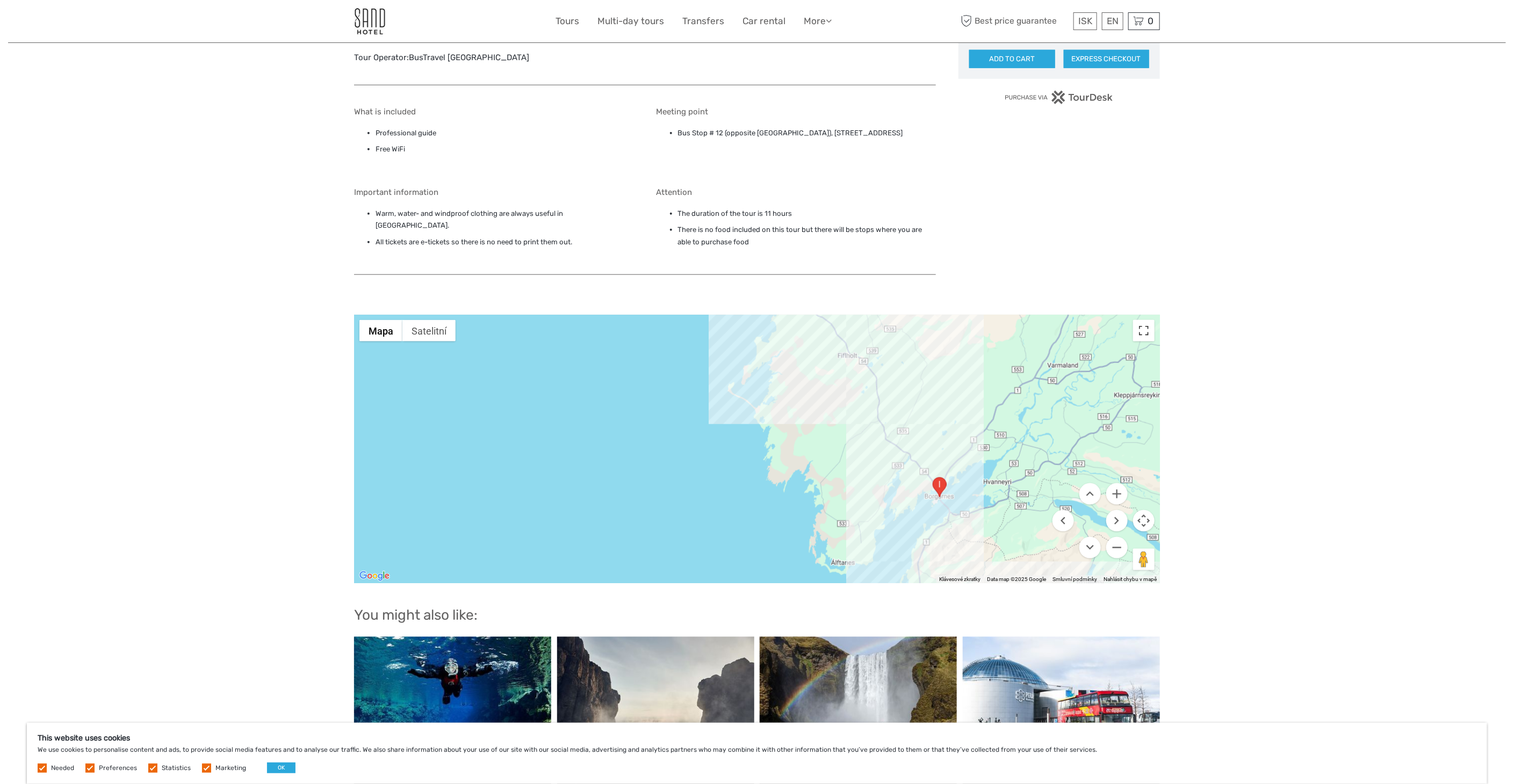
click at [1146, 320] on button "Přepnout zobrazení na celou obrazovku" at bounding box center [1143, 330] width 21 height 21
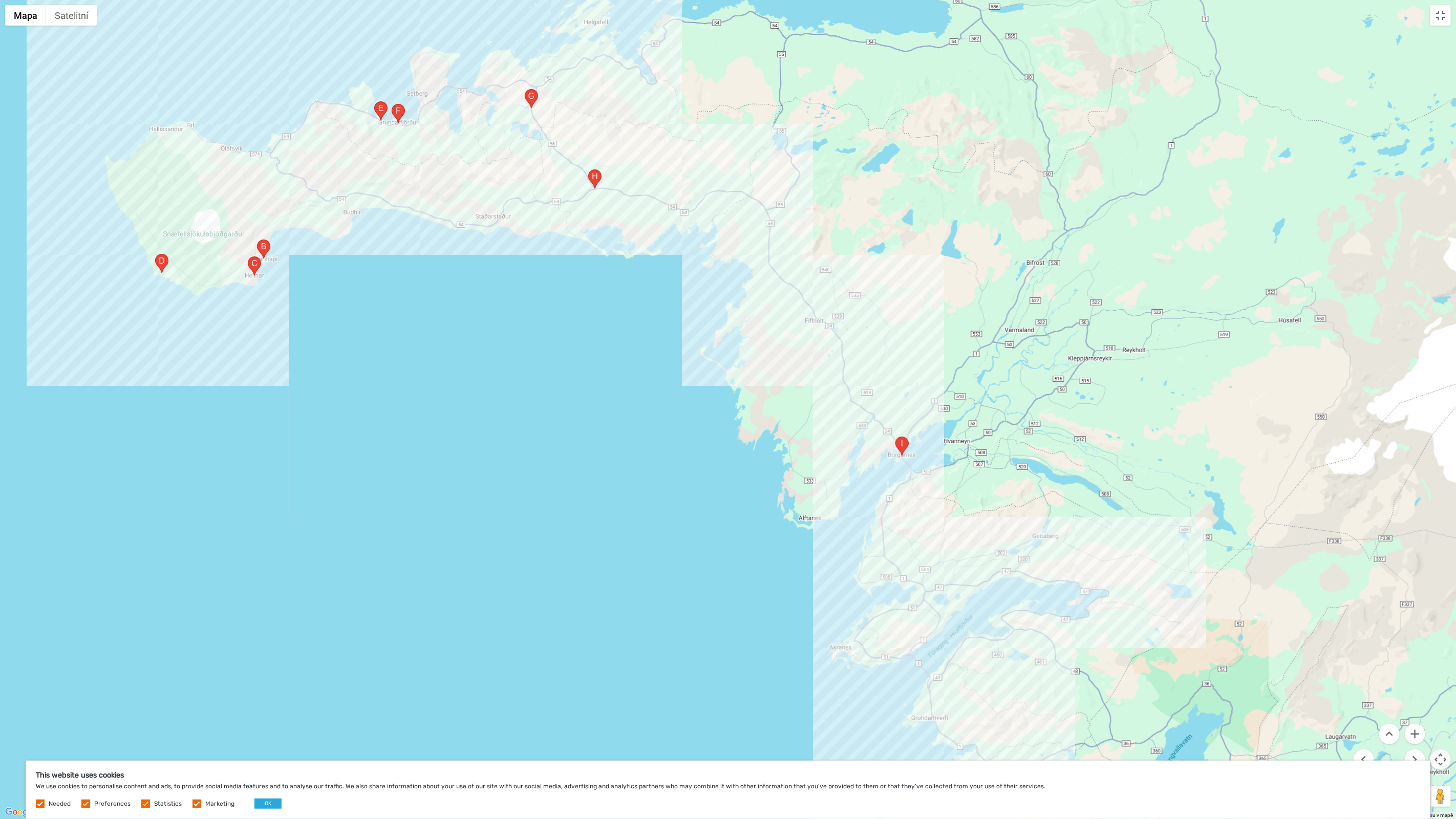
click at [597, 176] on img "Vegamót, 342, Island" at bounding box center [595, 178] width 14 height 19
click at [1298, 672] on button "Přiblížit" at bounding box center [1415, 733] width 20 height 20
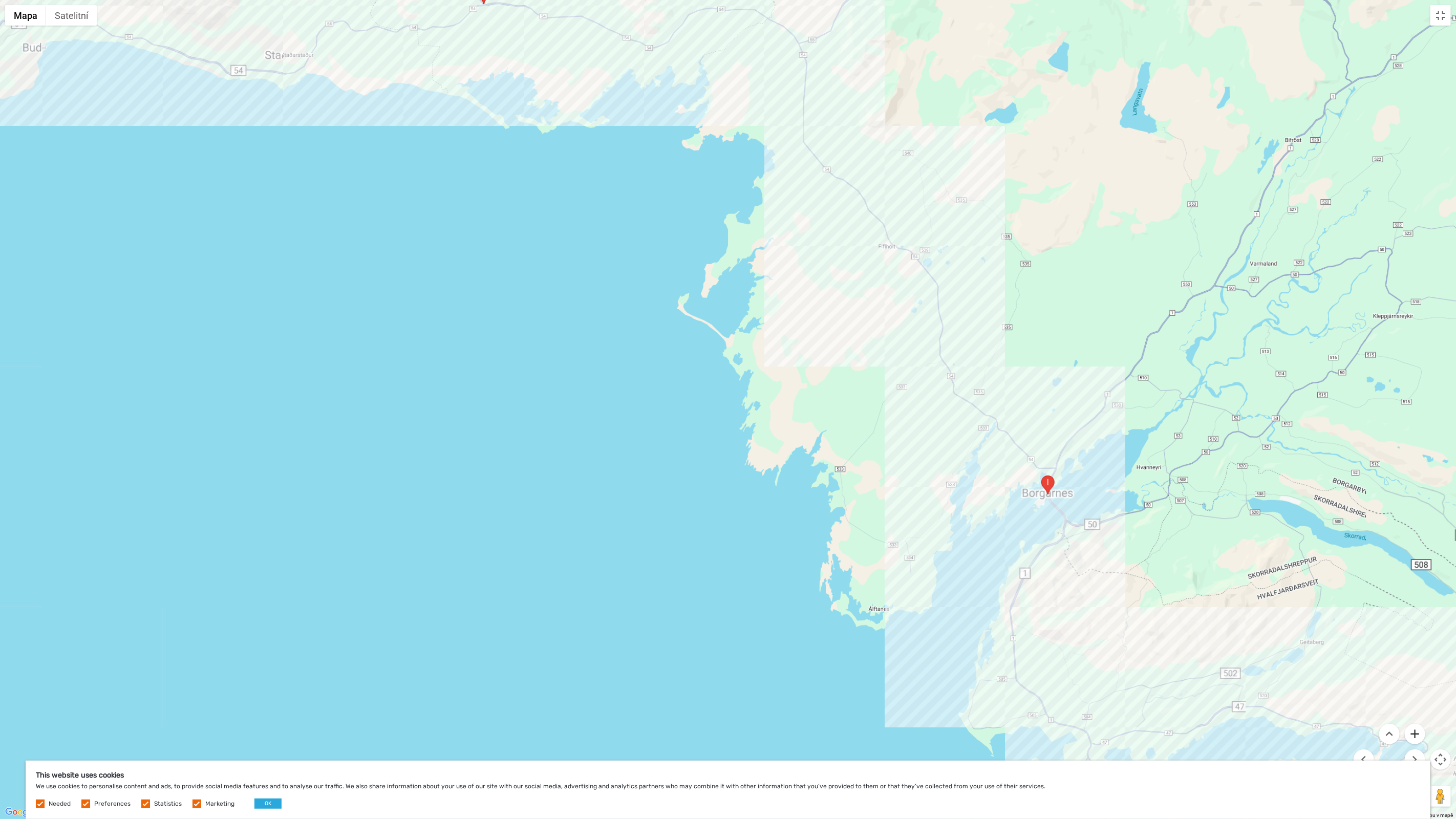
click at [1298, 672] on button "Přiblížit" at bounding box center [1415, 733] width 20 height 20
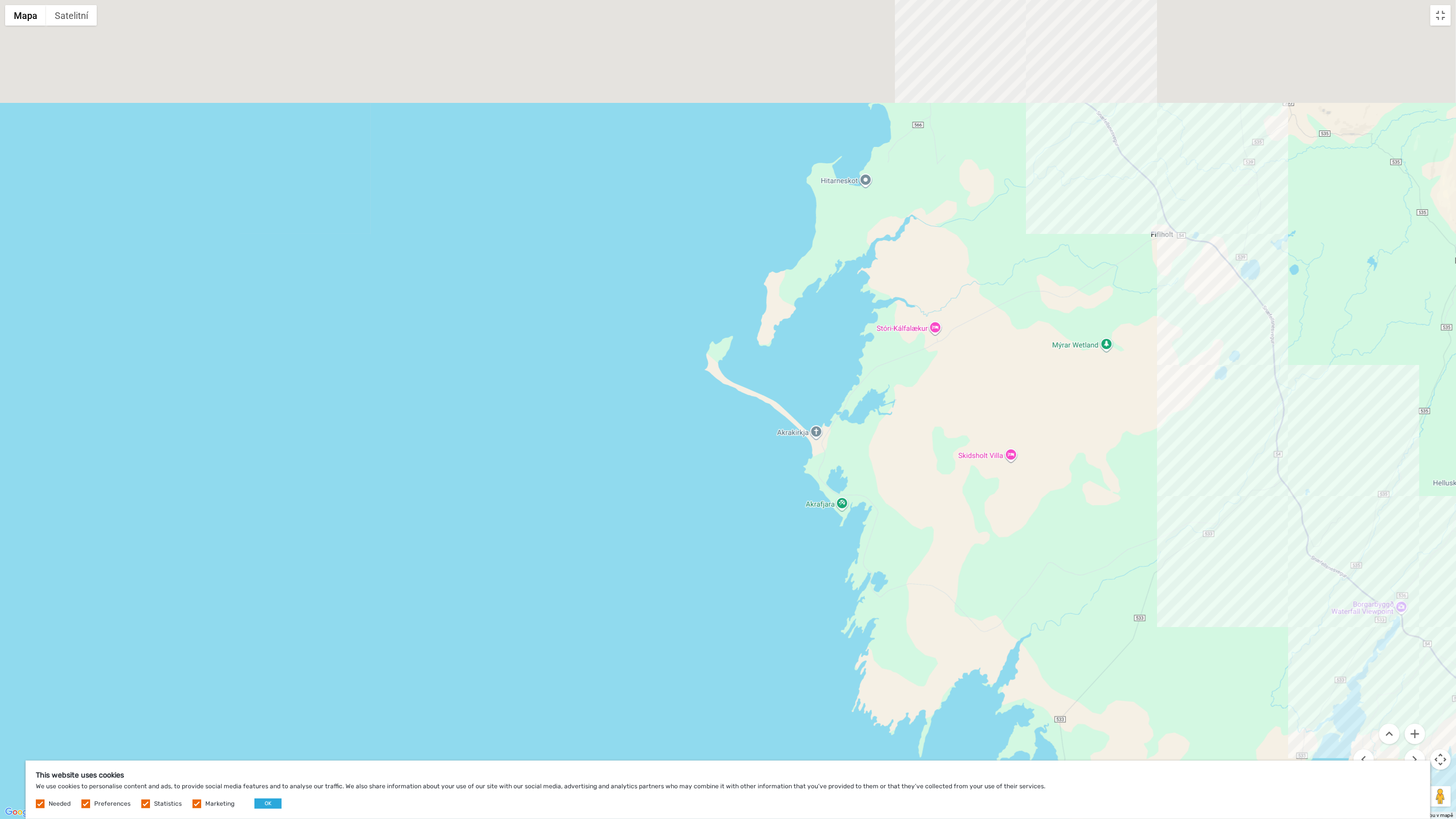
drag, startPoint x: 571, startPoint y: 169, endPoint x: 879, endPoint y: 696, distance: 610.4
click at [849, 655] on div "Vegamót, 342, Island" at bounding box center [728, 410] width 1456 height 819
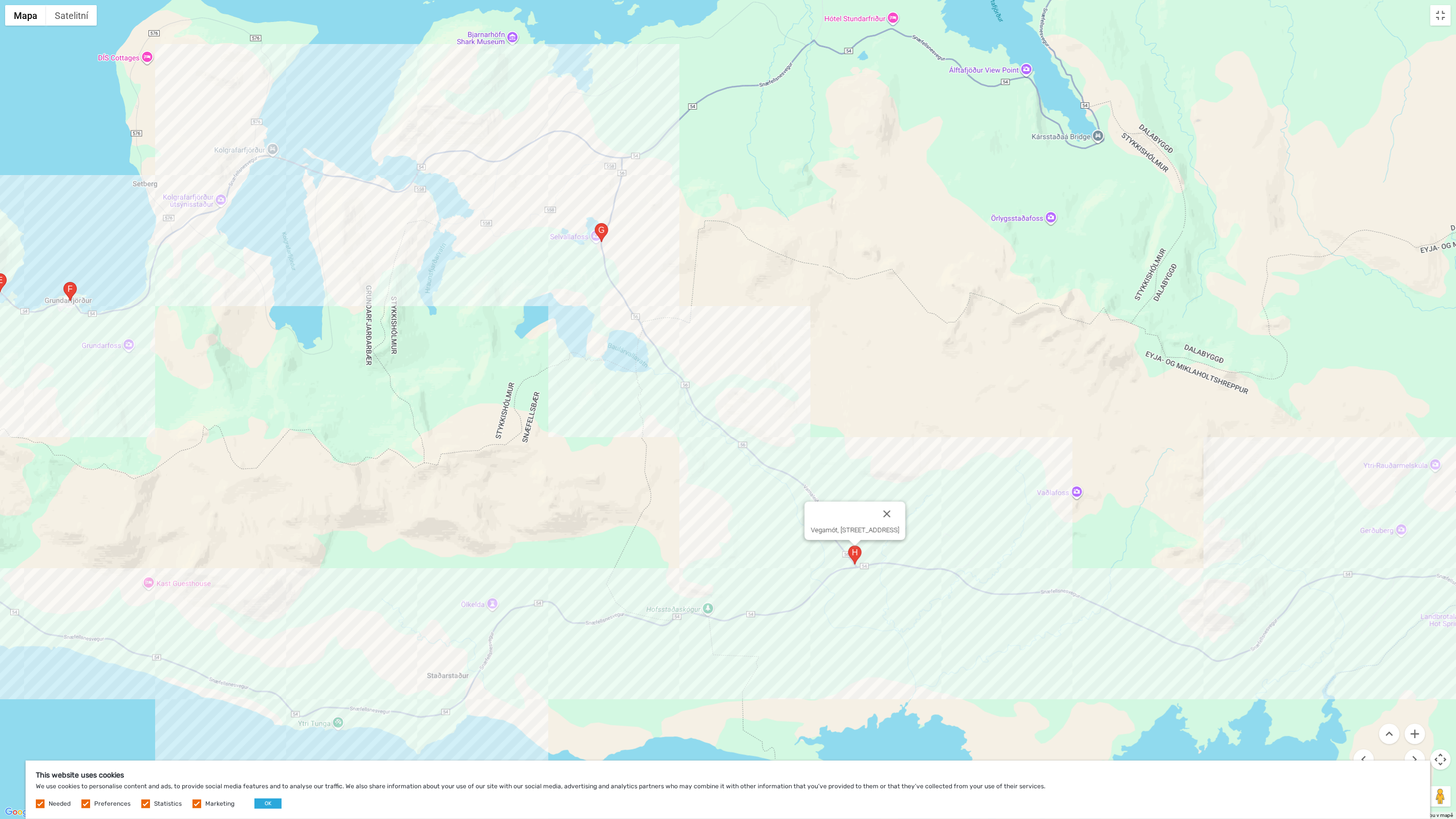
drag, startPoint x: 712, startPoint y: 376, endPoint x: 670, endPoint y: 311, distance: 77.4
click at [659, 288] on div "Vegamót, 342, Island" at bounding box center [728, 410] width 1456 height 819
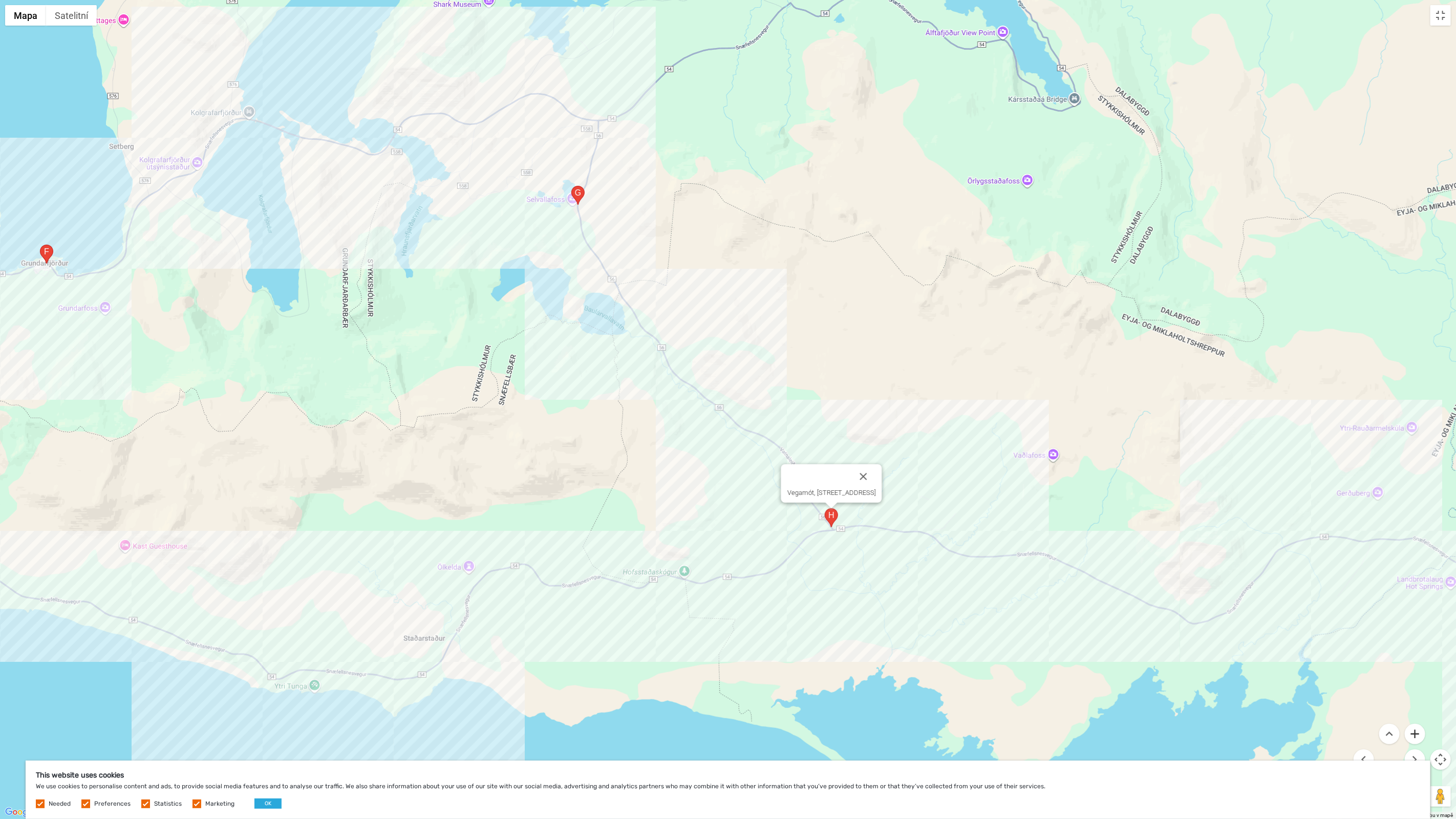
click at [1298, 672] on button "Přiblížit" at bounding box center [1415, 733] width 20 height 20
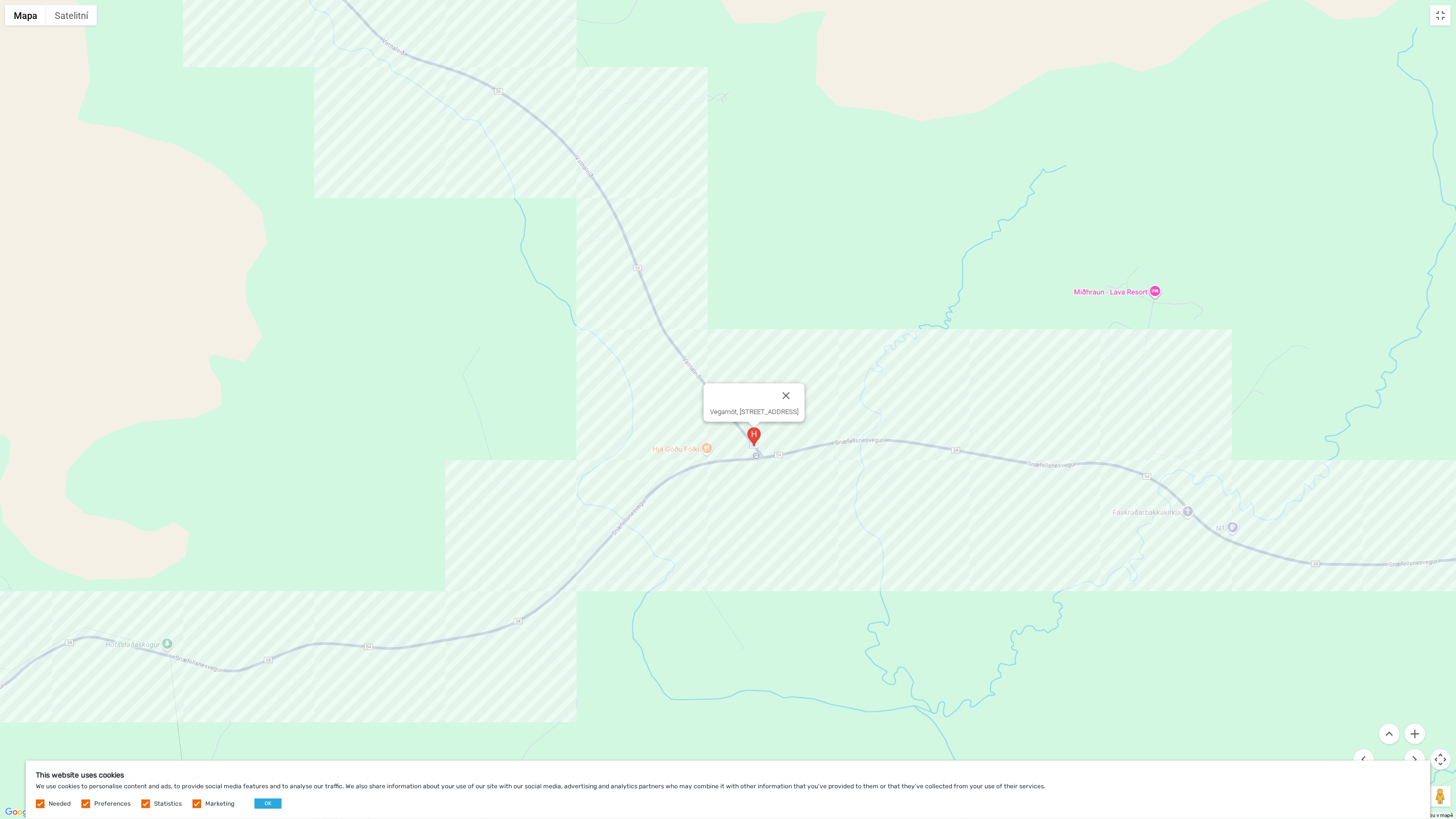
drag, startPoint x: 1016, startPoint y: 399, endPoint x: 756, endPoint y: 86, distance: 406.9
click at [756, 86] on div "Vegamót, 342, Island" at bounding box center [728, 410] width 1456 height 819
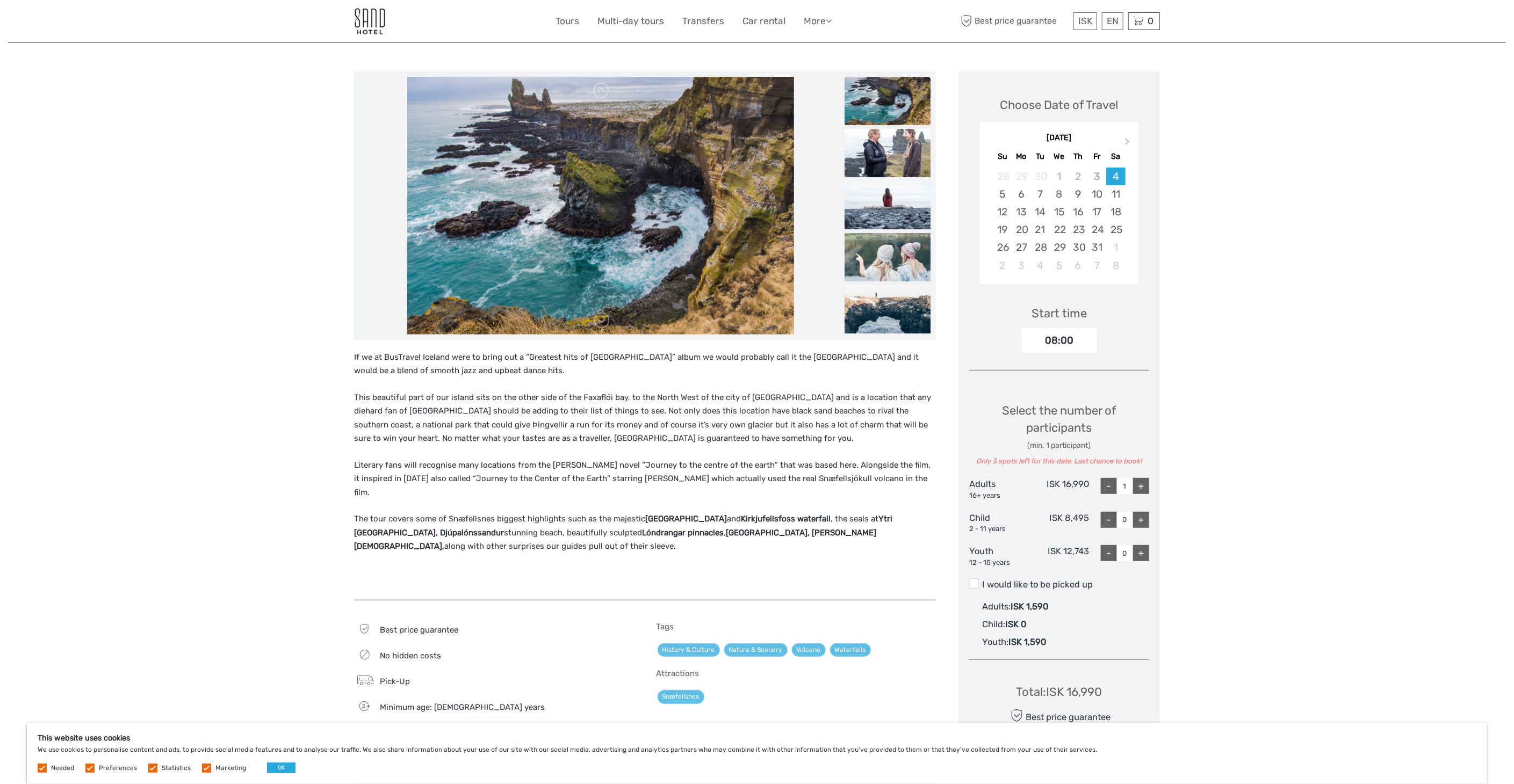
scroll to position [0, 0]
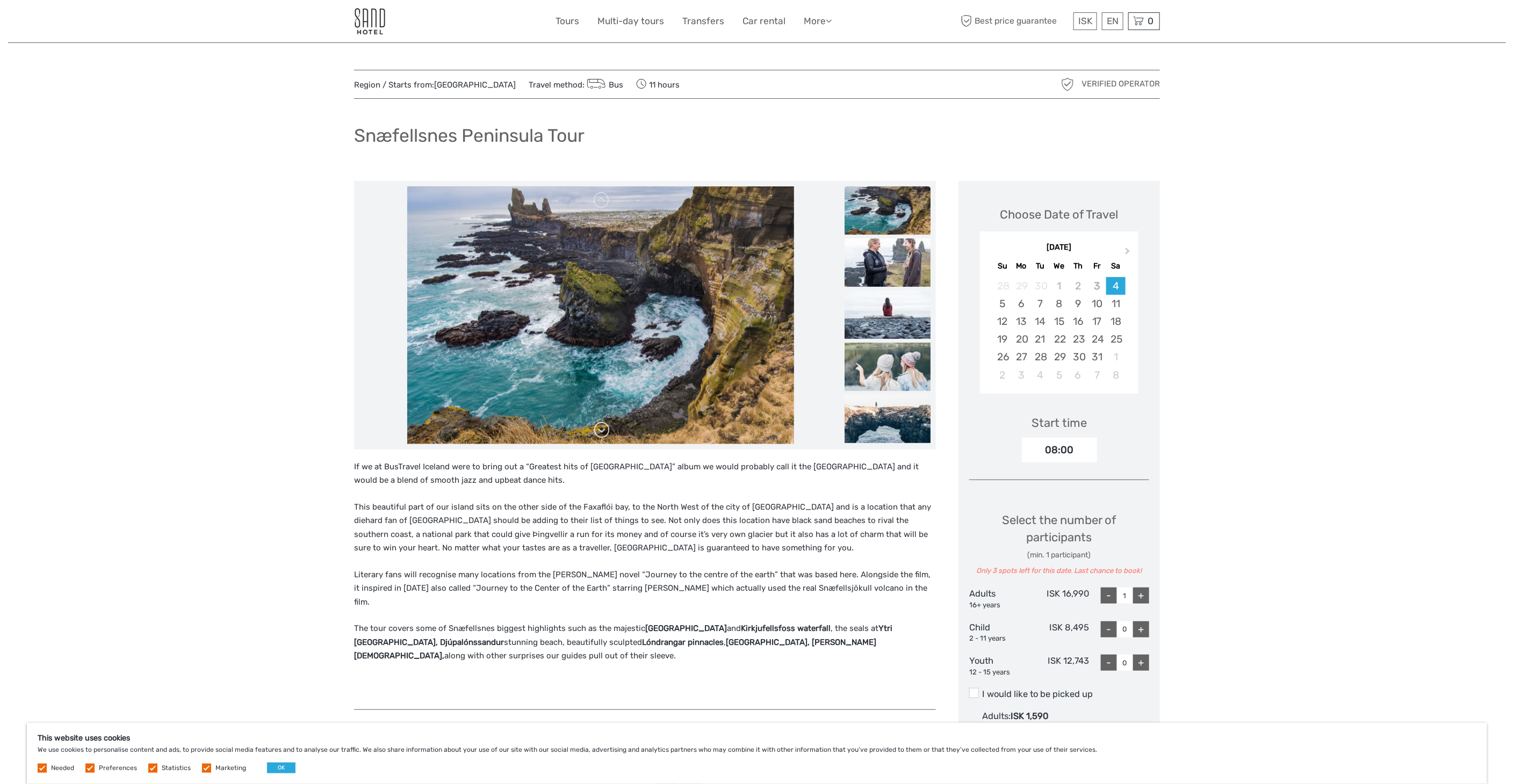
click at [602, 431] on link at bounding box center [602, 431] width 17 height 17
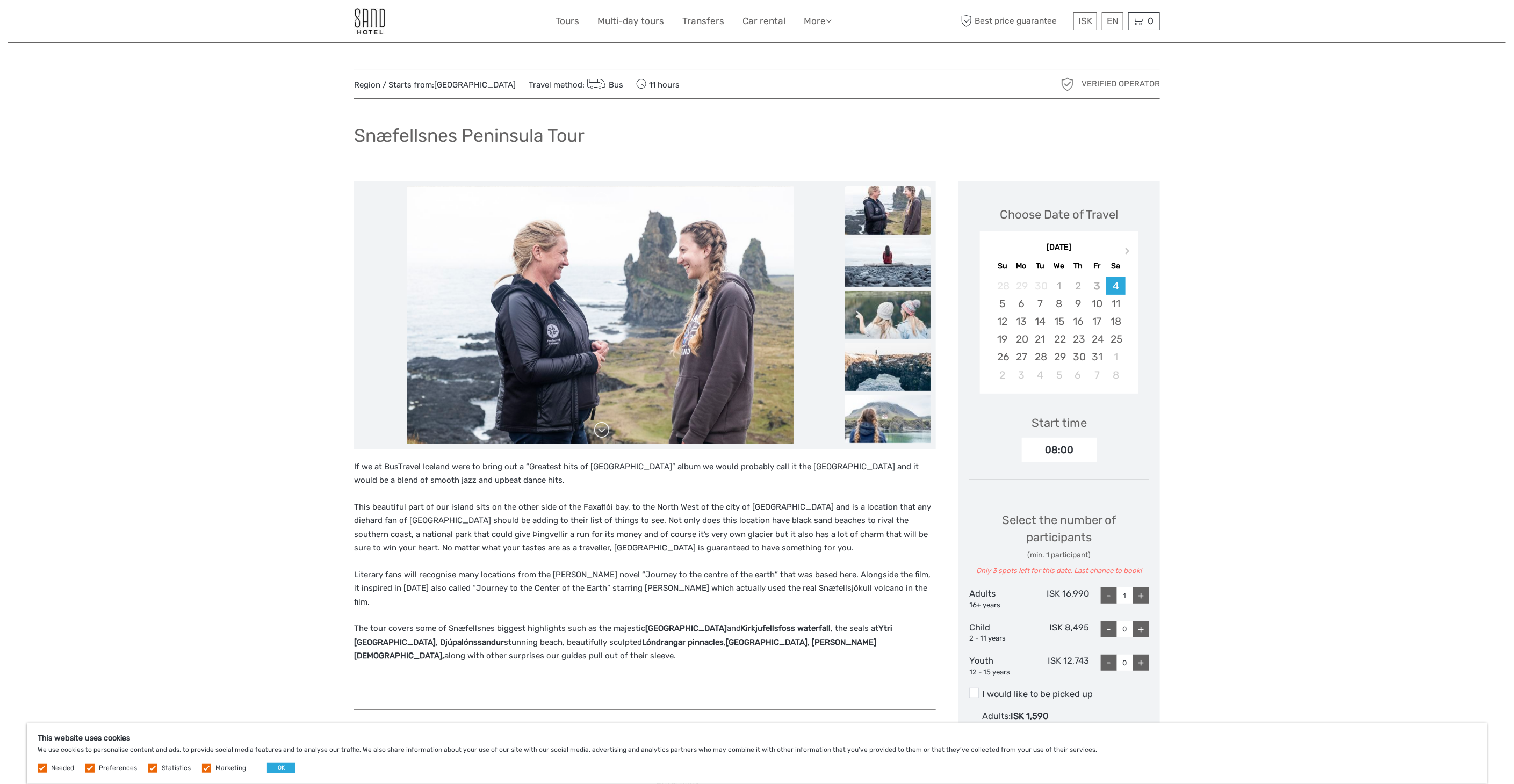
click at [602, 431] on link at bounding box center [602, 431] width 17 height 17
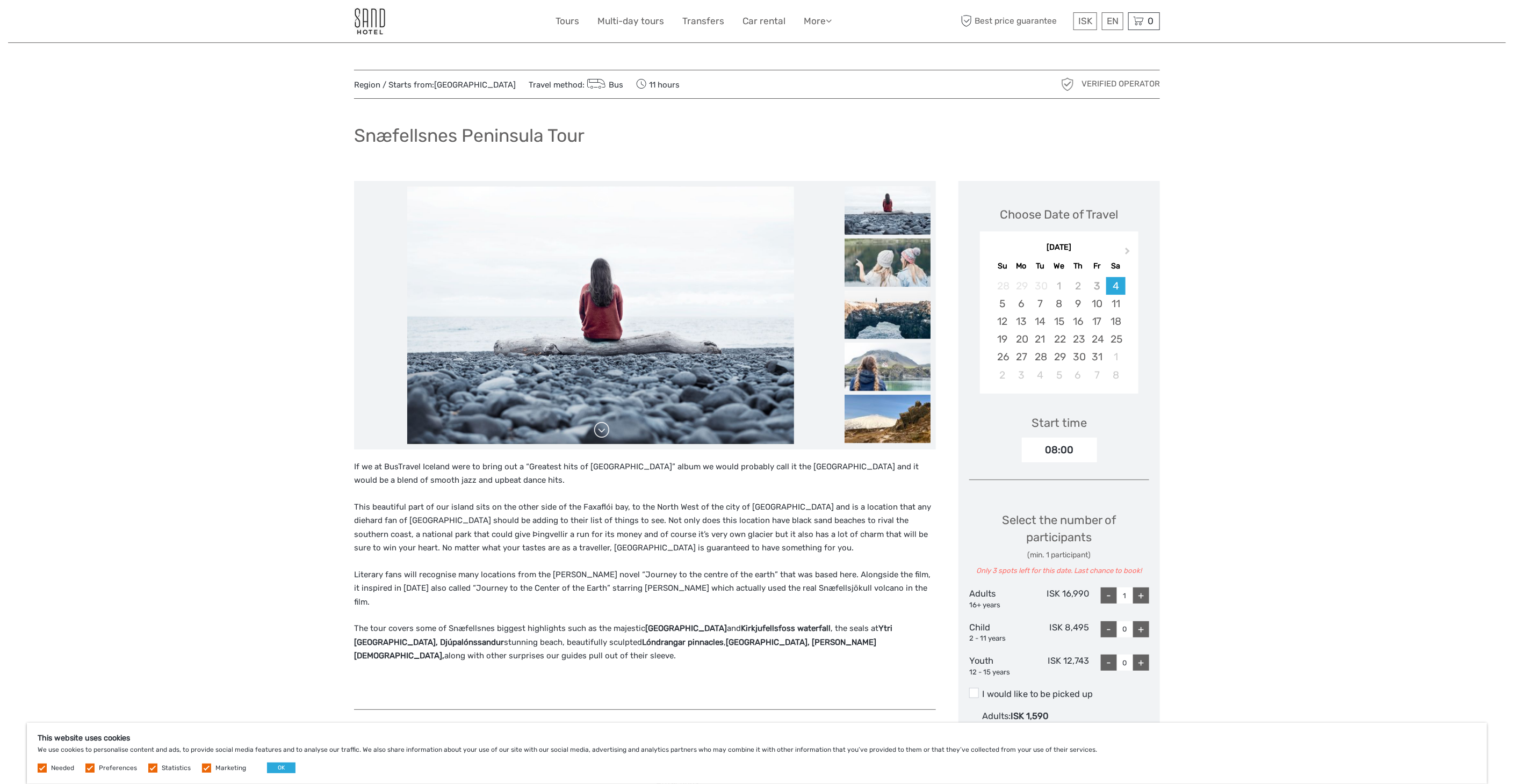
click at [602, 431] on link at bounding box center [602, 431] width 17 height 17
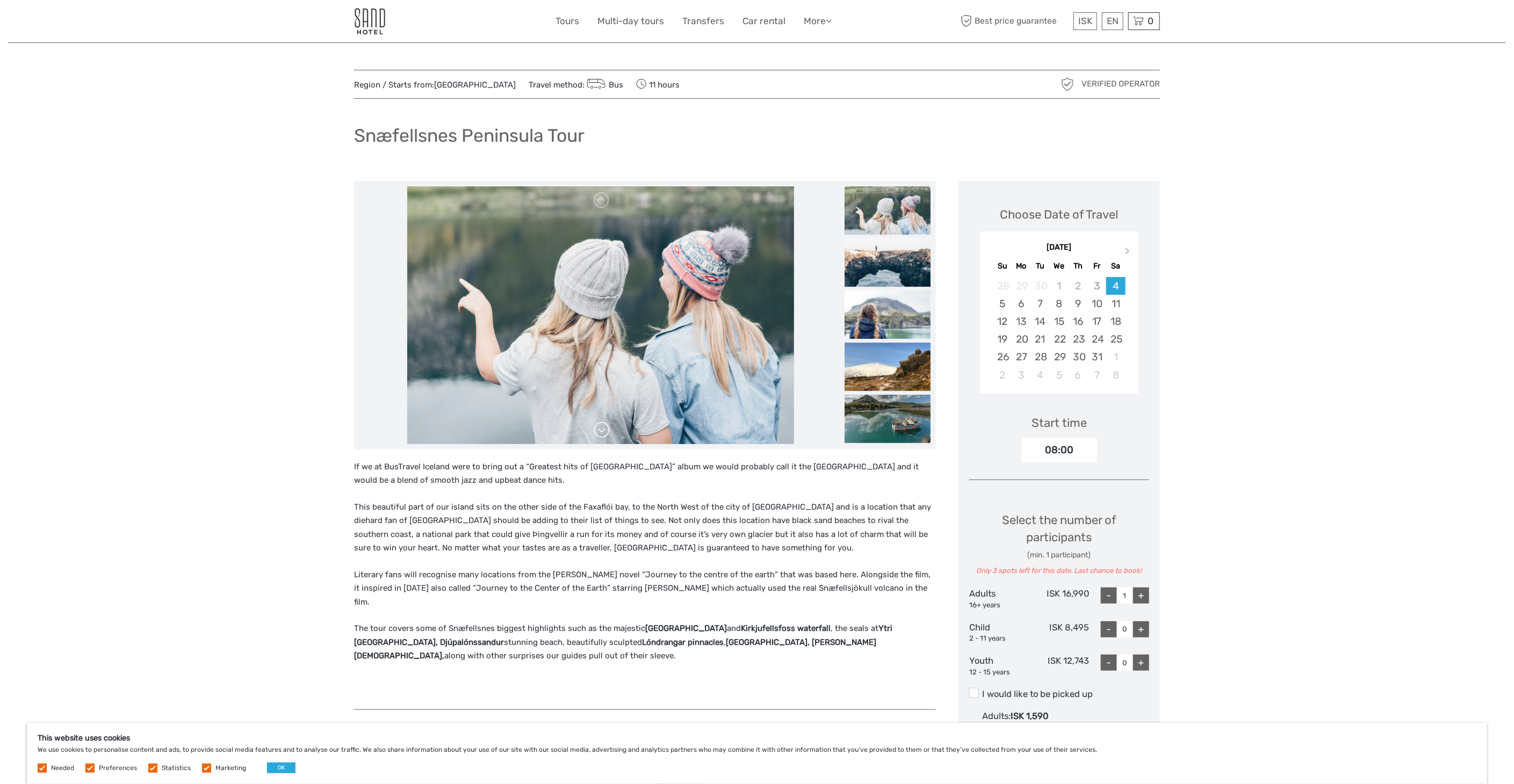
click at [602, 431] on link at bounding box center [602, 431] width 17 height 17
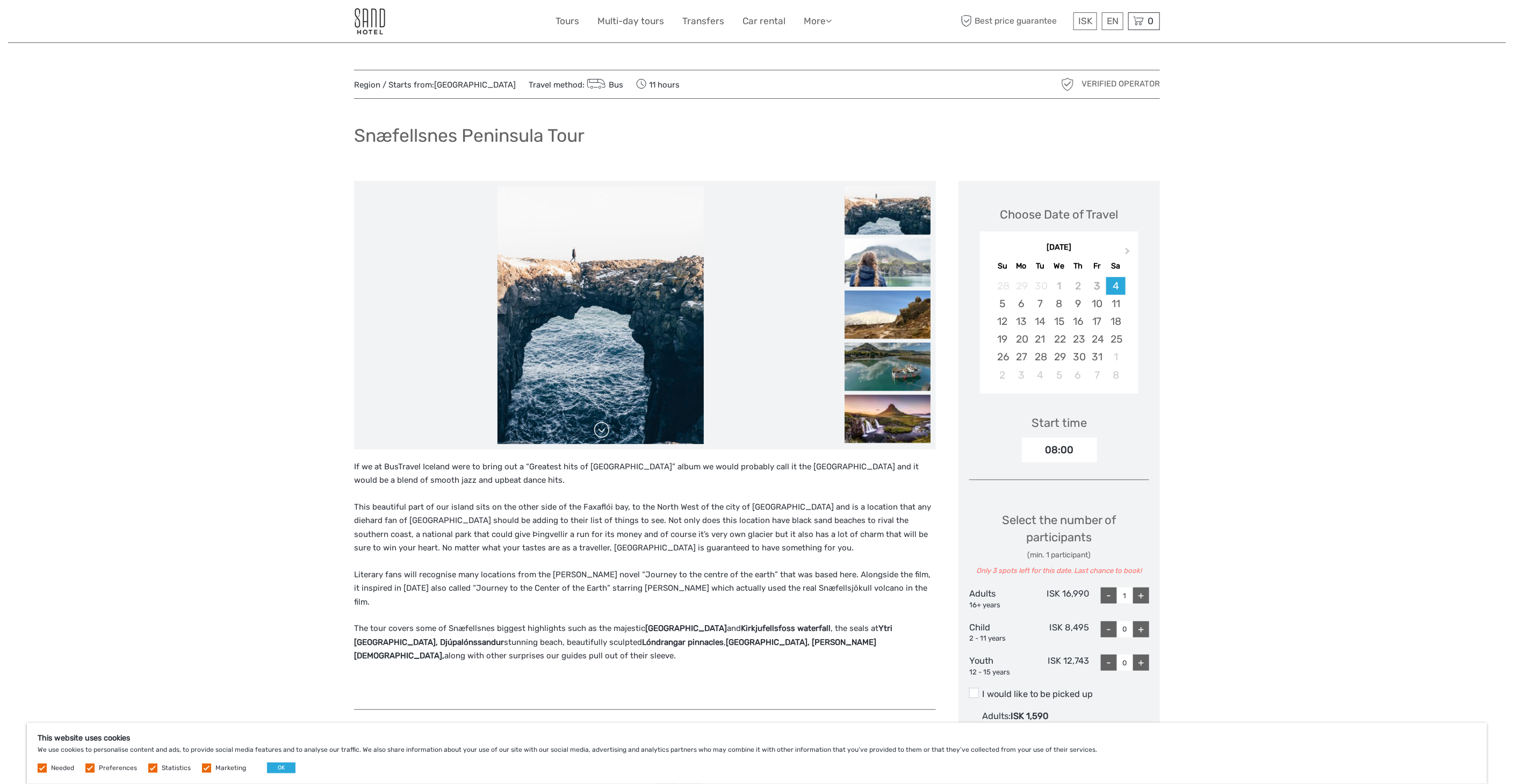
click at [602, 431] on link at bounding box center [602, 431] width 17 height 17
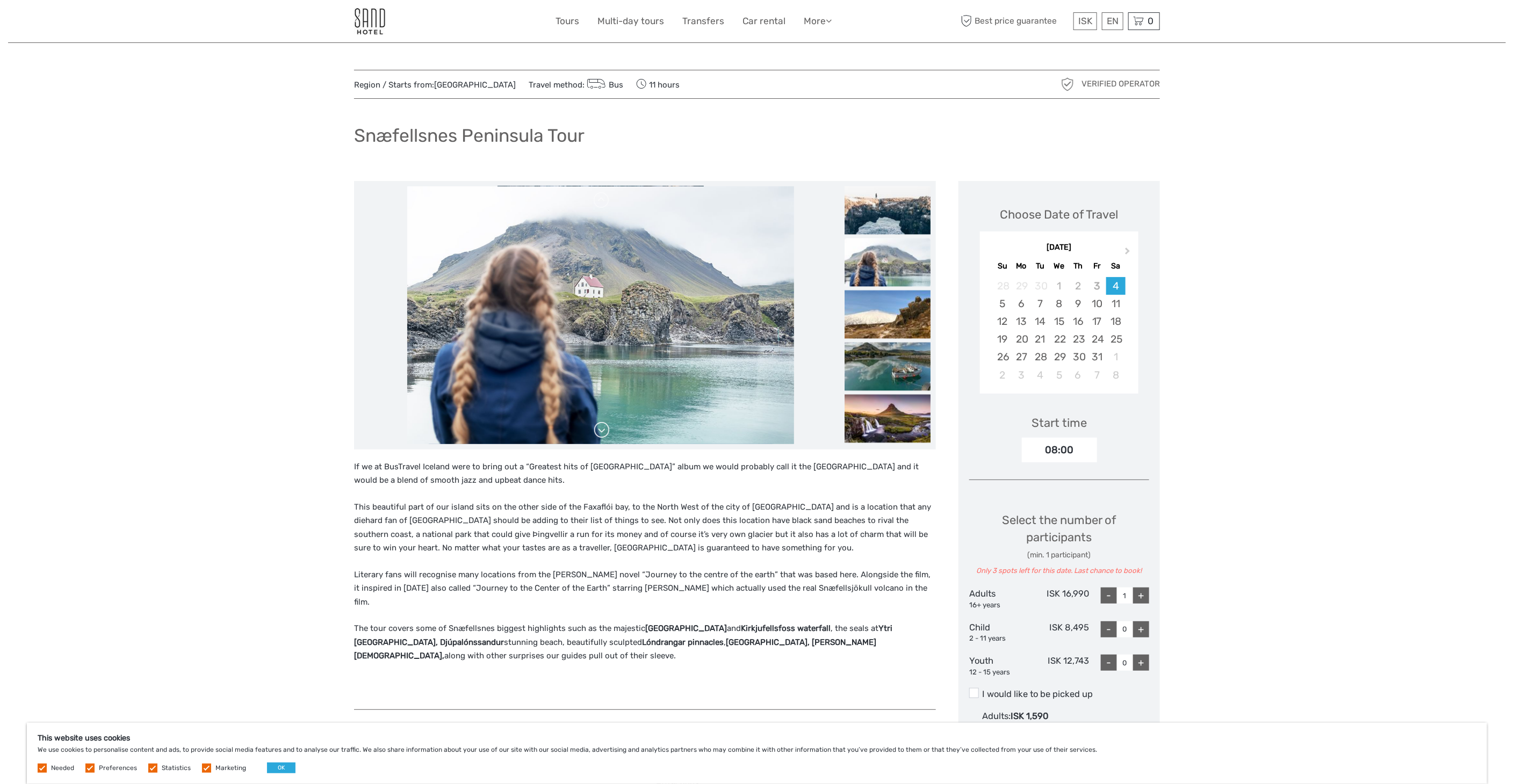
click at [602, 431] on link at bounding box center [602, 431] width 17 height 17
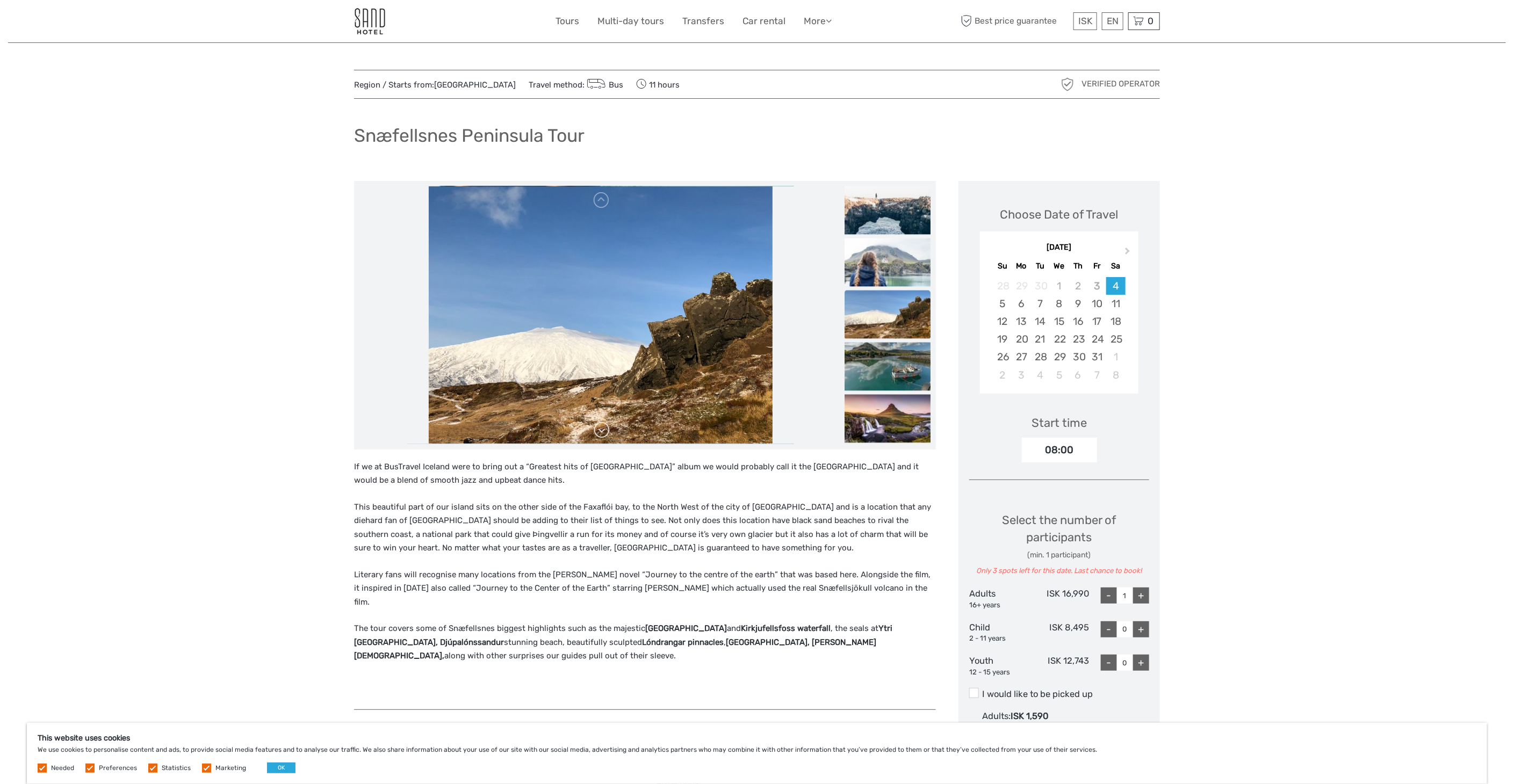
click at [602, 431] on link at bounding box center [602, 431] width 17 height 17
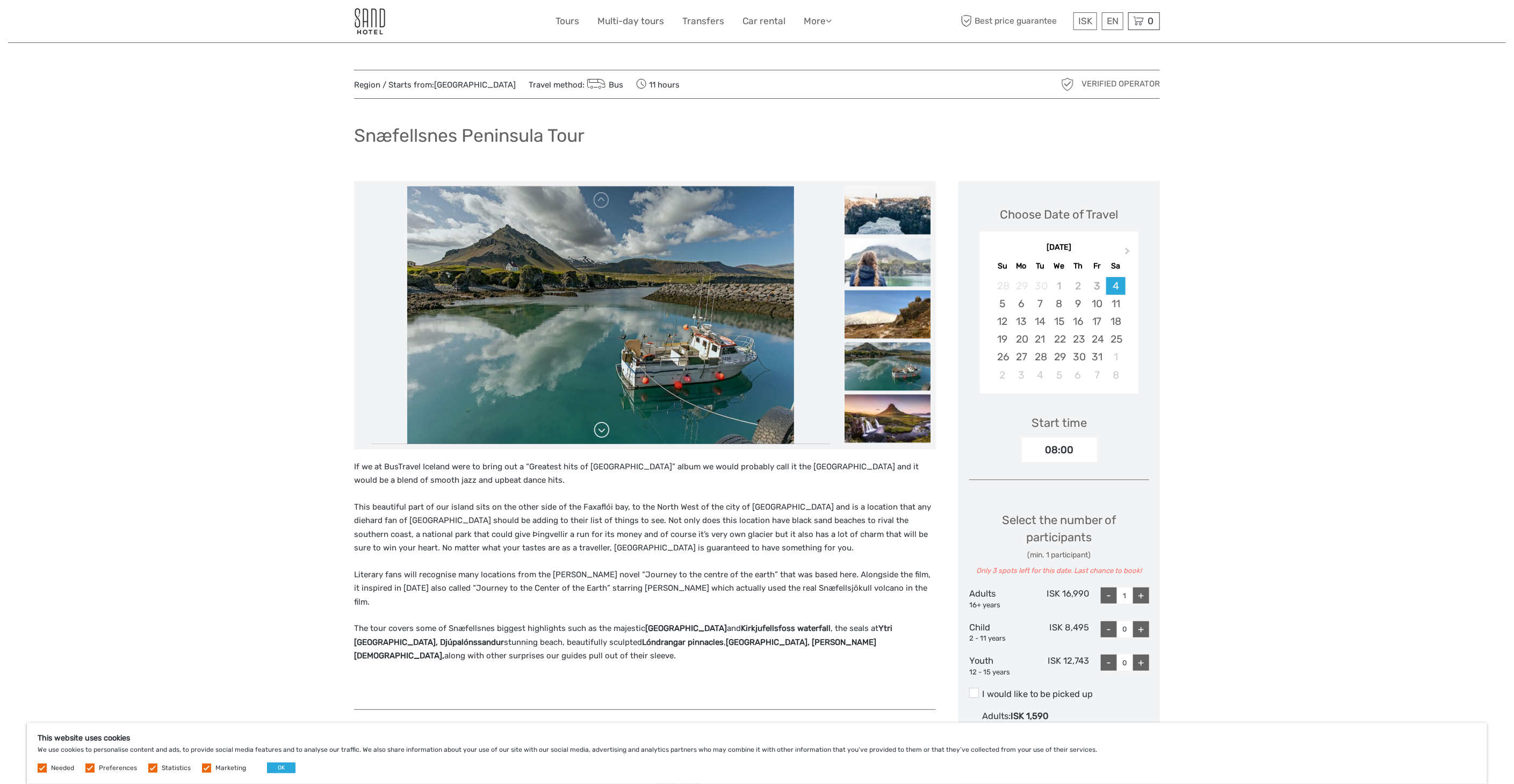
click at [602, 431] on link at bounding box center [602, 431] width 17 height 17
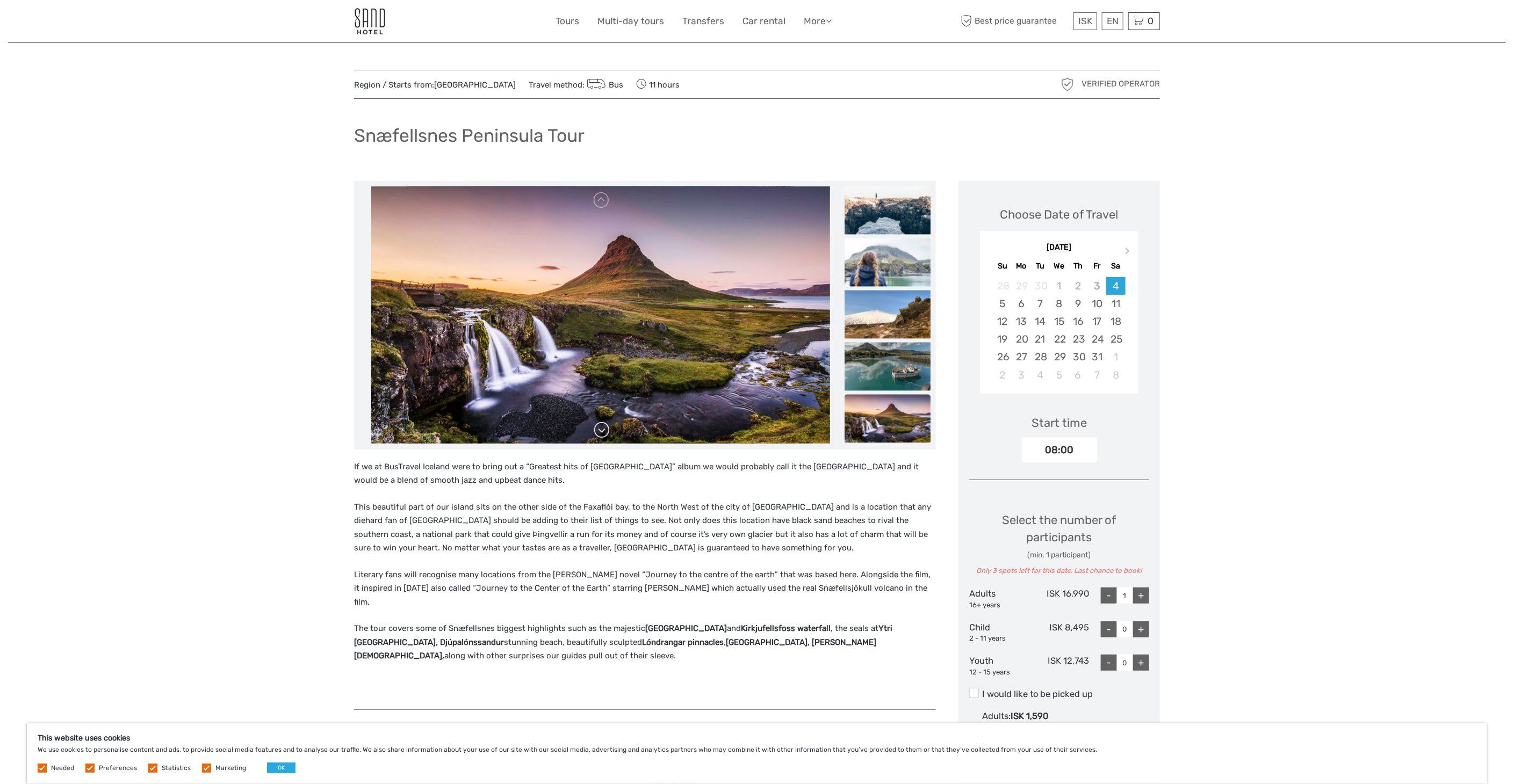
click at [602, 431] on link at bounding box center [602, 431] width 17 height 17
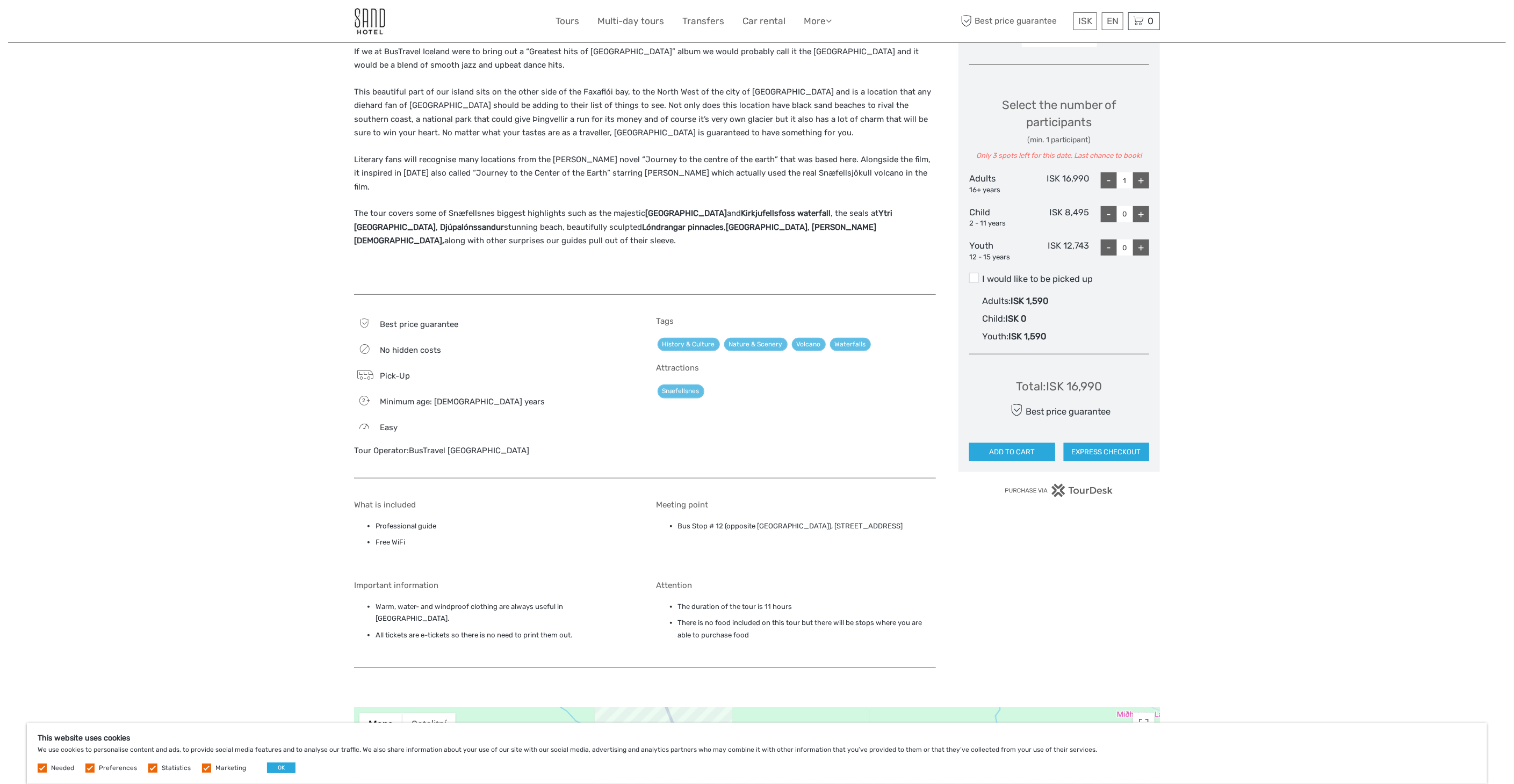
scroll to position [417, 0]
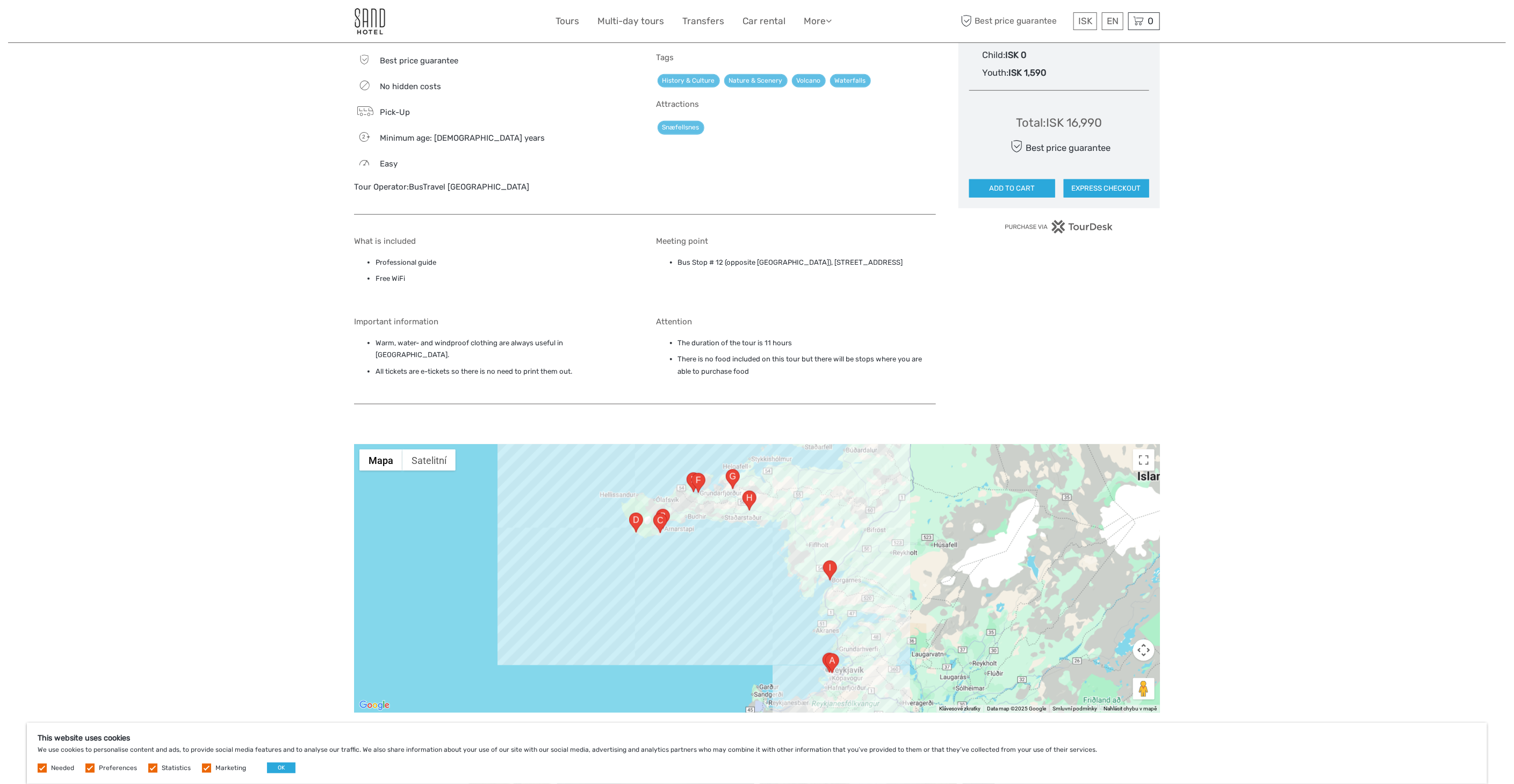
scroll to position [537, 0]
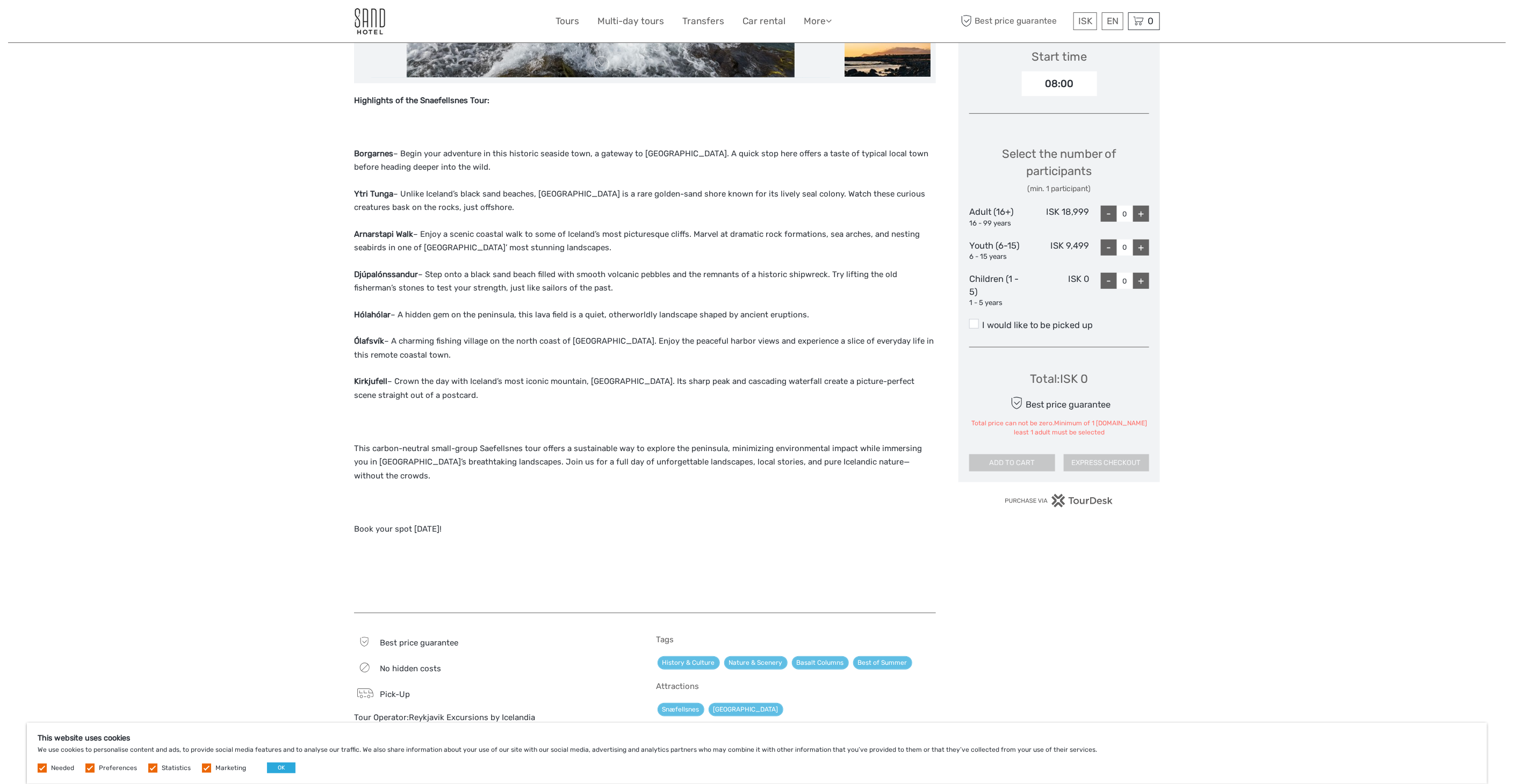
scroll to position [417, 0]
